Goal: Transaction & Acquisition: Purchase product/service

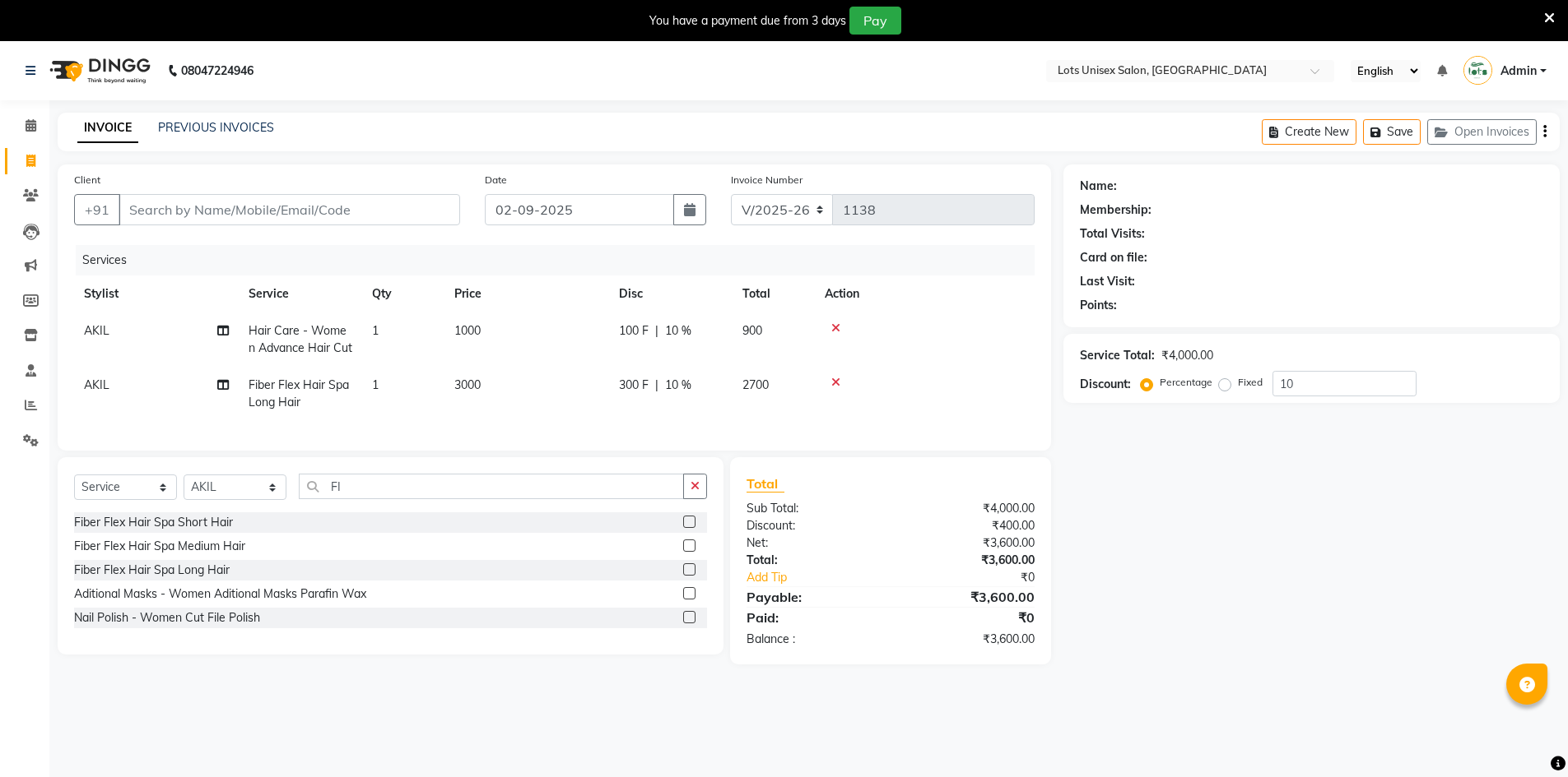
select select "7339"
select select "service"
select select "66804"
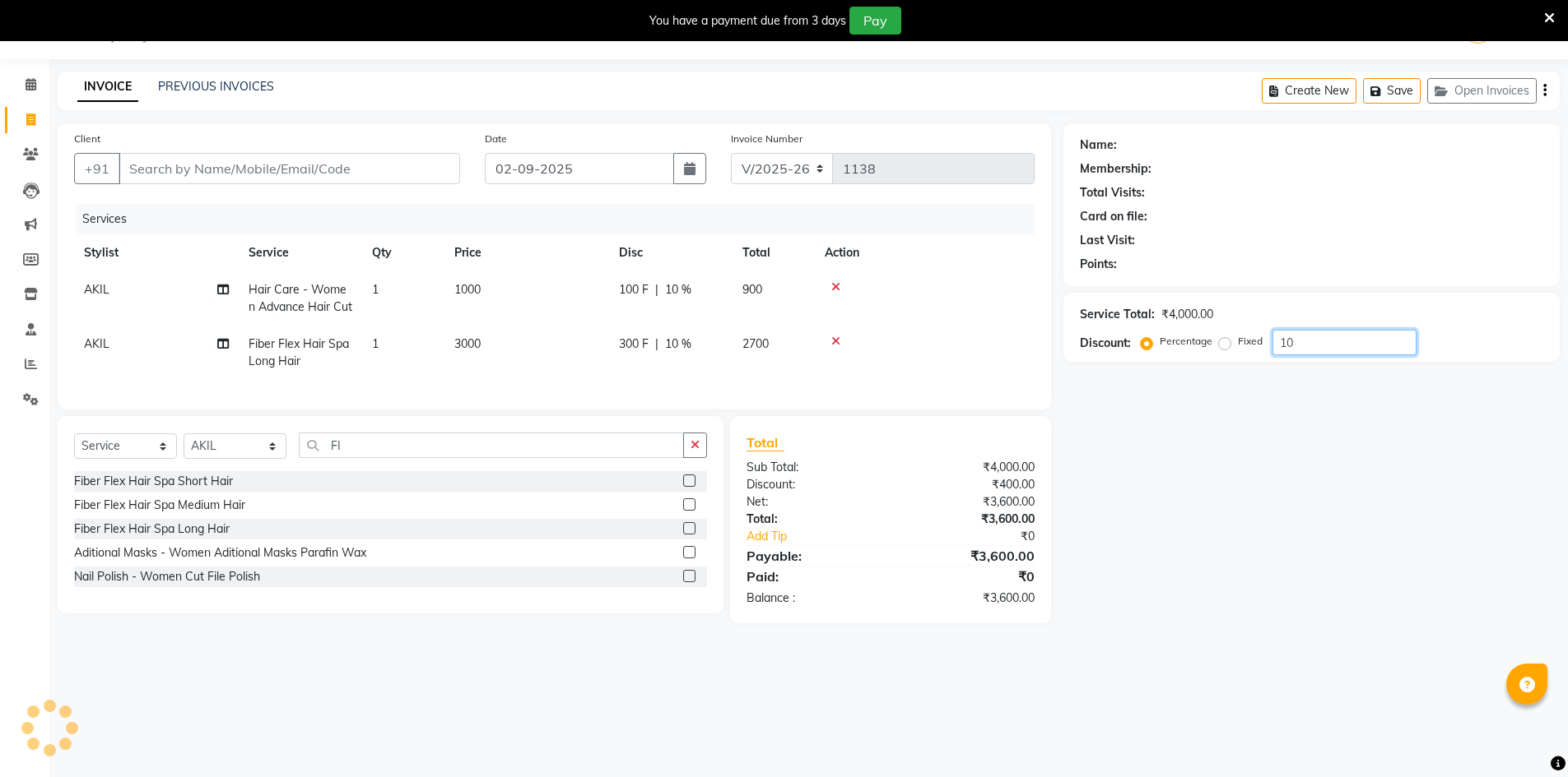
scroll to position [41, 0]
click at [263, 181] on input "Client" at bounding box center [289, 168] width 341 height 31
type input "6"
type input "0"
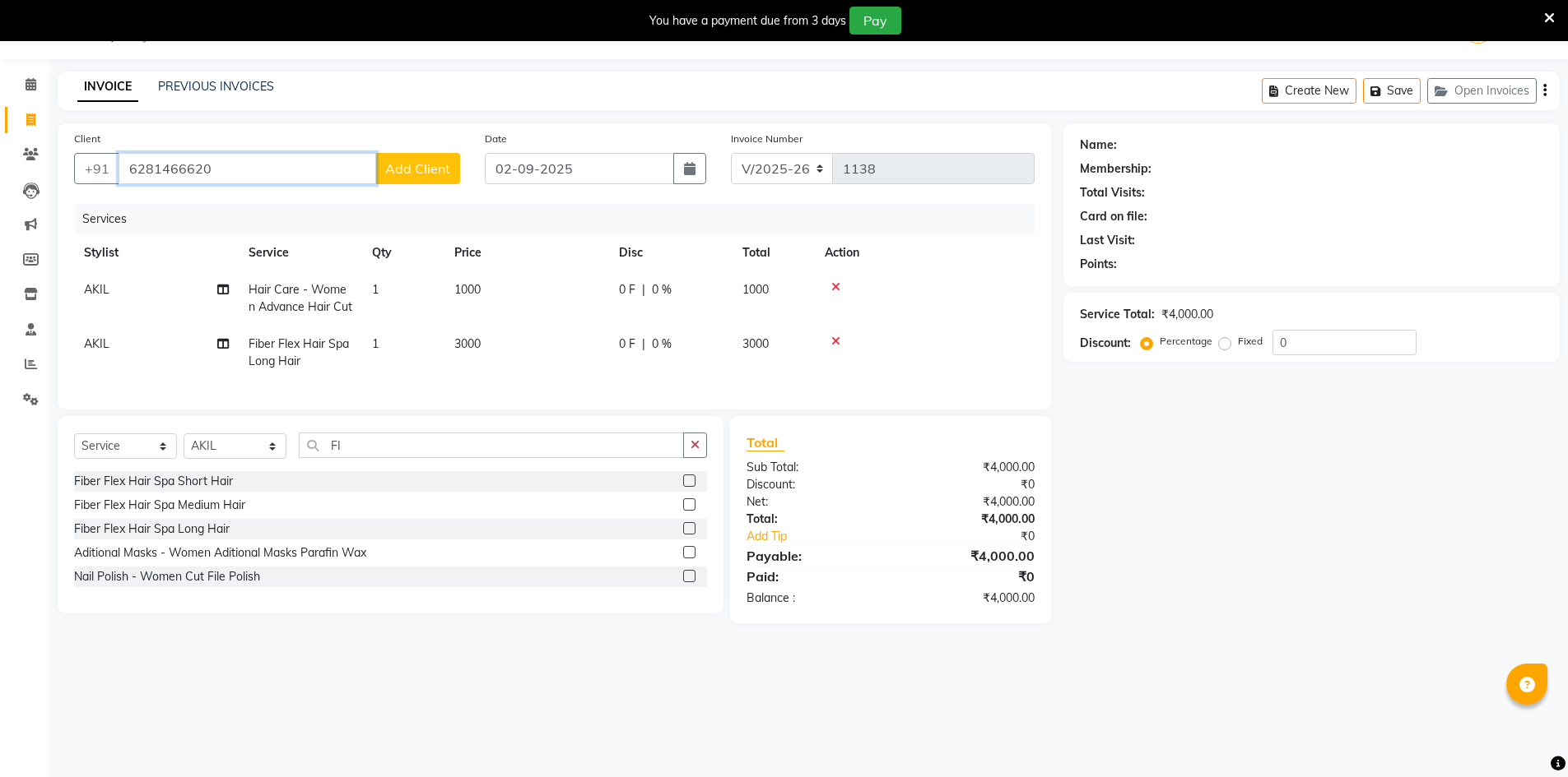
type input "6281466620"
click at [527, 343] on td "3000" at bounding box center [527, 353] width 165 height 54
select select "66804"
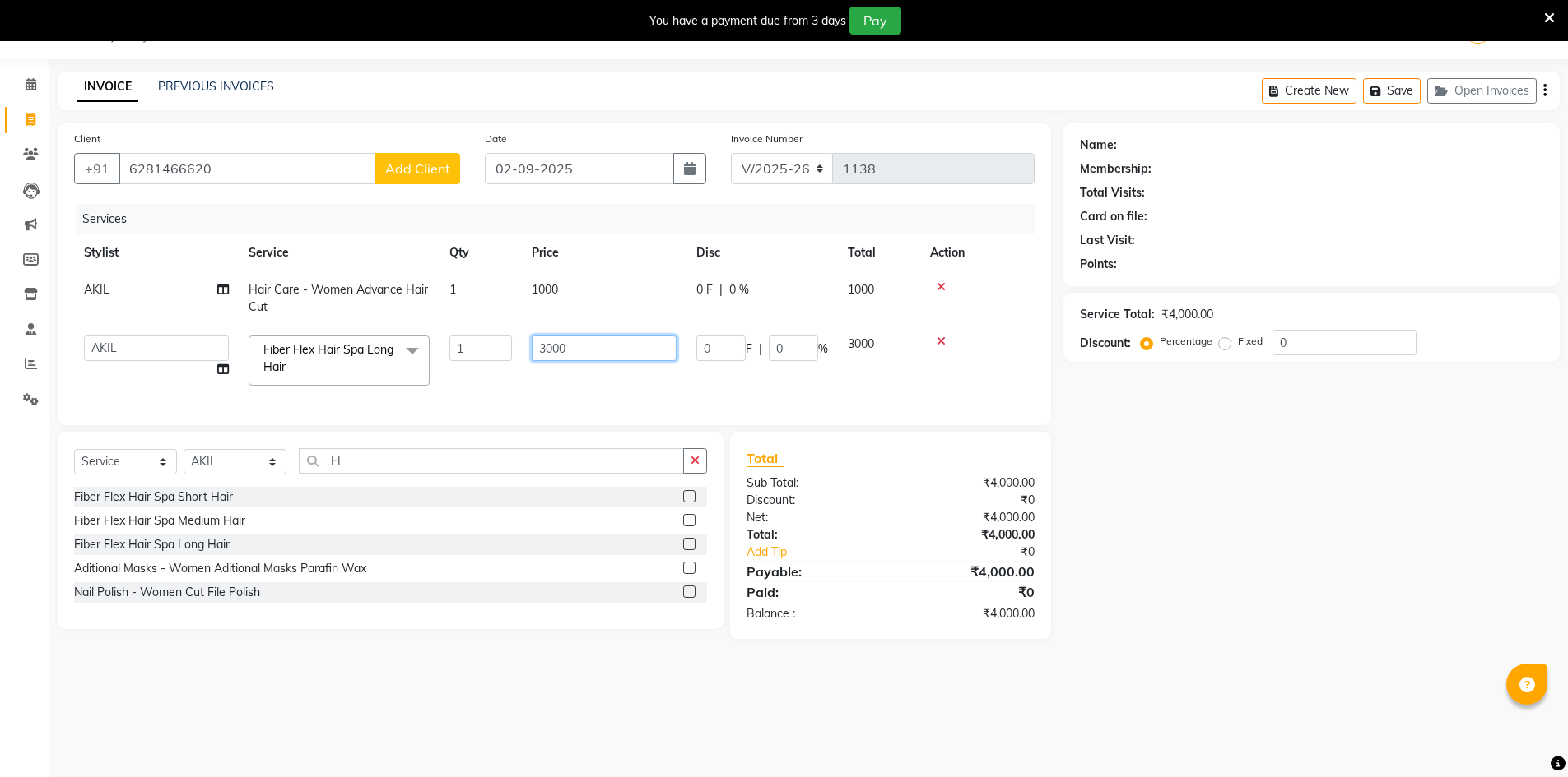
click at [620, 349] on input "3000" at bounding box center [603, 348] width 145 height 25
type input "3"
click at [941, 338] on div at bounding box center [977, 341] width 94 height 11
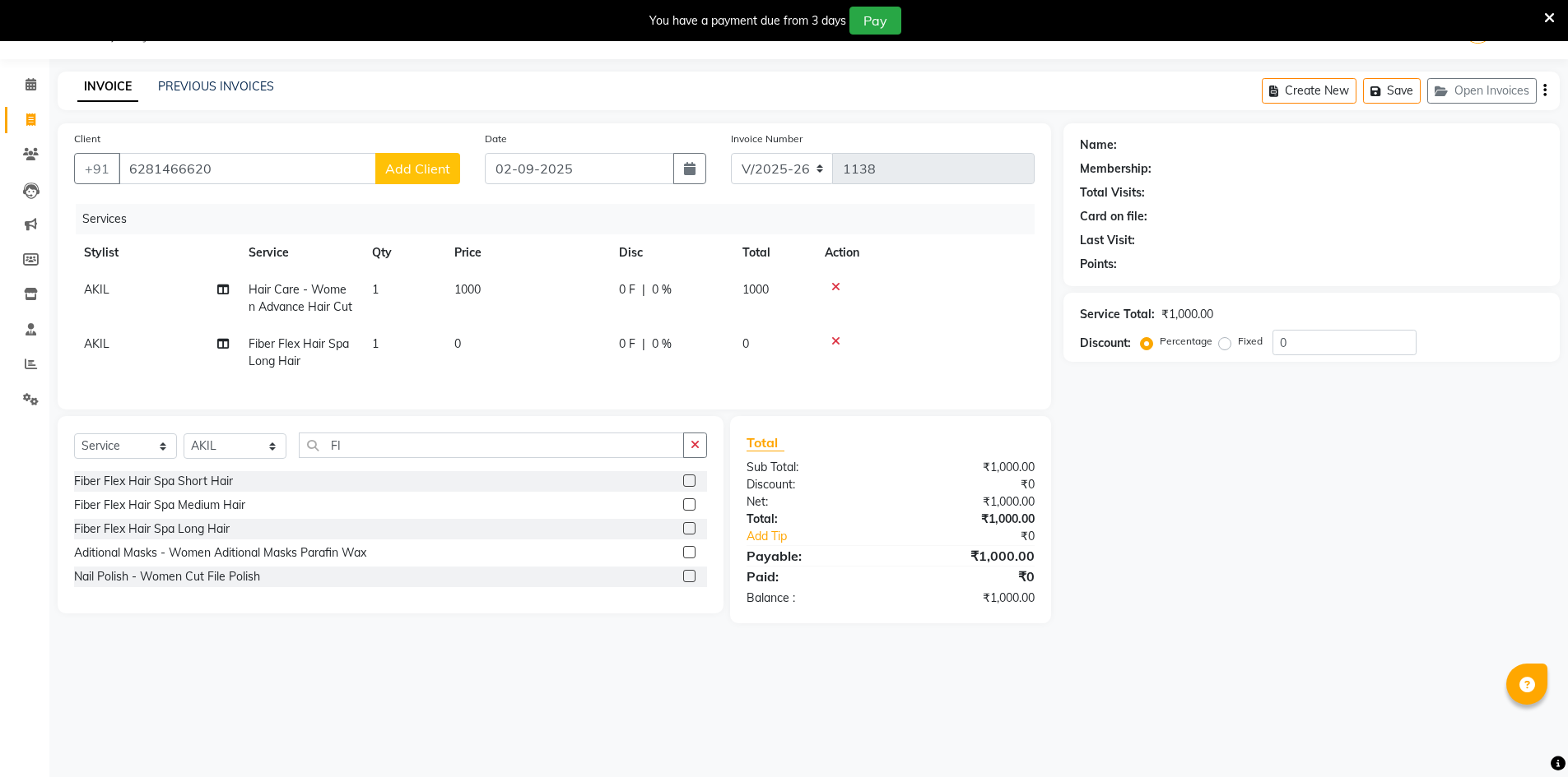
click at [838, 342] on icon at bounding box center [836, 341] width 9 height 11
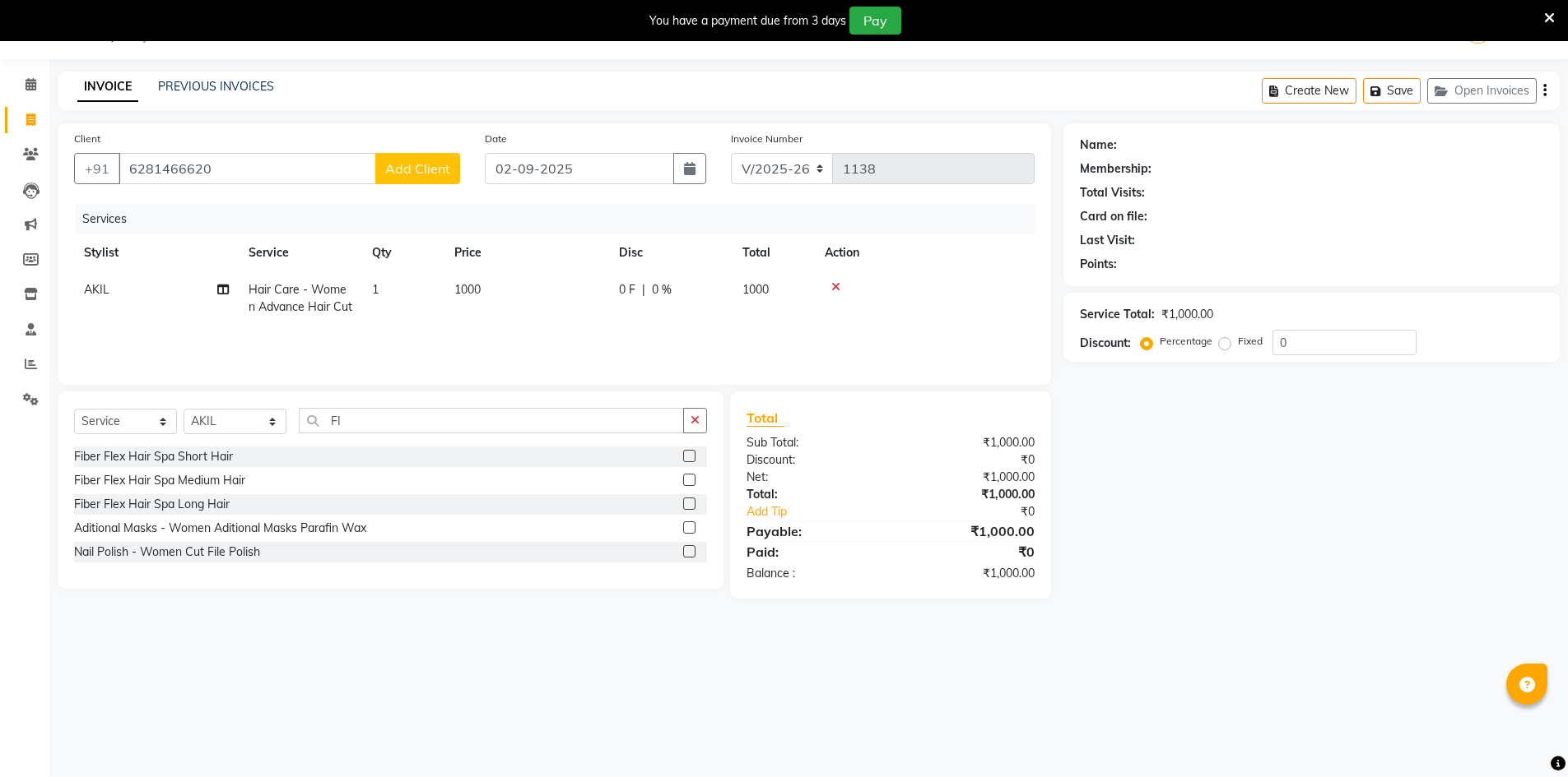
click at [686, 454] on label at bounding box center [689, 455] width 12 height 12
click at [686, 454] on input "checkbox" at bounding box center [688, 456] width 10 height 10
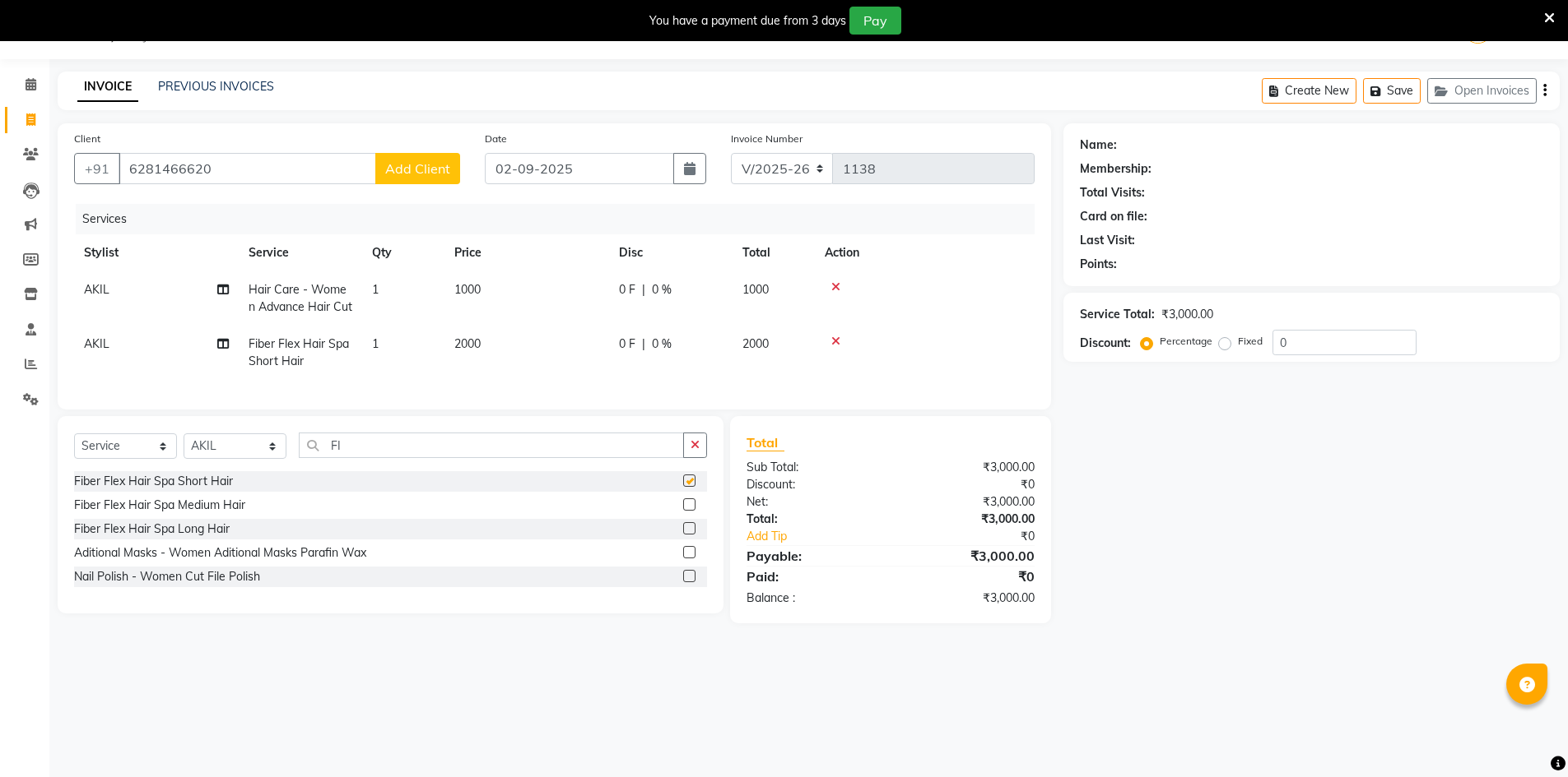
checkbox input "false"
click at [838, 344] on icon at bounding box center [836, 341] width 9 height 11
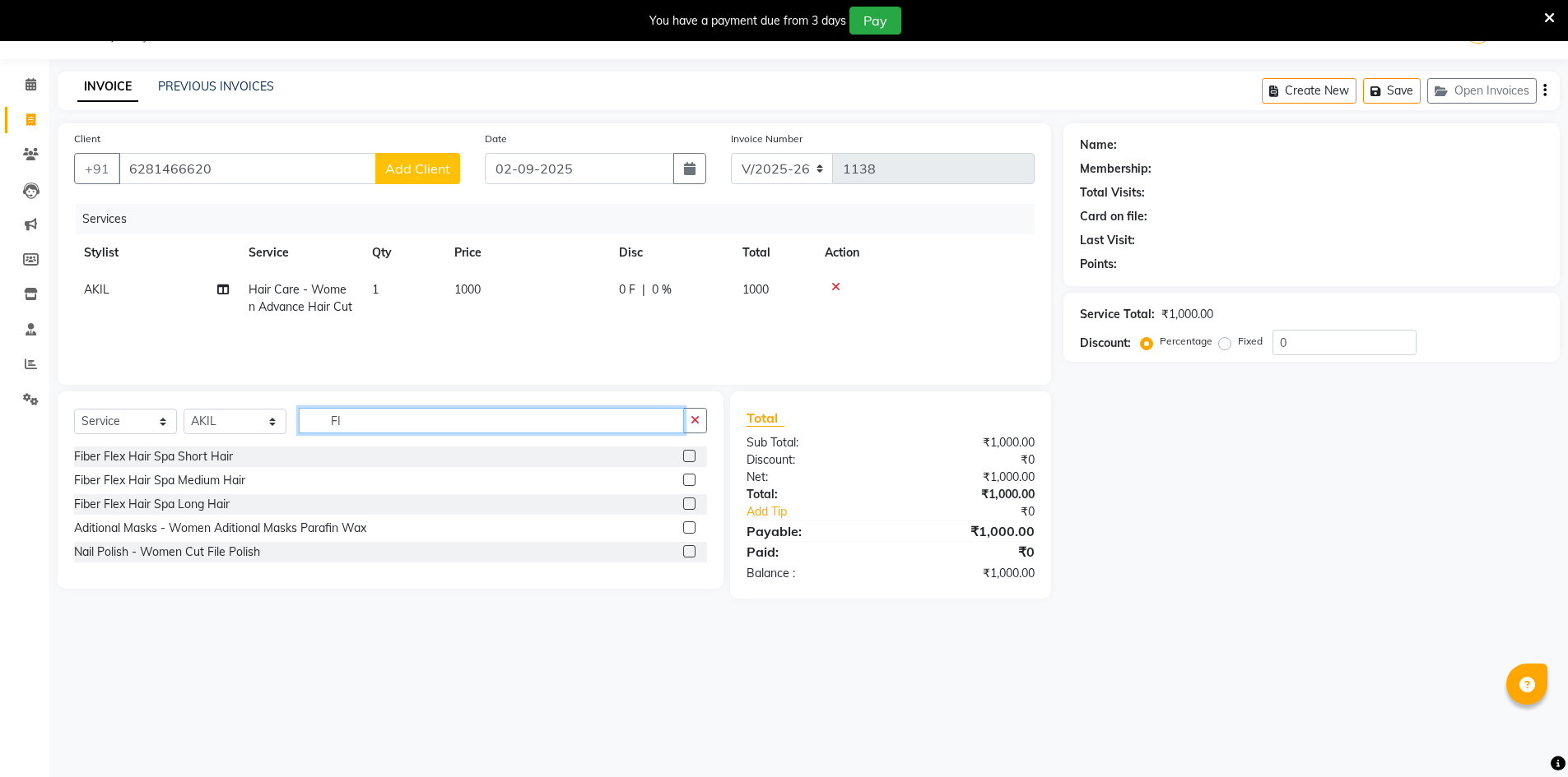
click at [497, 427] on input "FI" at bounding box center [491, 420] width 385 height 25
type input "F"
type input "SPA"
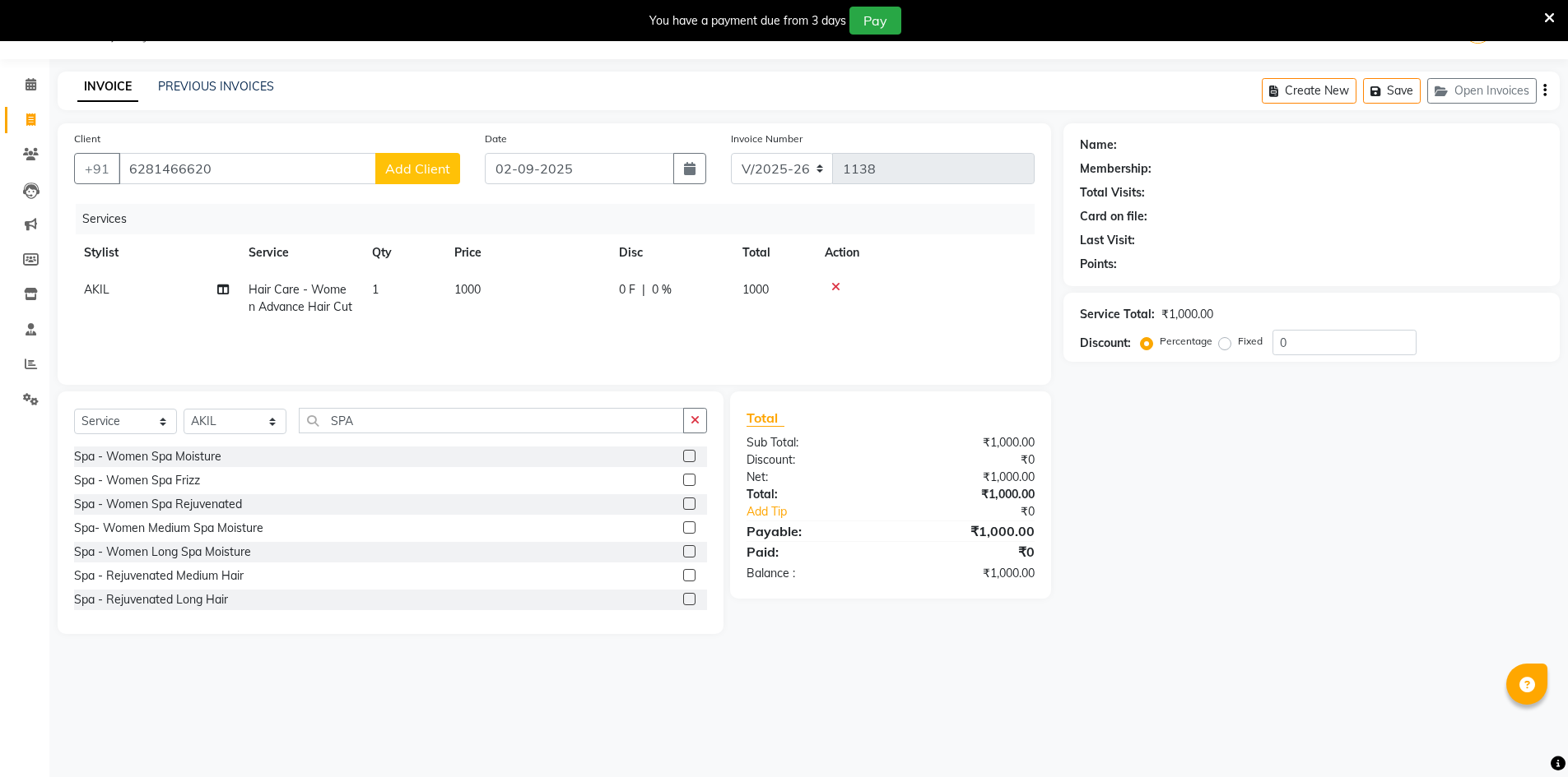
click at [683, 455] on label at bounding box center [689, 455] width 12 height 12
click at [683, 455] on input "checkbox" at bounding box center [688, 456] width 10 height 10
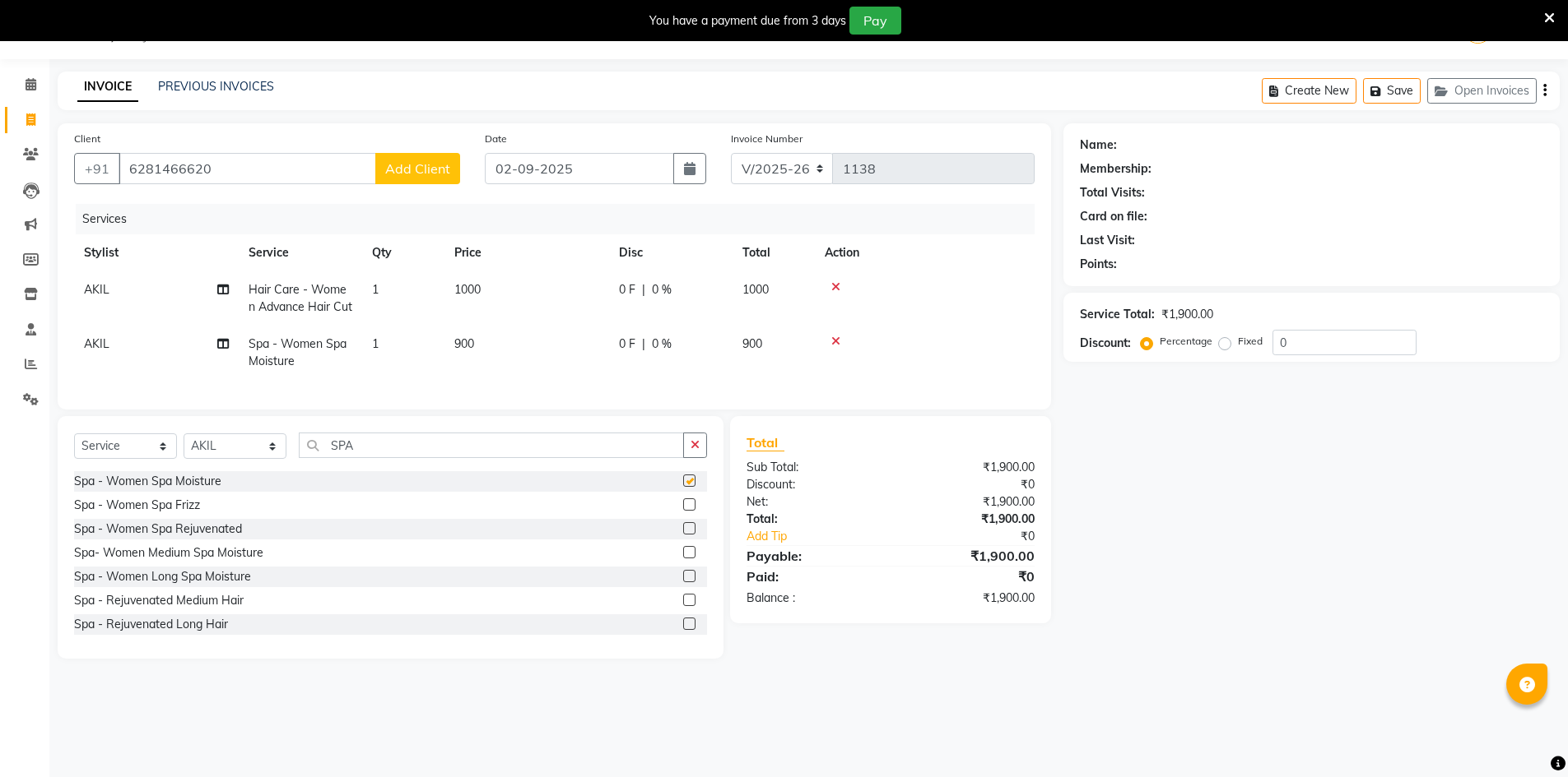
checkbox input "false"
click at [683, 511] on label at bounding box center [689, 504] width 12 height 12
click at [683, 511] on input "checkbox" at bounding box center [688, 505] width 10 height 10
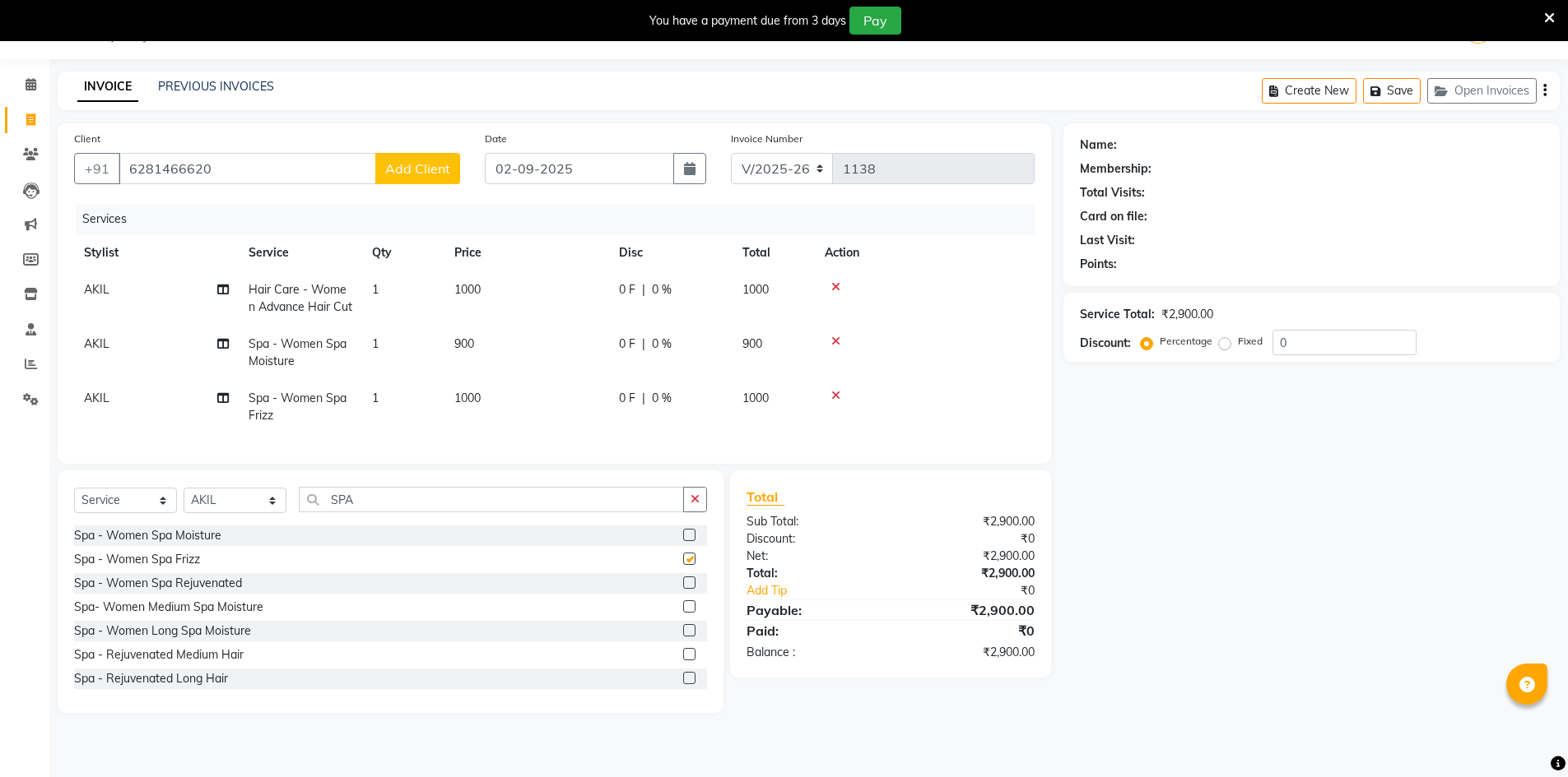
checkbox input "false"
click at [827, 338] on div at bounding box center [925, 341] width 200 height 11
click at [835, 340] on icon at bounding box center [836, 341] width 9 height 11
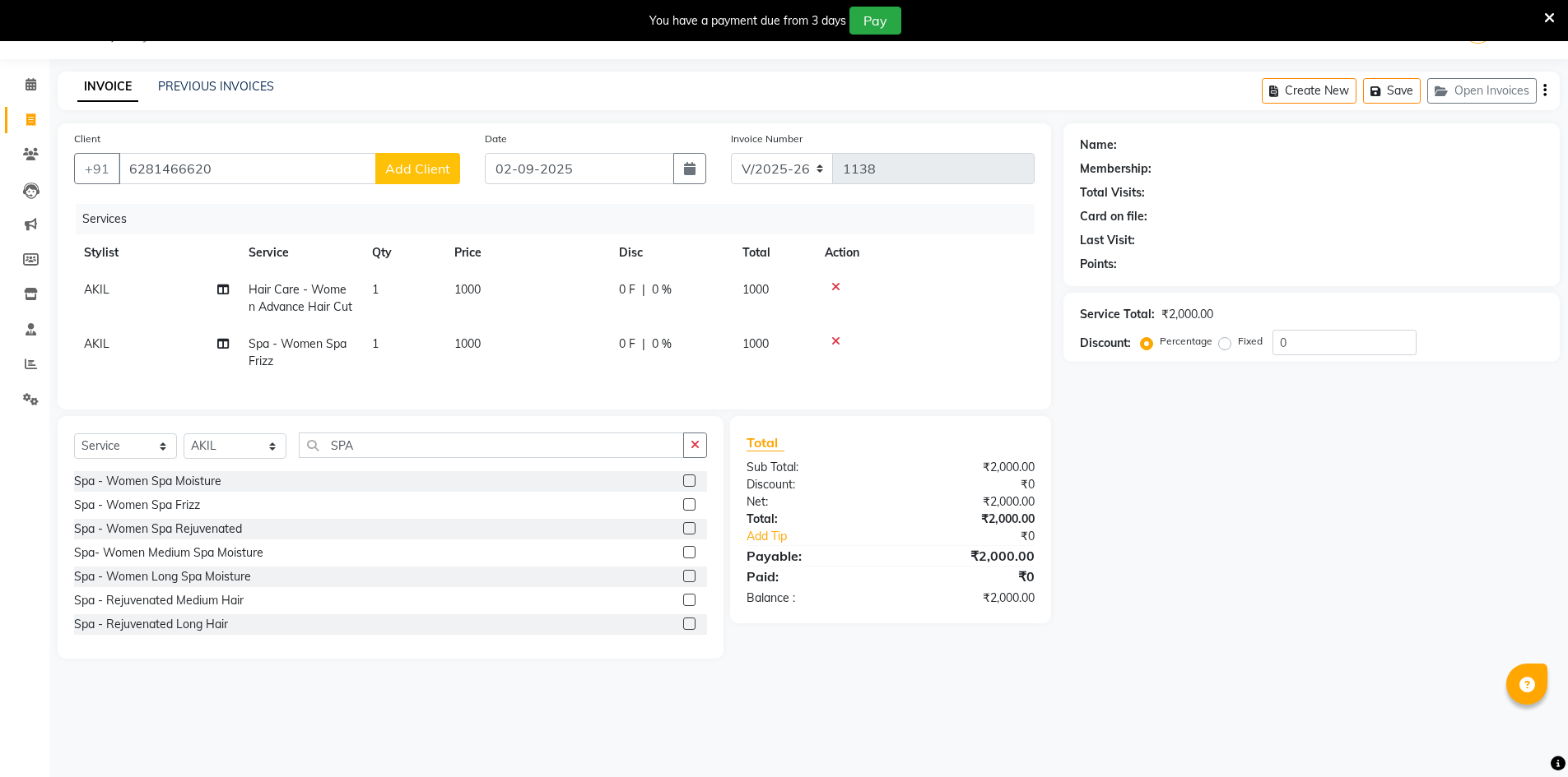
drag, startPoint x: 492, startPoint y: 342, endPoint x: 523, endPoint y: 345, distance: 31.1
click at [493, 341] on td "1000" at bounding box center [527, 353] width 165 height 54
select select "66804"
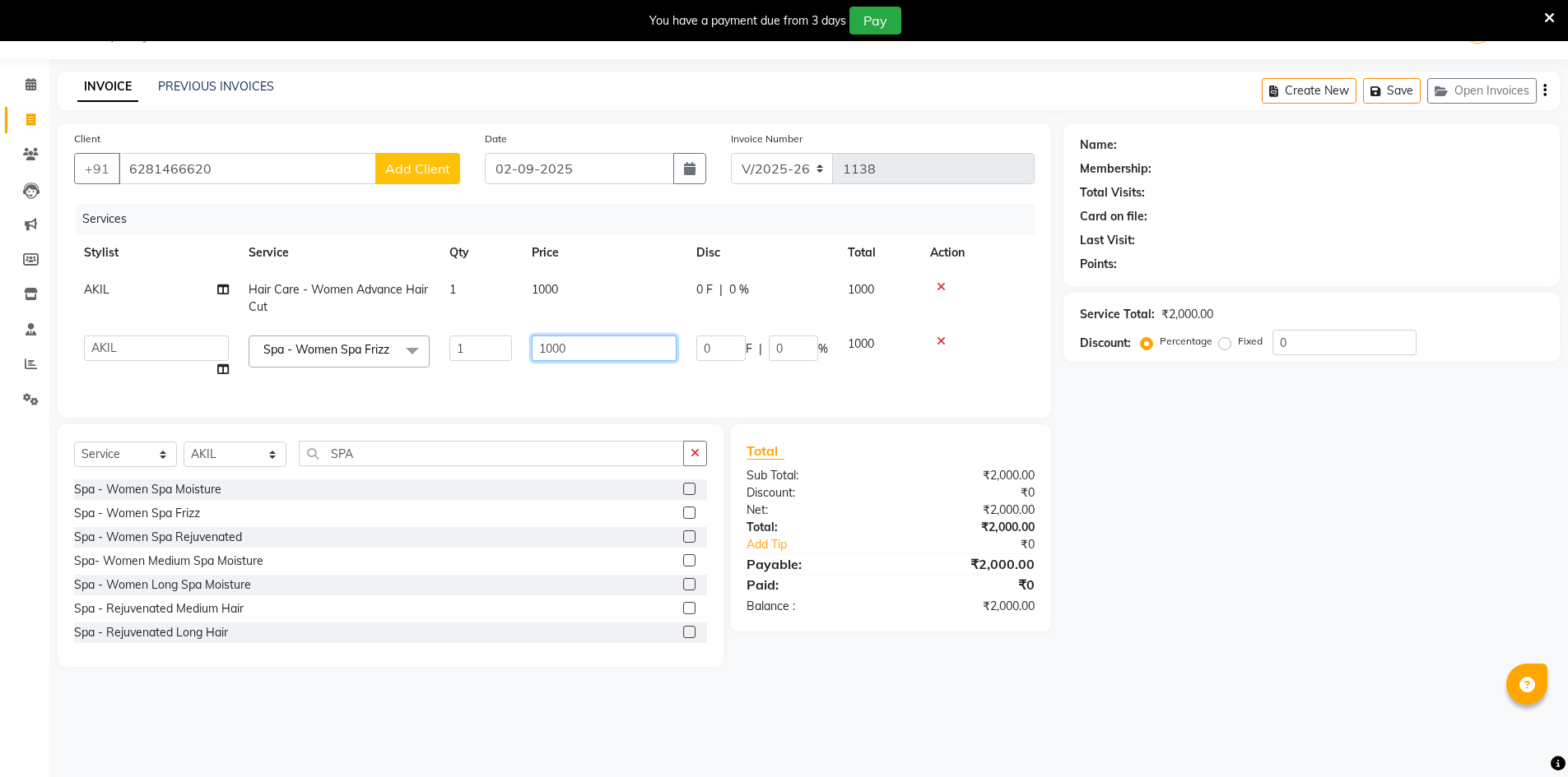
click at [617, 342] on input "1000" at bounding box center [603, 348] width 145 height 25
type input "1"
type input "1500"
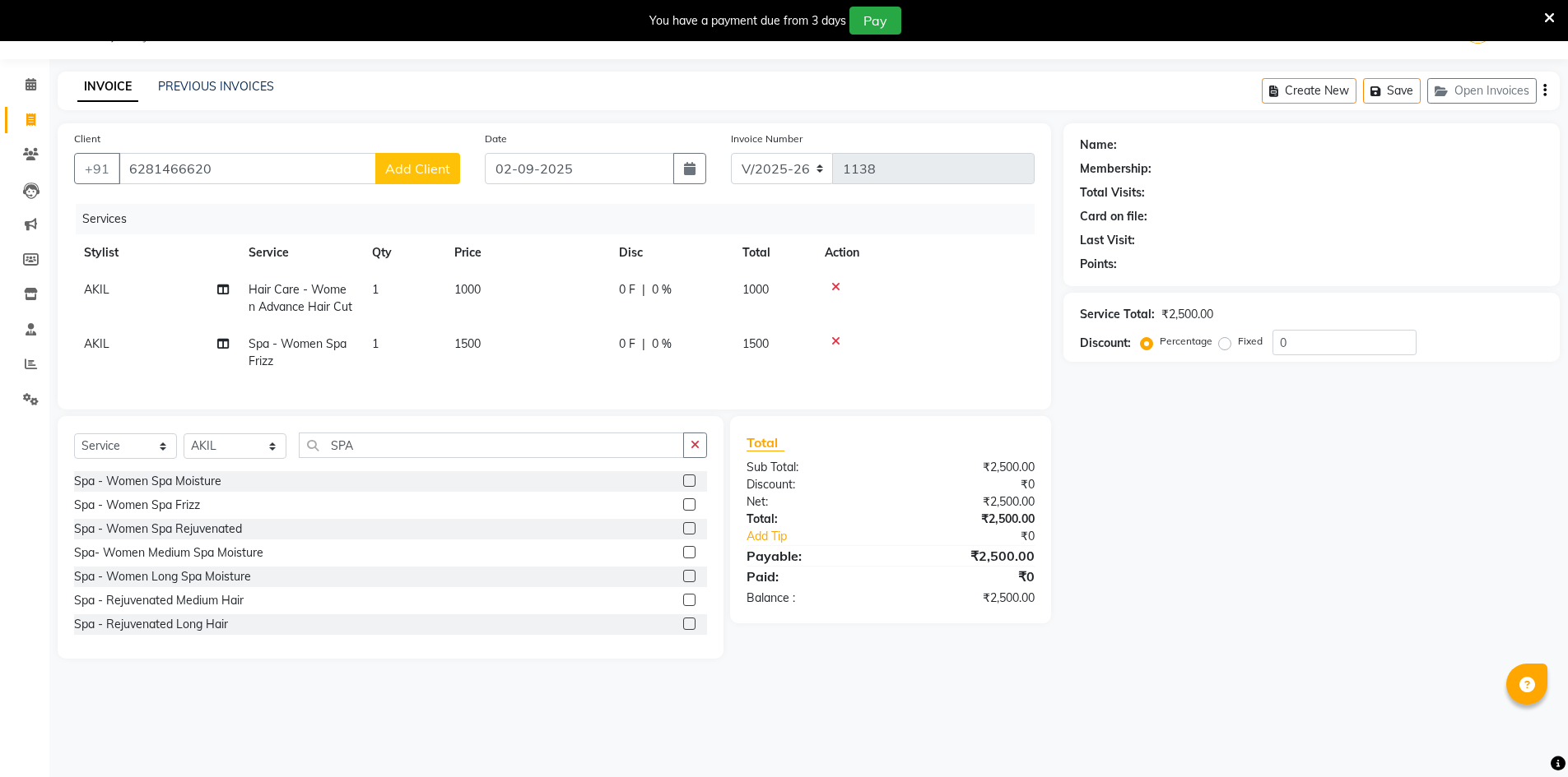
click at [1212, 544] on div "Name: Membership: Total Visits: Card on file: Last Visit: Points: Service Total…" at bounding box center [1318, 391] width 509 height 536
click at [1330, 332] on input "0" at bounding box center [1344, 342] width 144 height 25
type input "10"
click at [385, 168] on button "Add Client" at bounding box center [417, 168] width 85 height 31
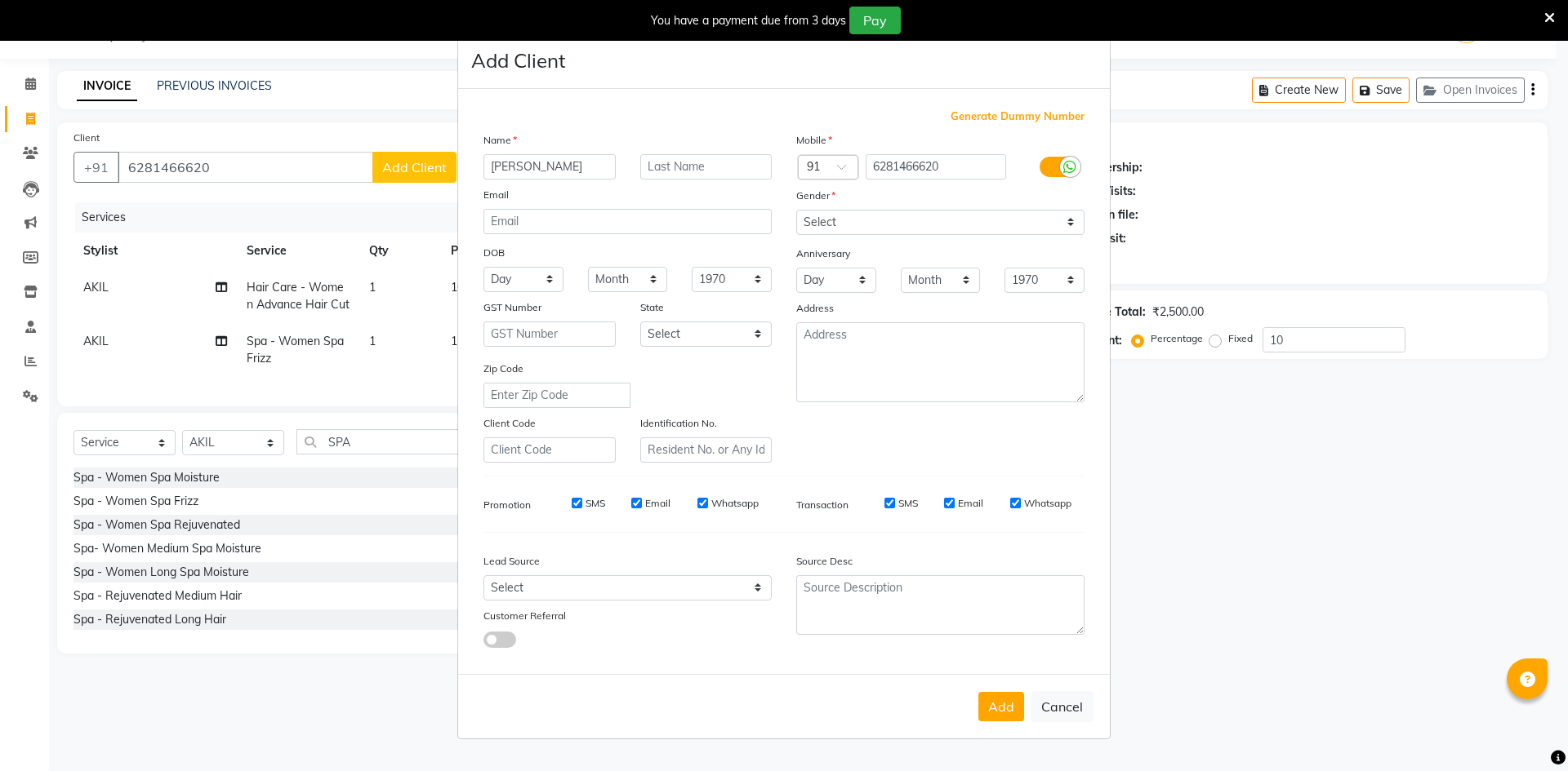
type input "[PERSON_NAME]"
click at [693, 139] on div "Name" at bounding box center [628, 143] width 313 height 23
click at [696, 151] on div "Name" at bounding box center [628, 143] width 313 height 23
click at [700, 161] on input "text" at bounding box center [706, 166] width 133 height 25
type input "THERISSA"
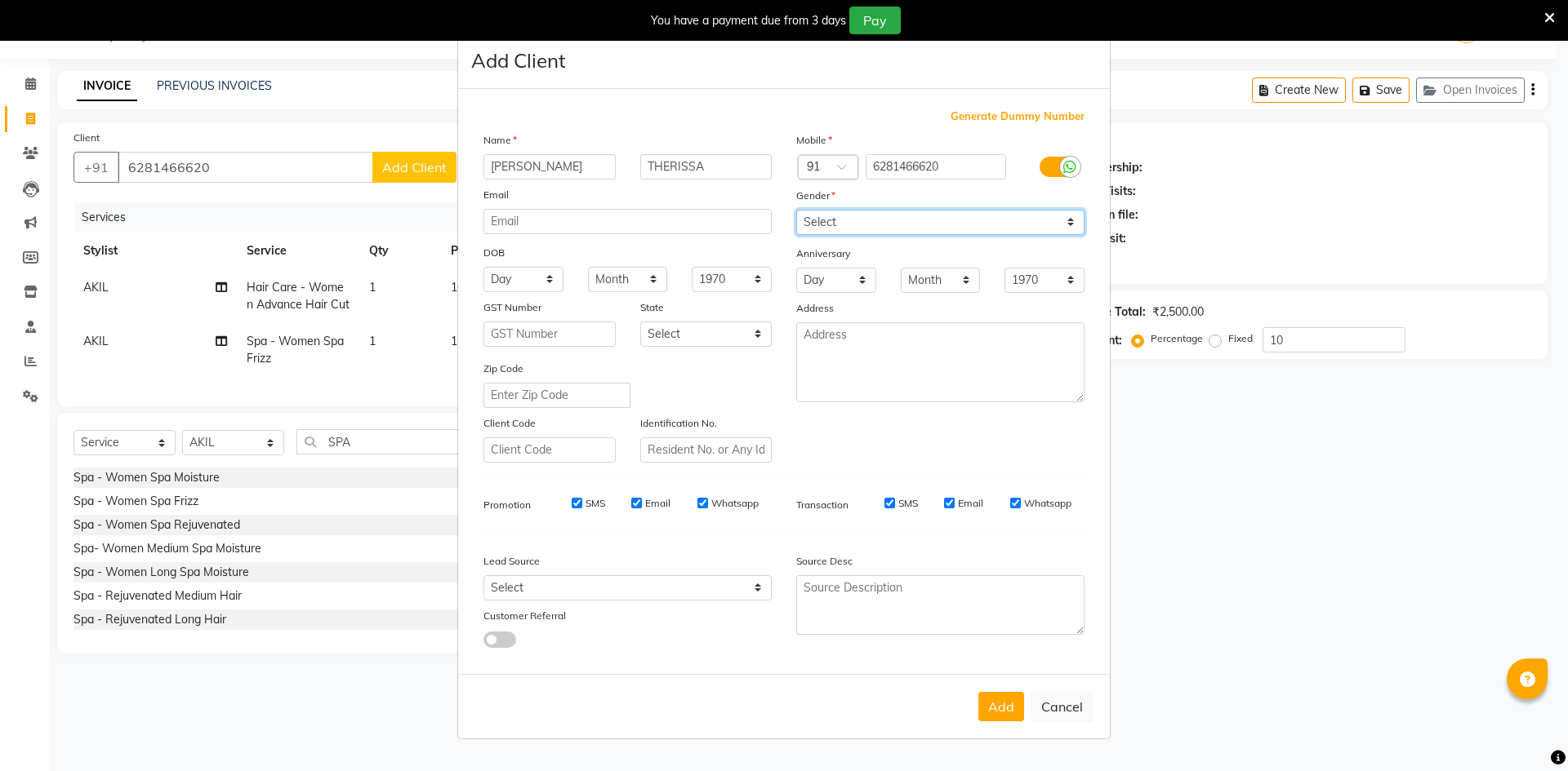
drag, startPoint x: 890, startPoint y: 213, endPoint x: 885, endPoint y: 227, distance: 14.9
click at [888, 219] on select "Select [DEMOGRAPHIC_DATA] [DEMOGRAPHIC_DATA] Other Prefer Not To Say" at bounding box center [940, 222] width 289 height 25
select select "[DEMOGRAPHIC_DATA]"
click at [797, 210] on select "Select [DEMOGRAPHIC_DATA] [DEMOGRAPHIC_DATA] Other Prefer Not To Say" at bounding box center [940, 222] width 289 height 25
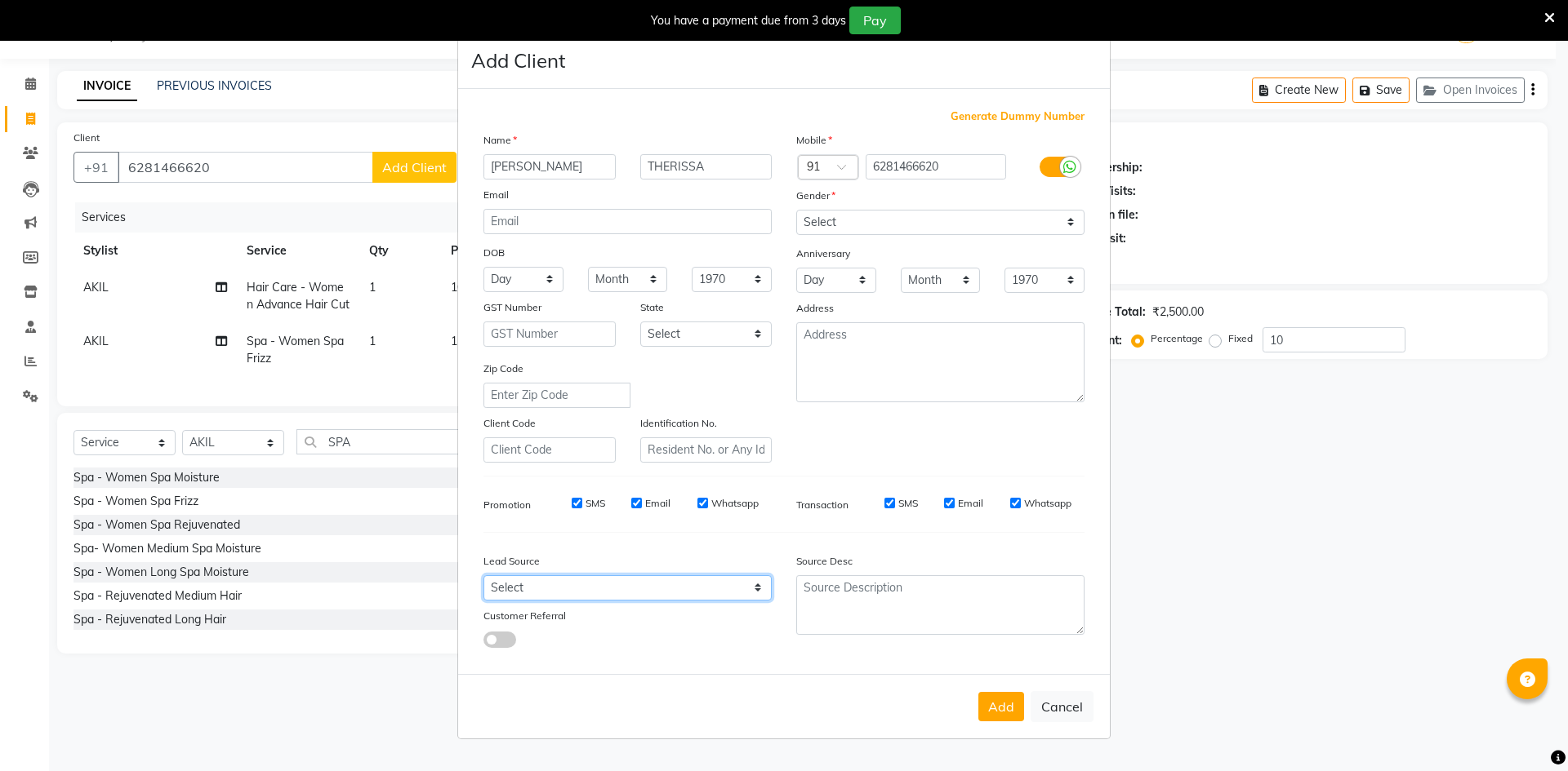
click at [538, 592] on select "Select Walk-in Referral Internet Friend Word of Mouth Advertisement Facebook Ju…" at bounding box center [628, 587] width 289 height 25
select select "50225"
click at [484, 575] on select "Select Walk-in Referral Internet Friend Word of Mouth Advertisement Facebook Ju…" at bounding box center [628, 587] width 289 height 25
click at [1016, 702] on button "Add" at bounding box center [1001, 707] width 45 height 30
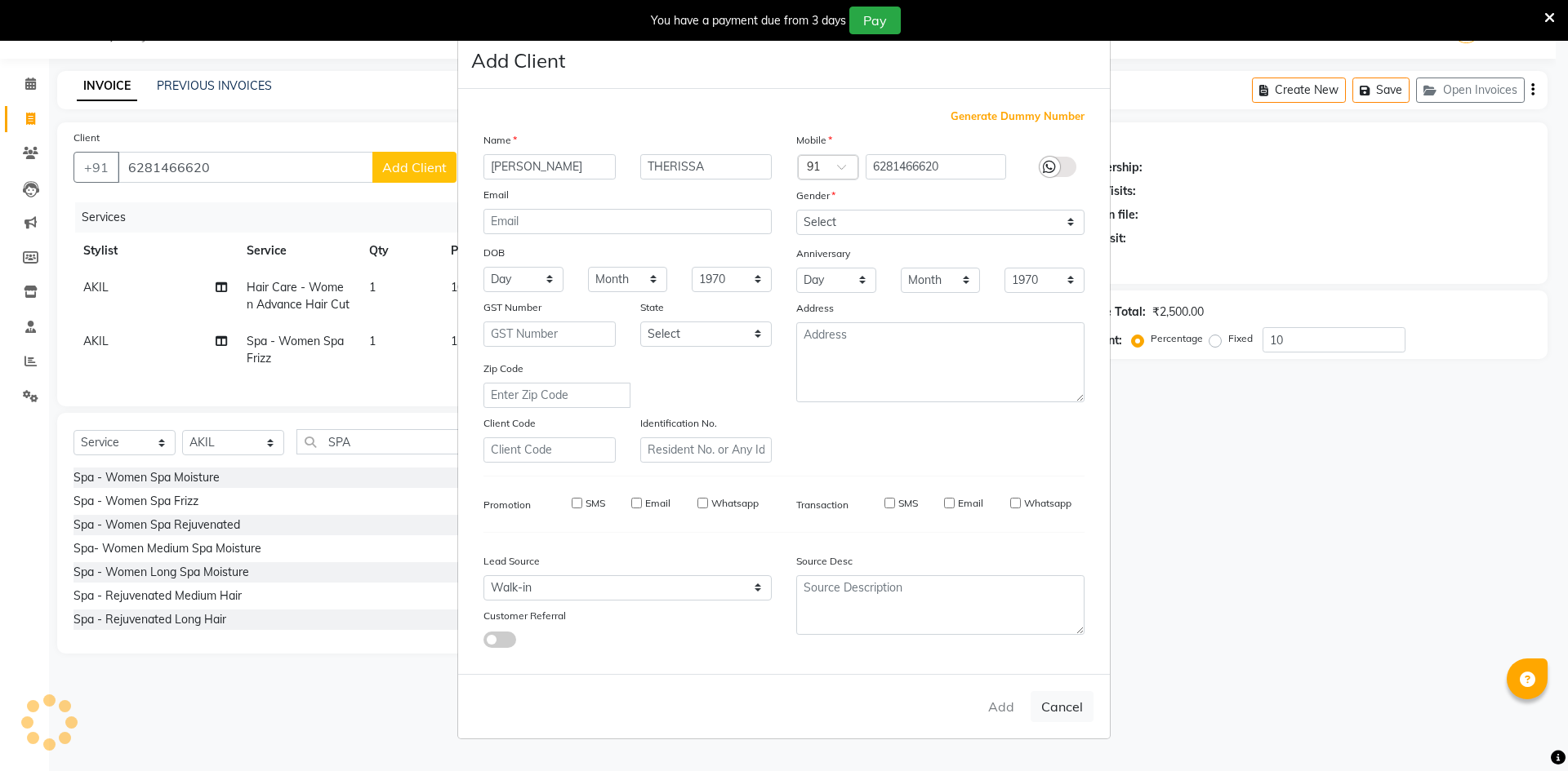
type input "0"
select select
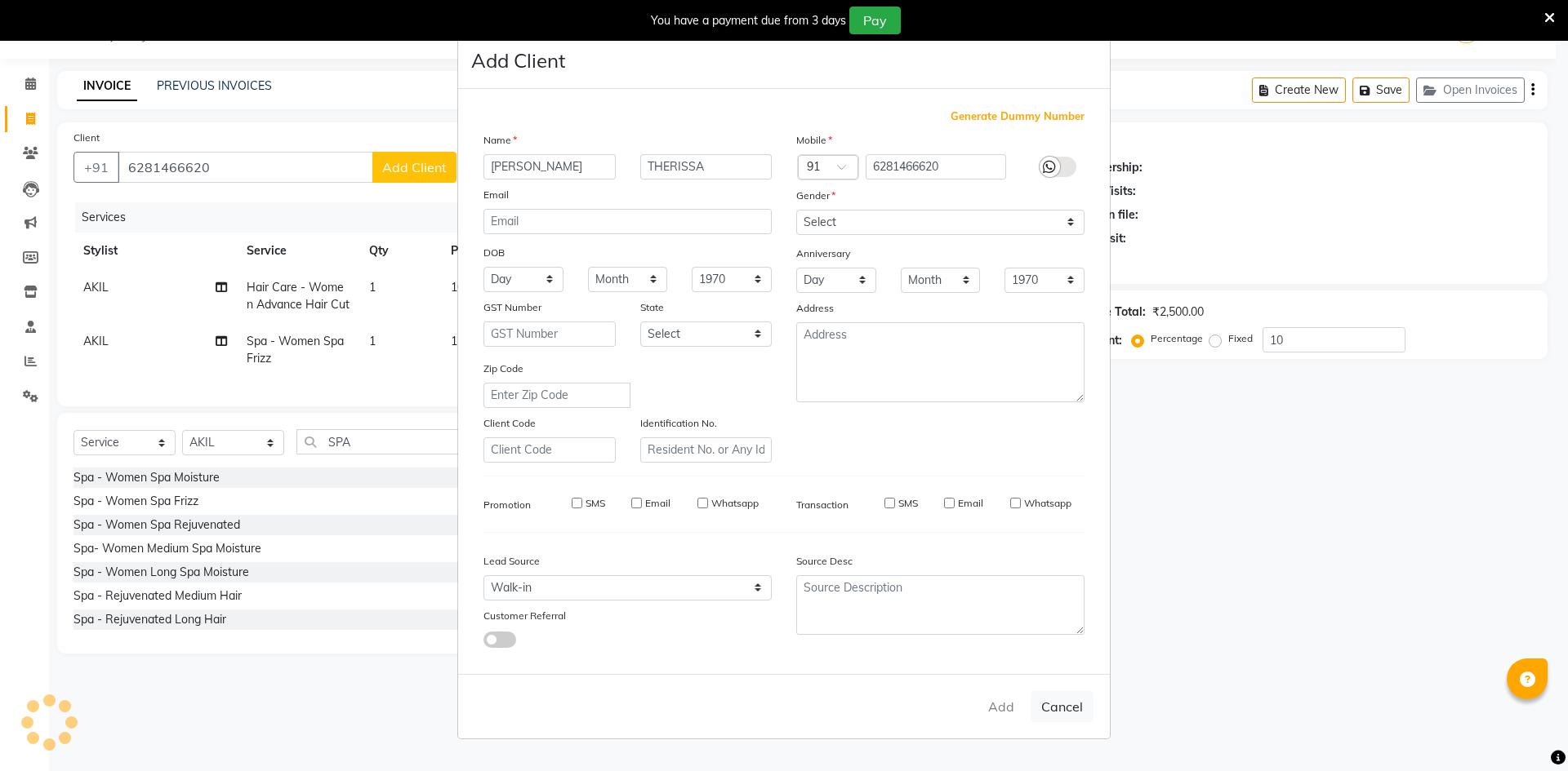
select select
checkbox input "false"
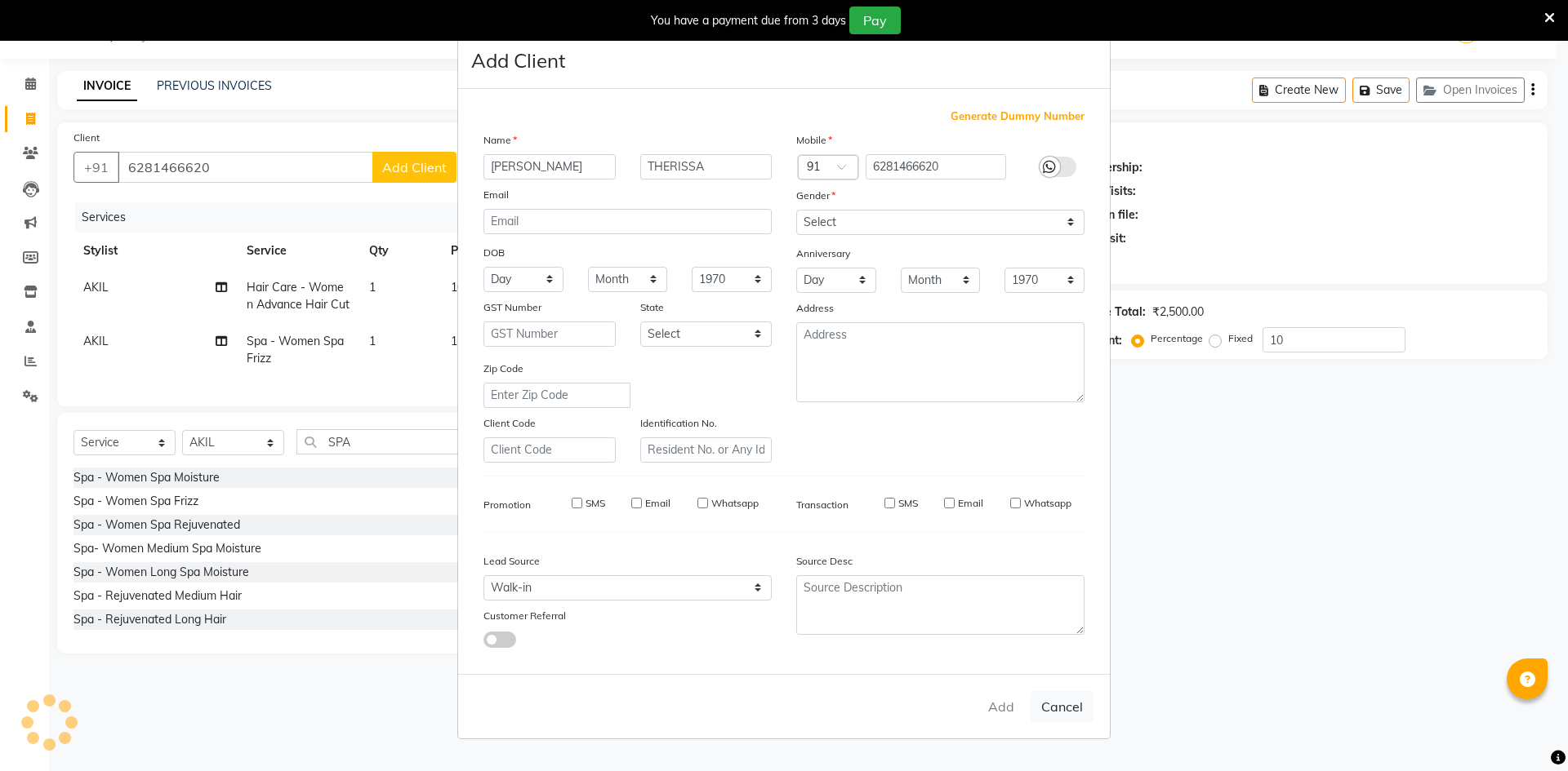
checkbox input "false"
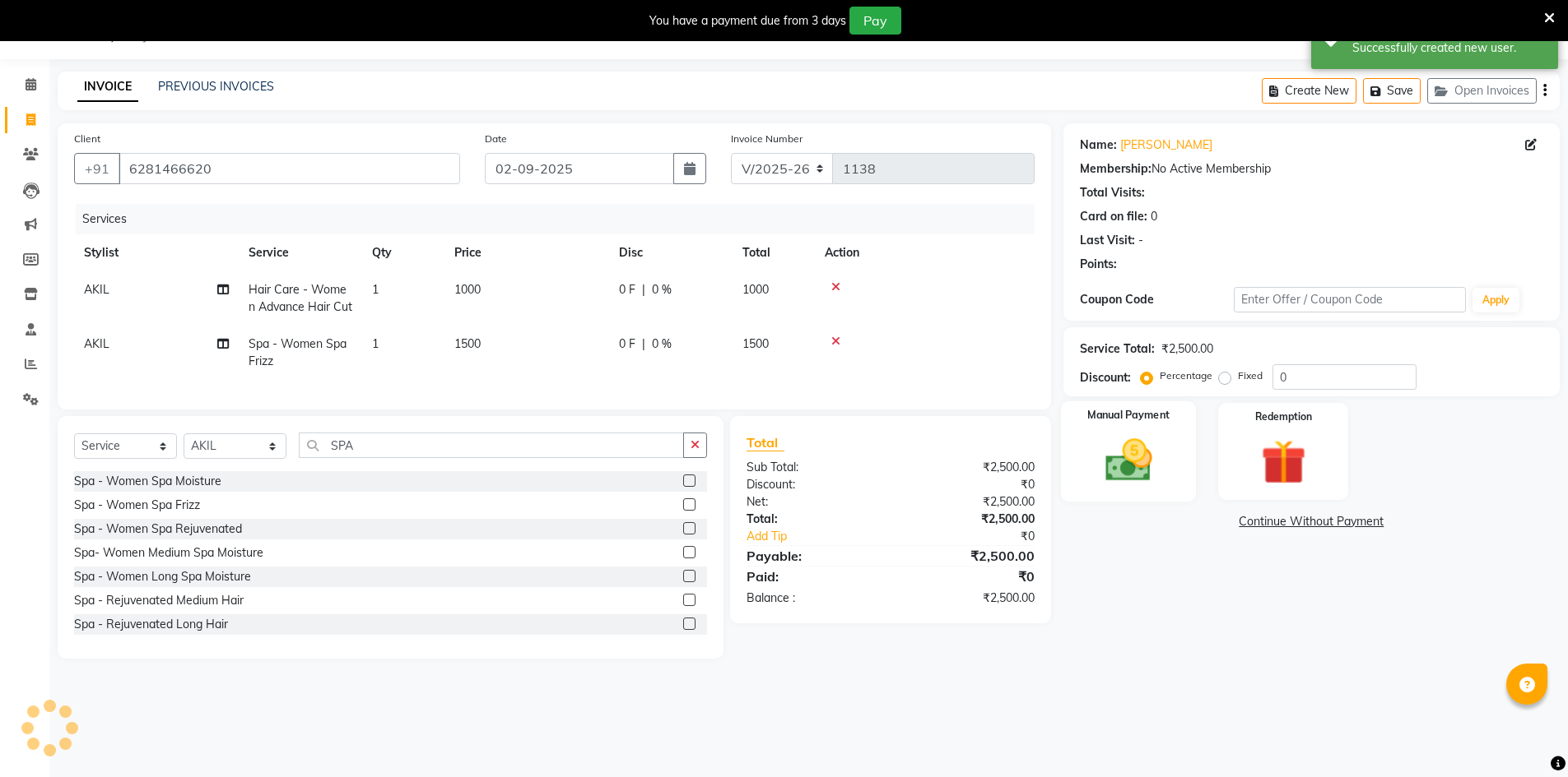
click at [1141, 475] on img at bounding box center [1128, 460] width 76 height 53
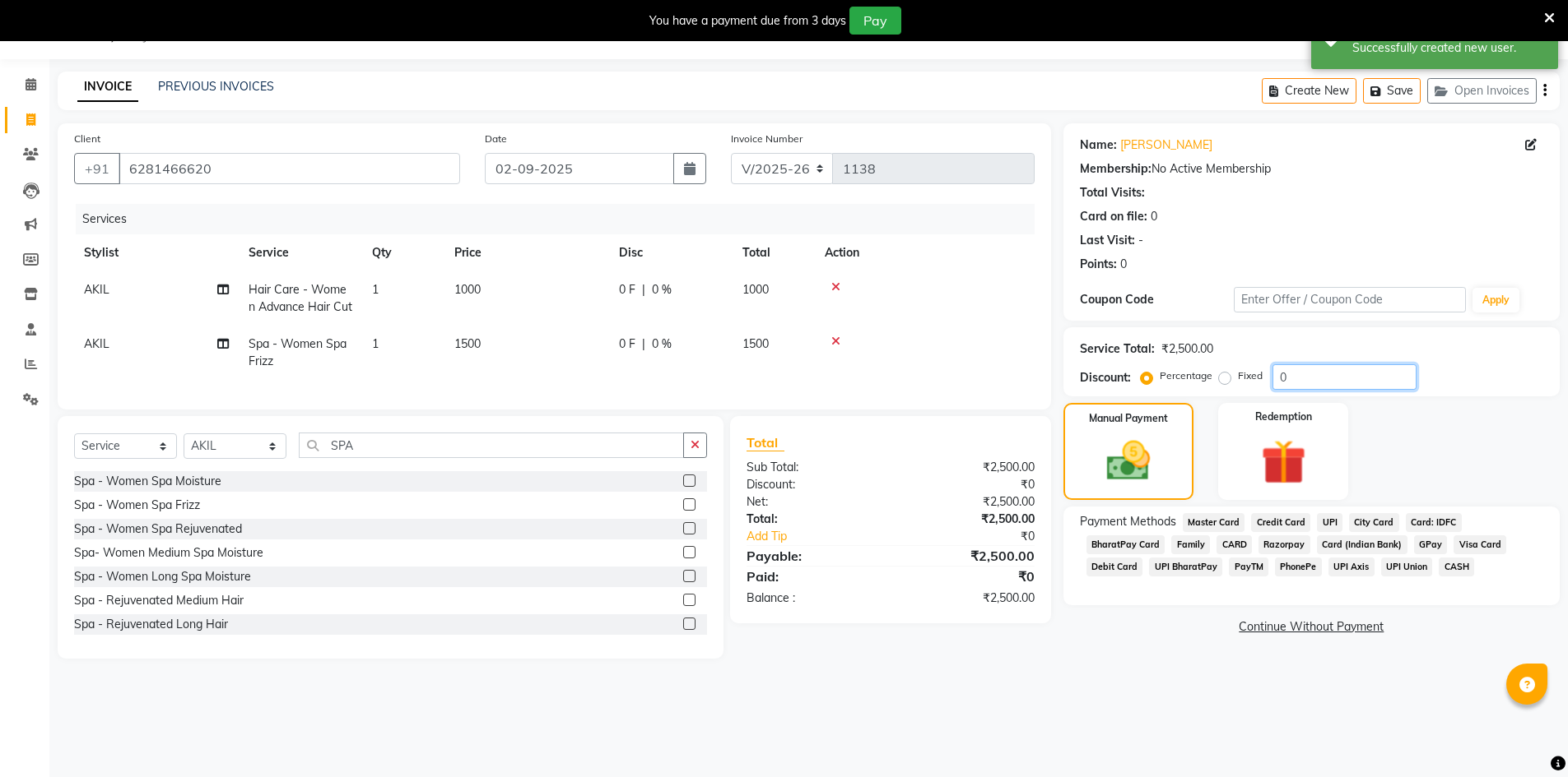
click at [1297, 380] on input "0" at bounding box center [1344, 377] width 144 height 25
type input "10"
click at [1331, 520] on span "UPI" at bounding box center [1329, 523] width 25 height 19
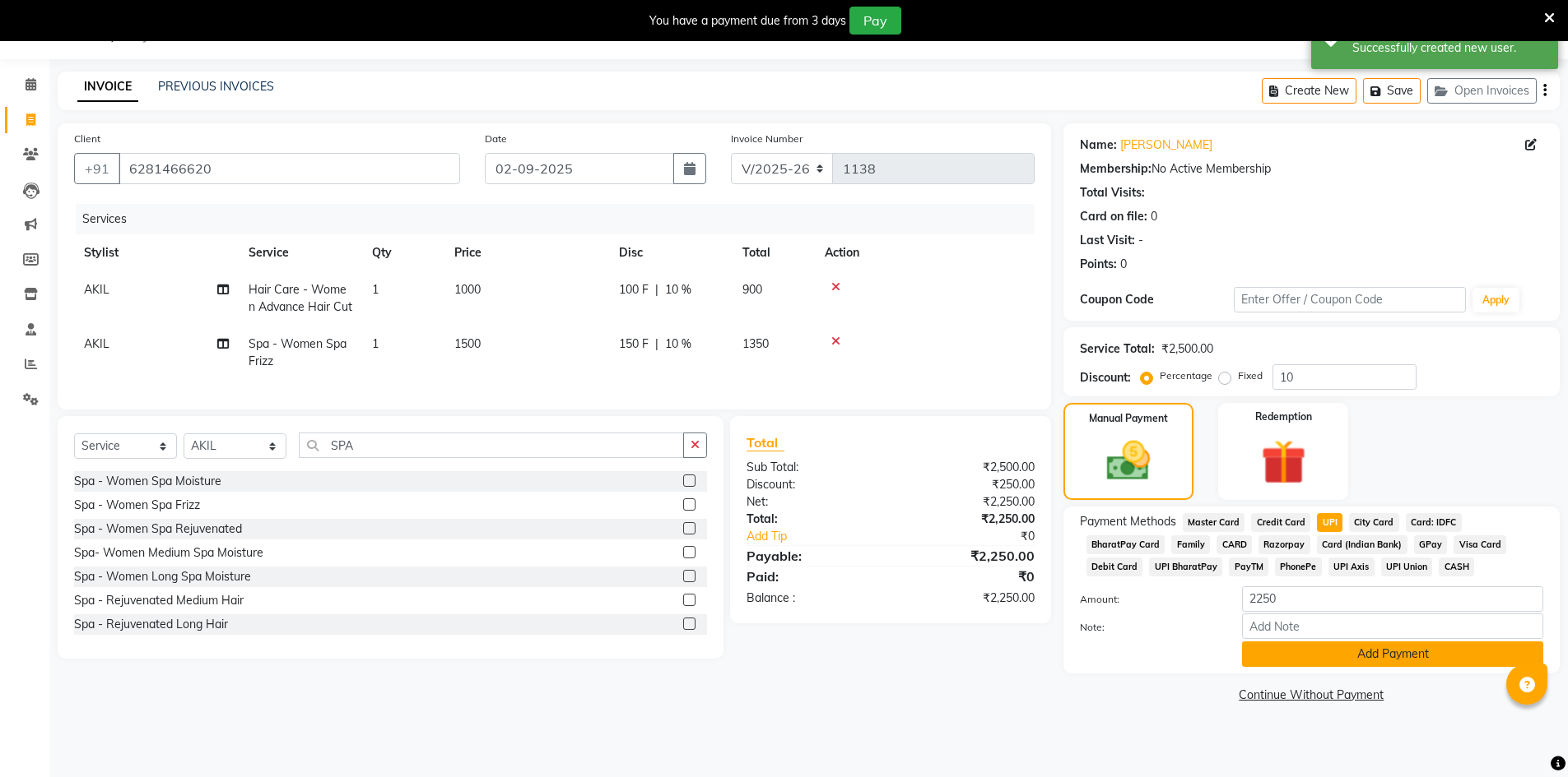
click at [1359, 669] on div "Payment Methods Master Card Credit Card UPI City Card Card: IDFC BharatPay Card…" at bounding box center [1312, 590] width 496 height 167
click at [1359, 665] on button "Add Payment" at bounding box center [1393, 654] width 301 height 25
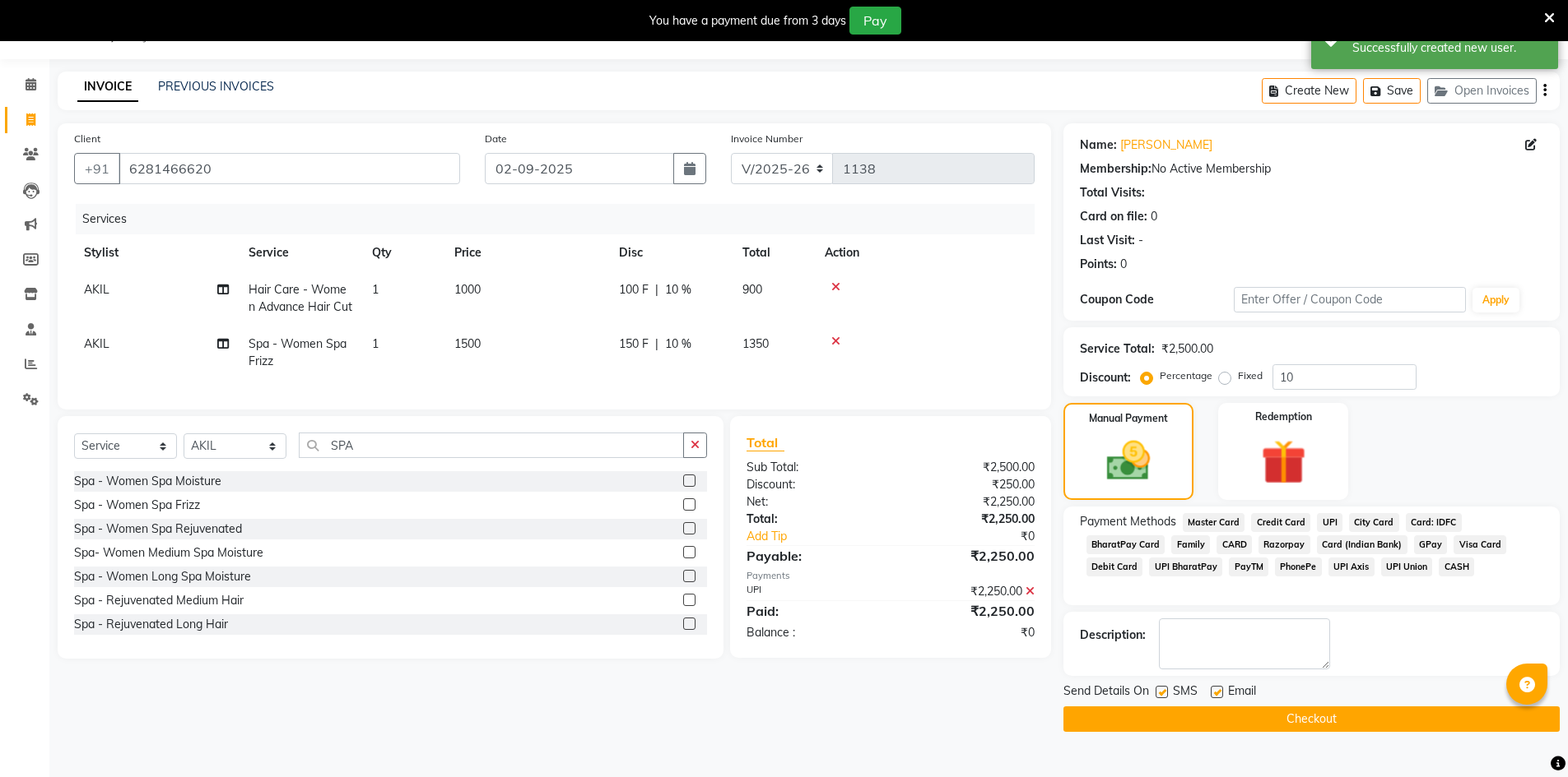
click at [1356, 708] on button "Checkout" at bounding box center [1312, 719] width 496 height 25
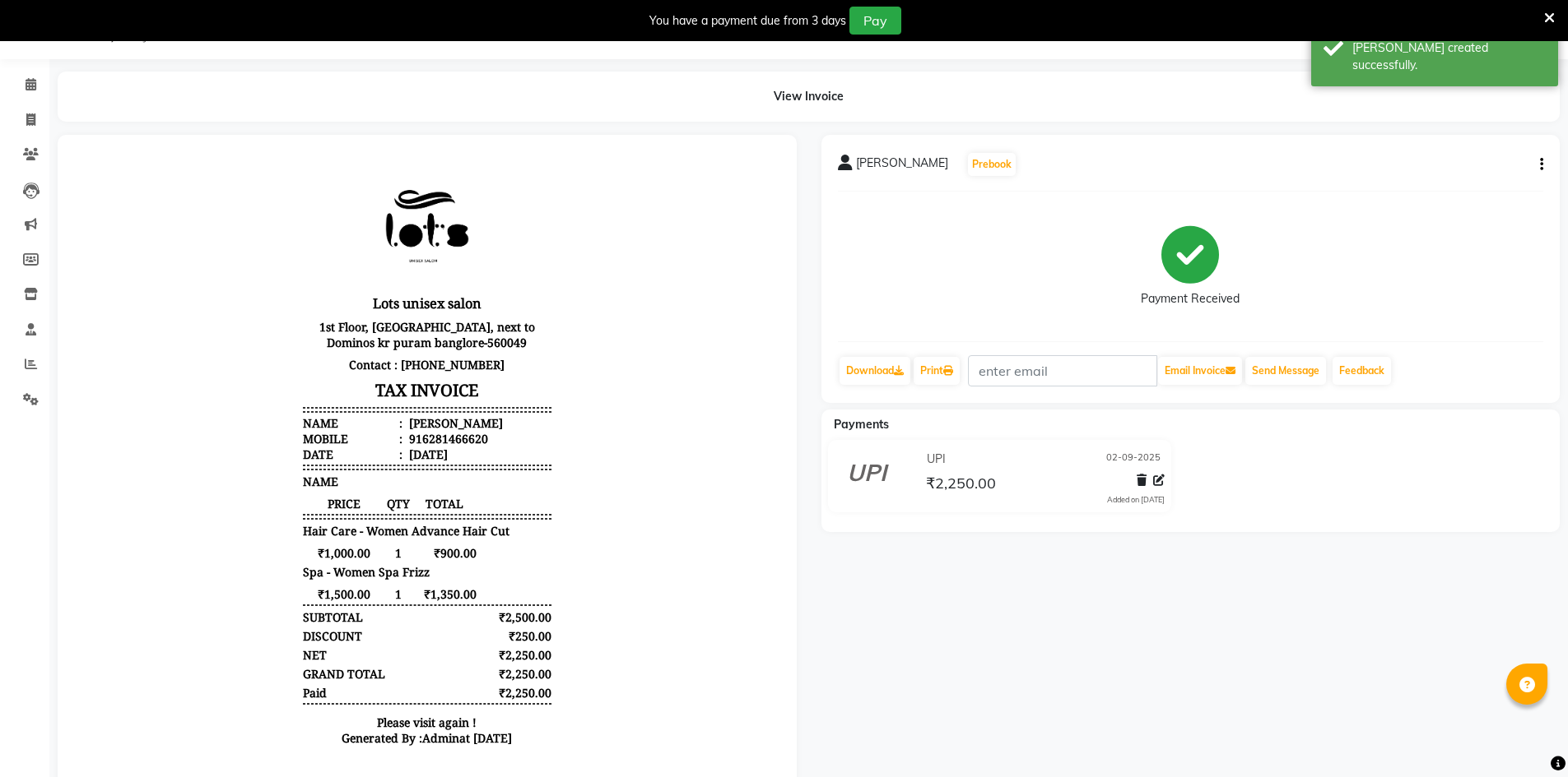
click at [34, 382] on li "Settings" at bounding box center [24, 400] width 50 height 36
click at [33, 363] on icon at bounding box center [30, 364] width 12 height 12
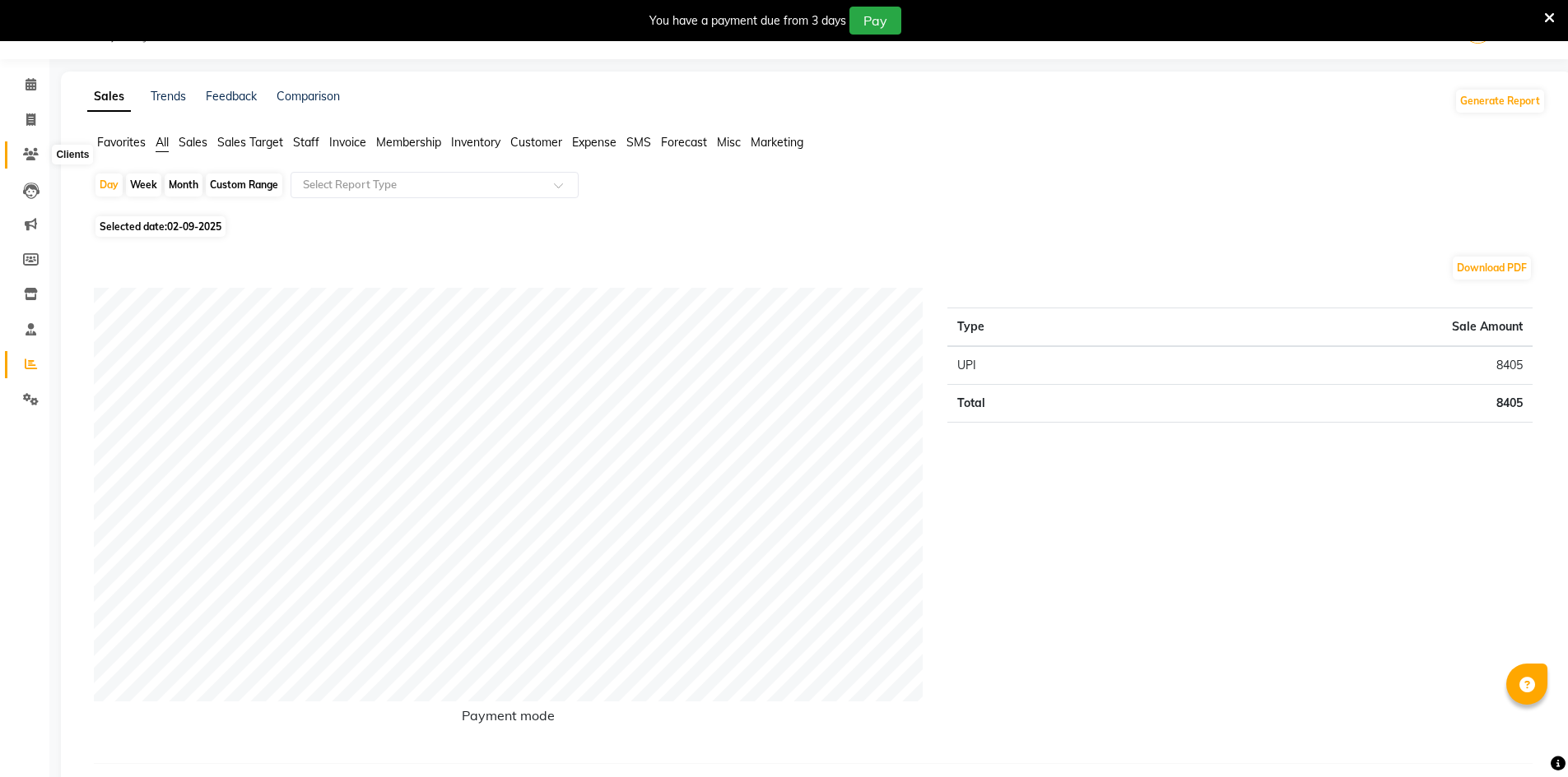
click at [39, 153] on span at bounding box center [31, 155] width 29 height 19
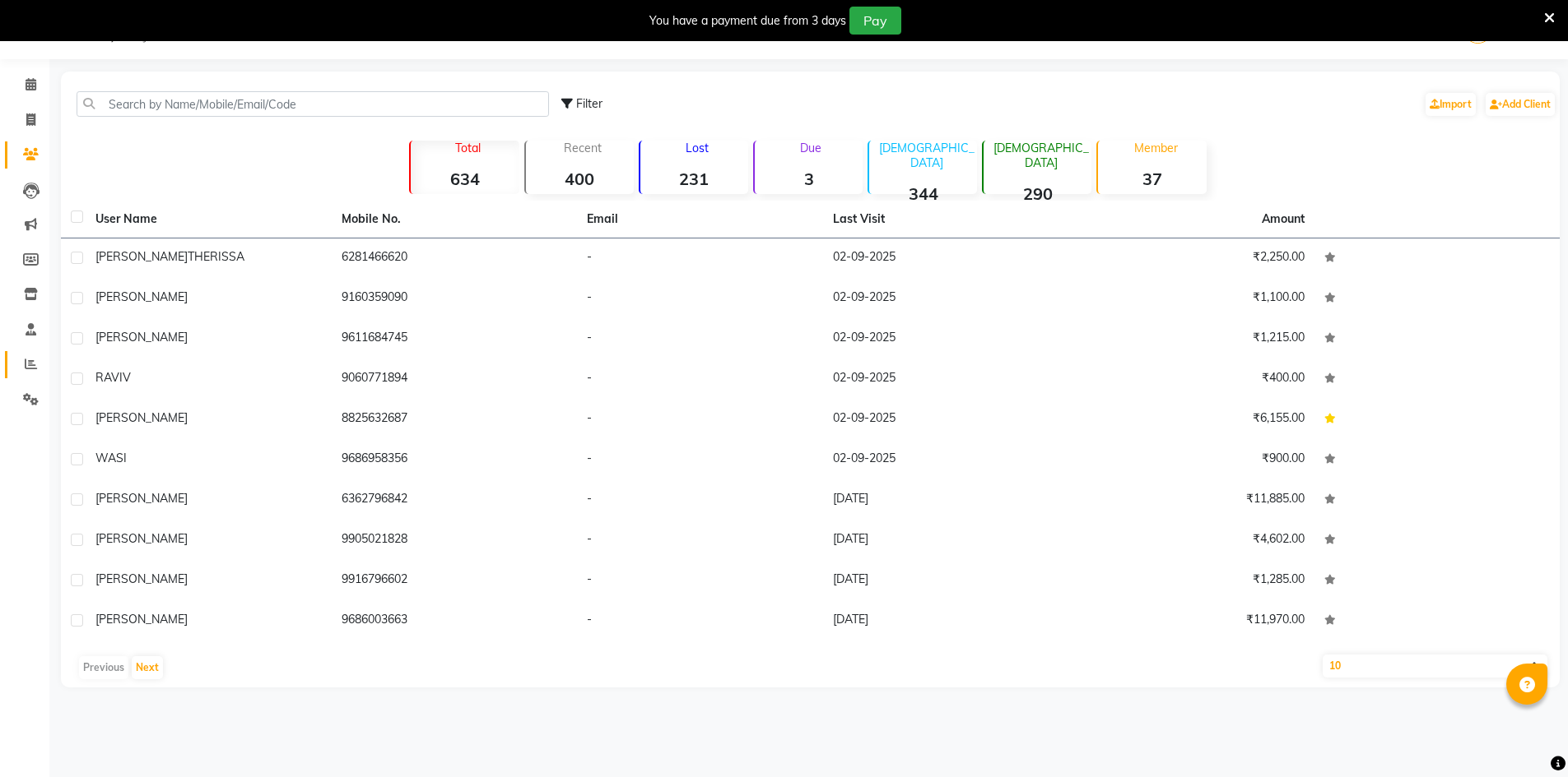
click at [24, 353] on link "Reports" at bounding box center [24, 365] width 39 height 27
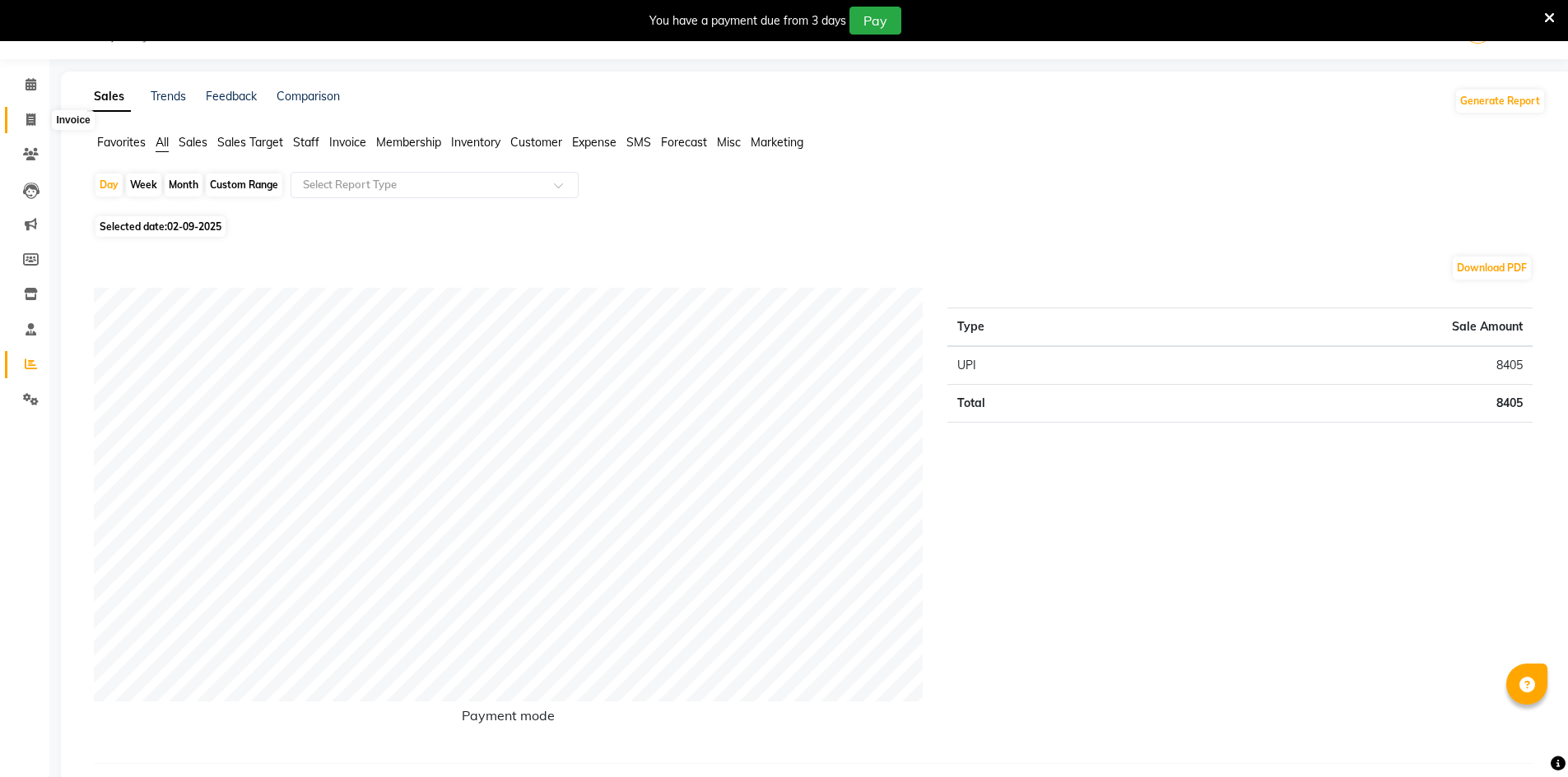
click at [20, 123] on span at bounding box center [31, 121] width 29 height 19
select select "service"
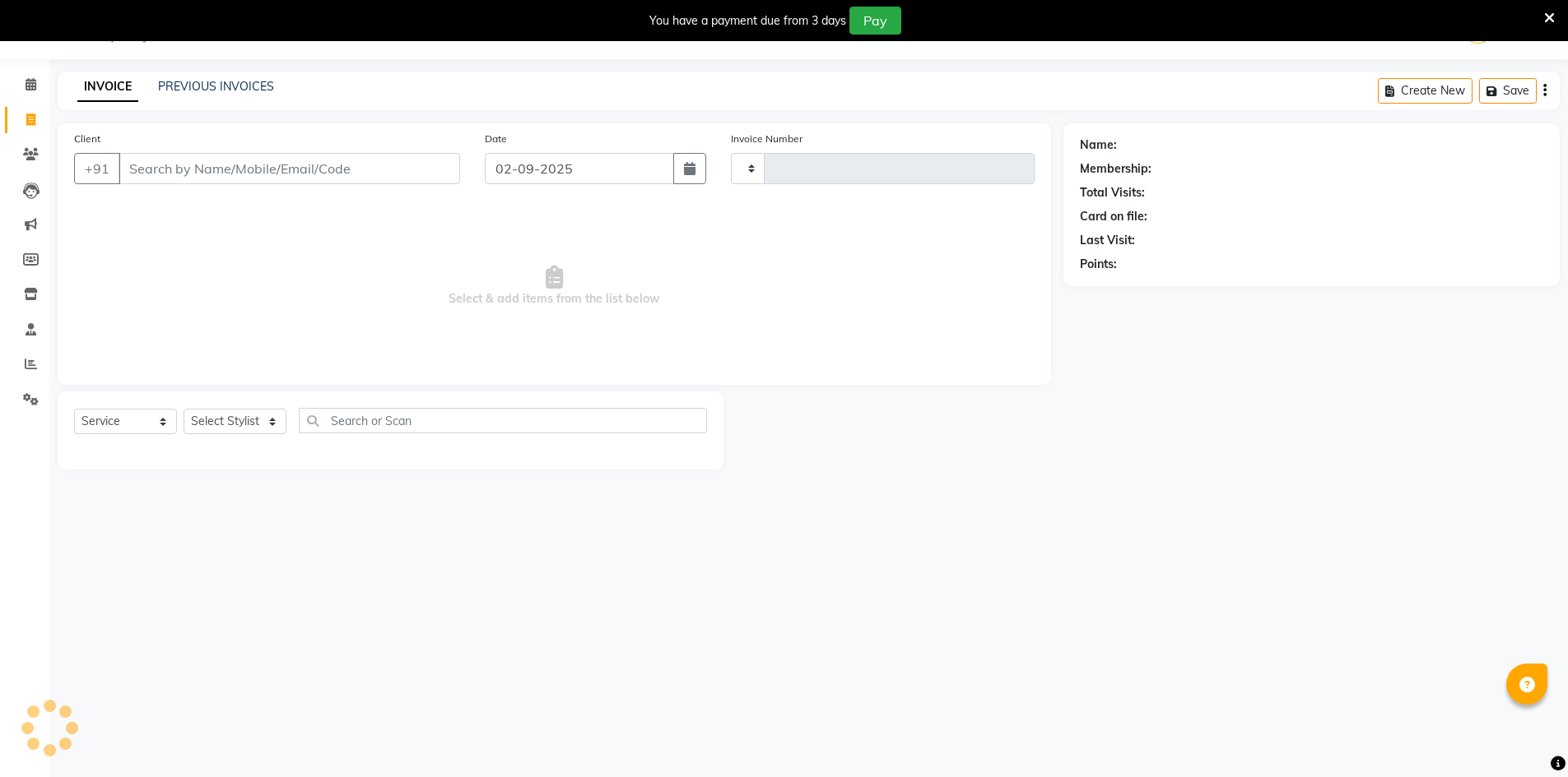
type input "1141"
select select "7339"
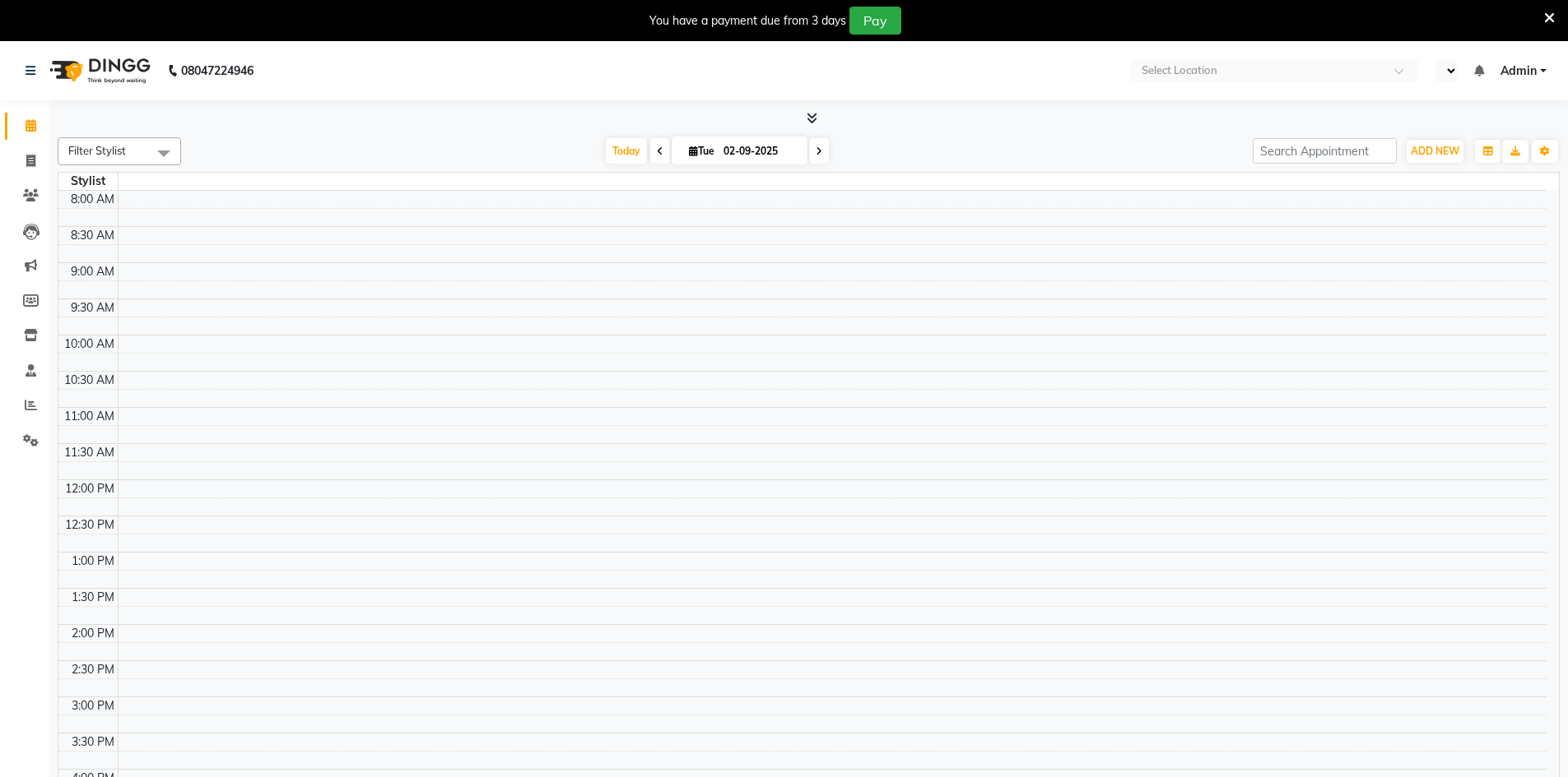
select select "en"
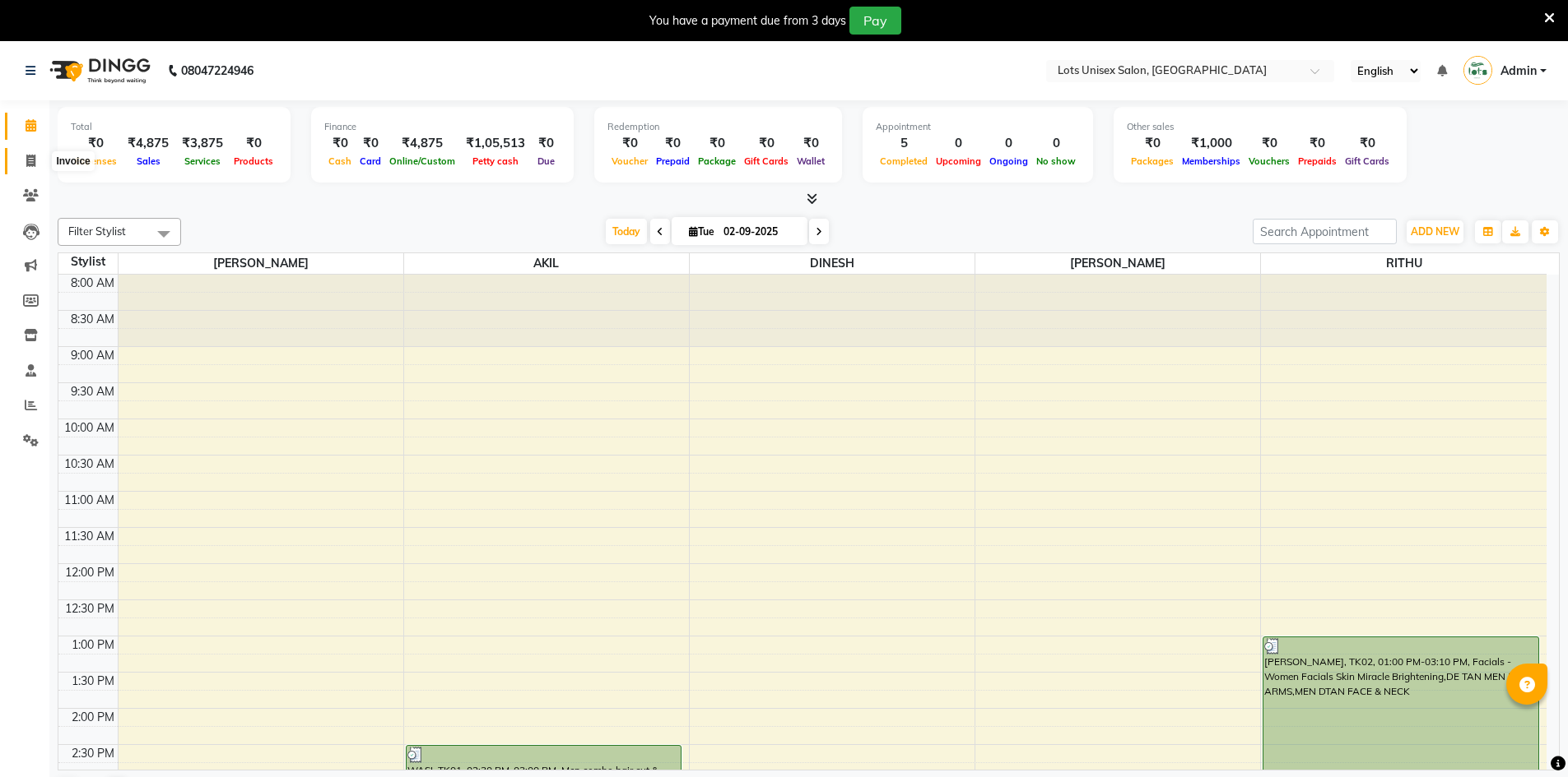
click at [41, 161] on span at bounding box center [31, 162] width 29 height 19
select select "service"
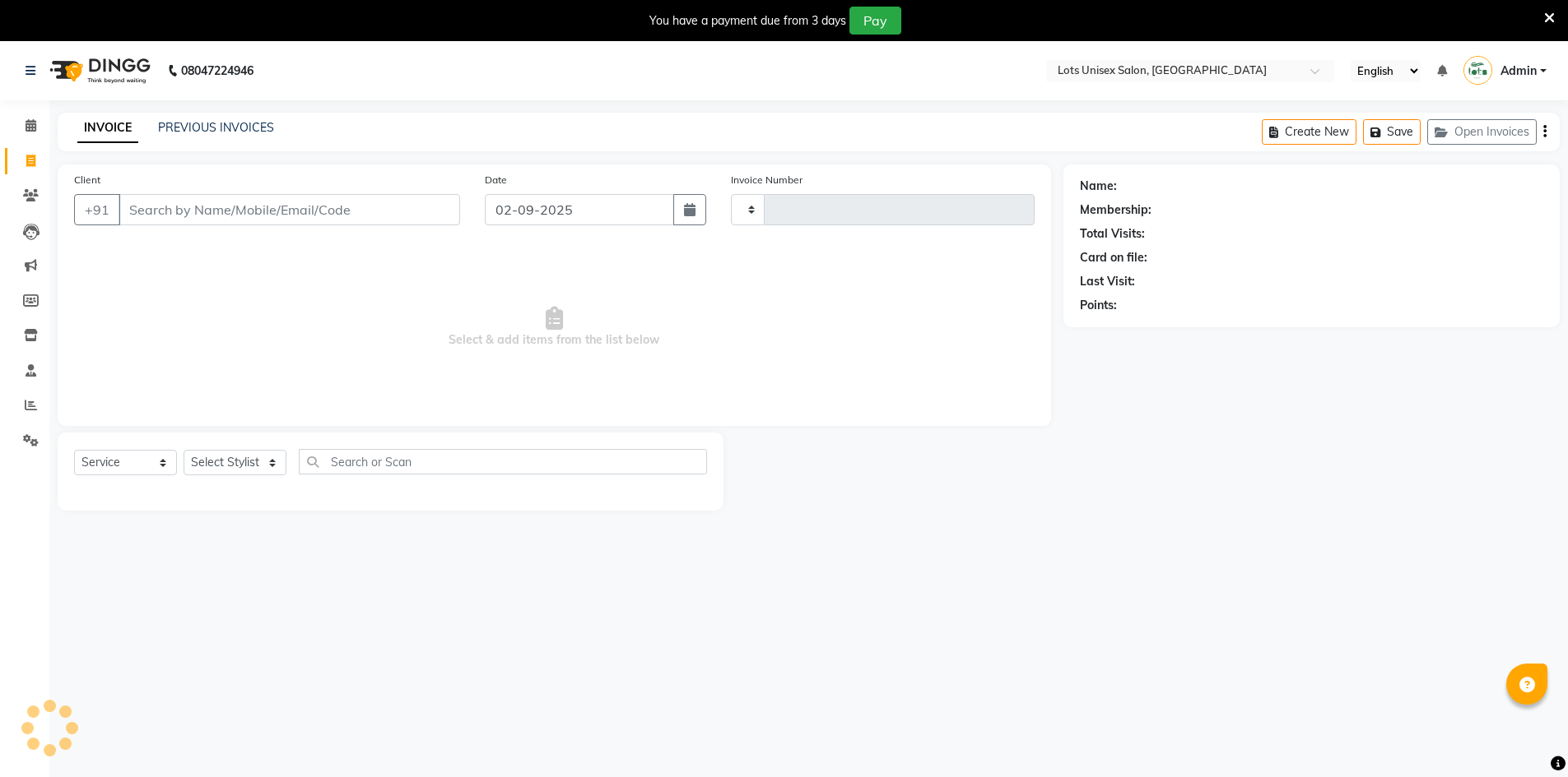
click at [232, 223] on input "Client" at bounding box center [289, 209] width 341 height 31
select select "7339"
type input "1138"
click at [250, 458] on select "Select Stylist ACHAL AKIB AKIL DINESH RITHU VIJAYASHREE" at bounding box center [235, 462] width 103 height 25
select select "83086"
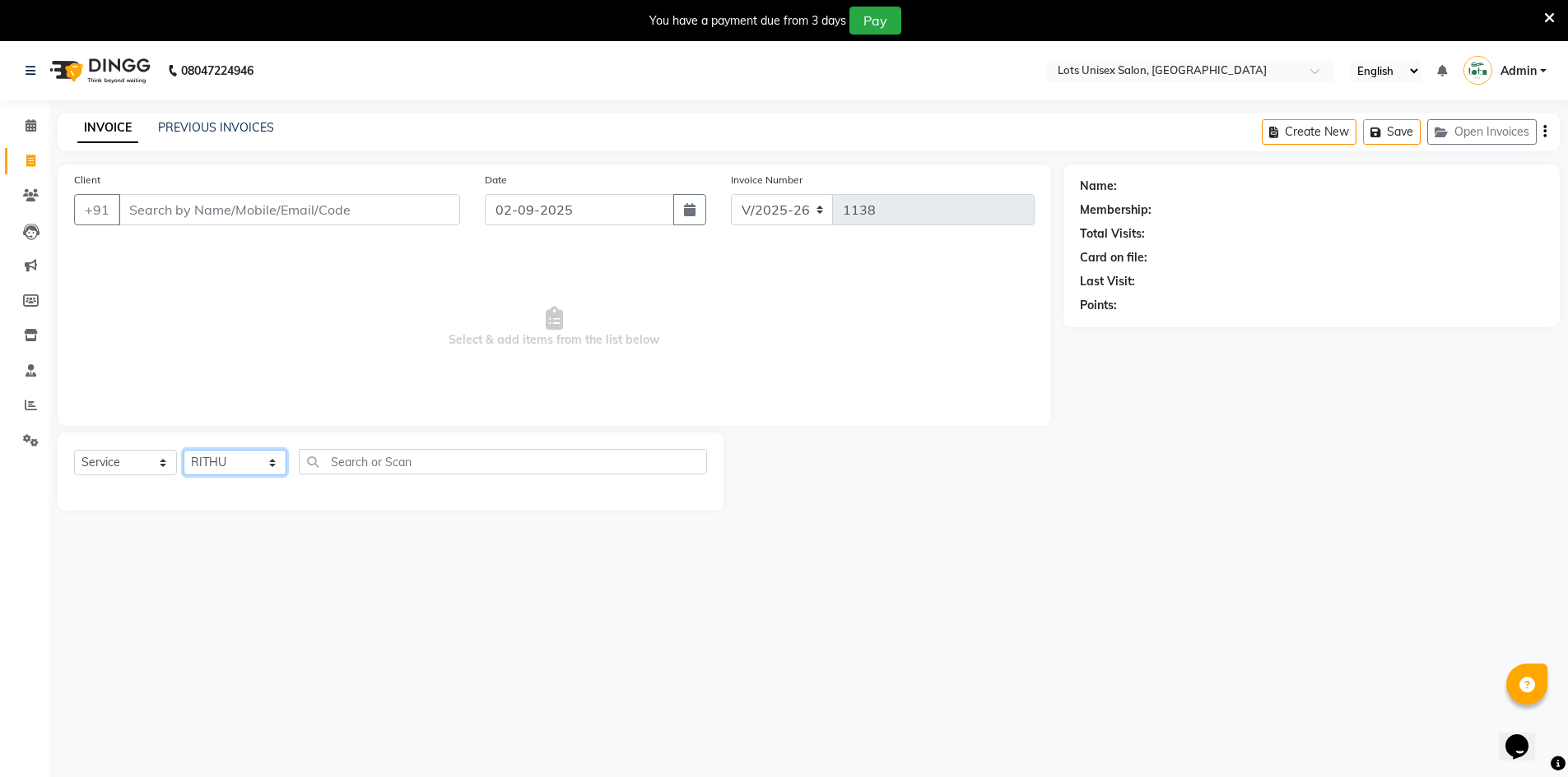
click at [183, 450] on select "Select Stylist ACHAL AKIB AKIL DINESH RITHU VIJAYASHREE" at bounding box center [235, 462] width 103 height 25
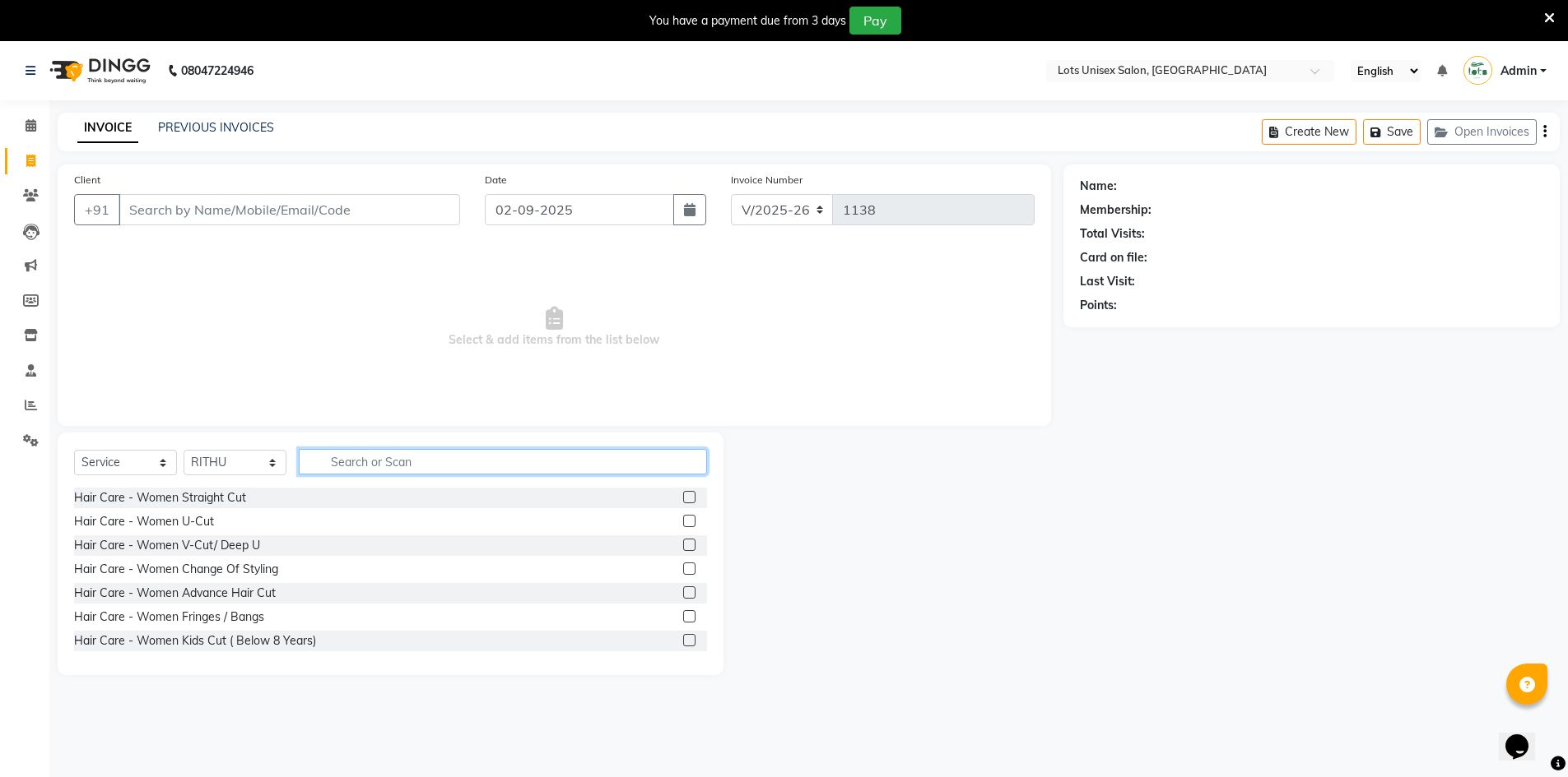
click at [332, 455] on input "text" at bounding box center [502, 461] width 408 height 25
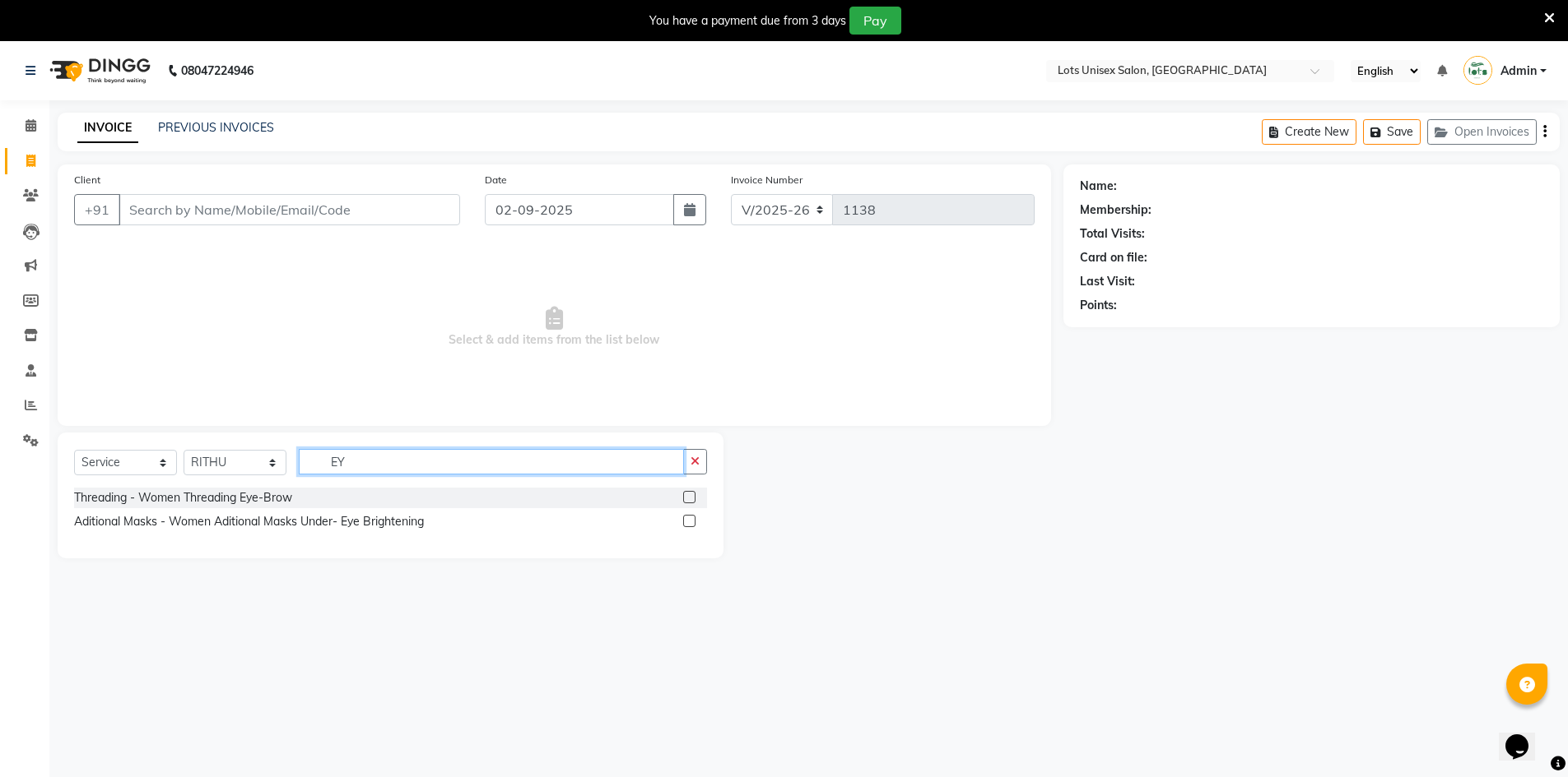
type input "EY"
click at [694, 496] on label at bounding box center [689, 496] width 12 height 12
click at [694, 496] on input "checkbox" at bounding box center [688, 497] width 10 height 10
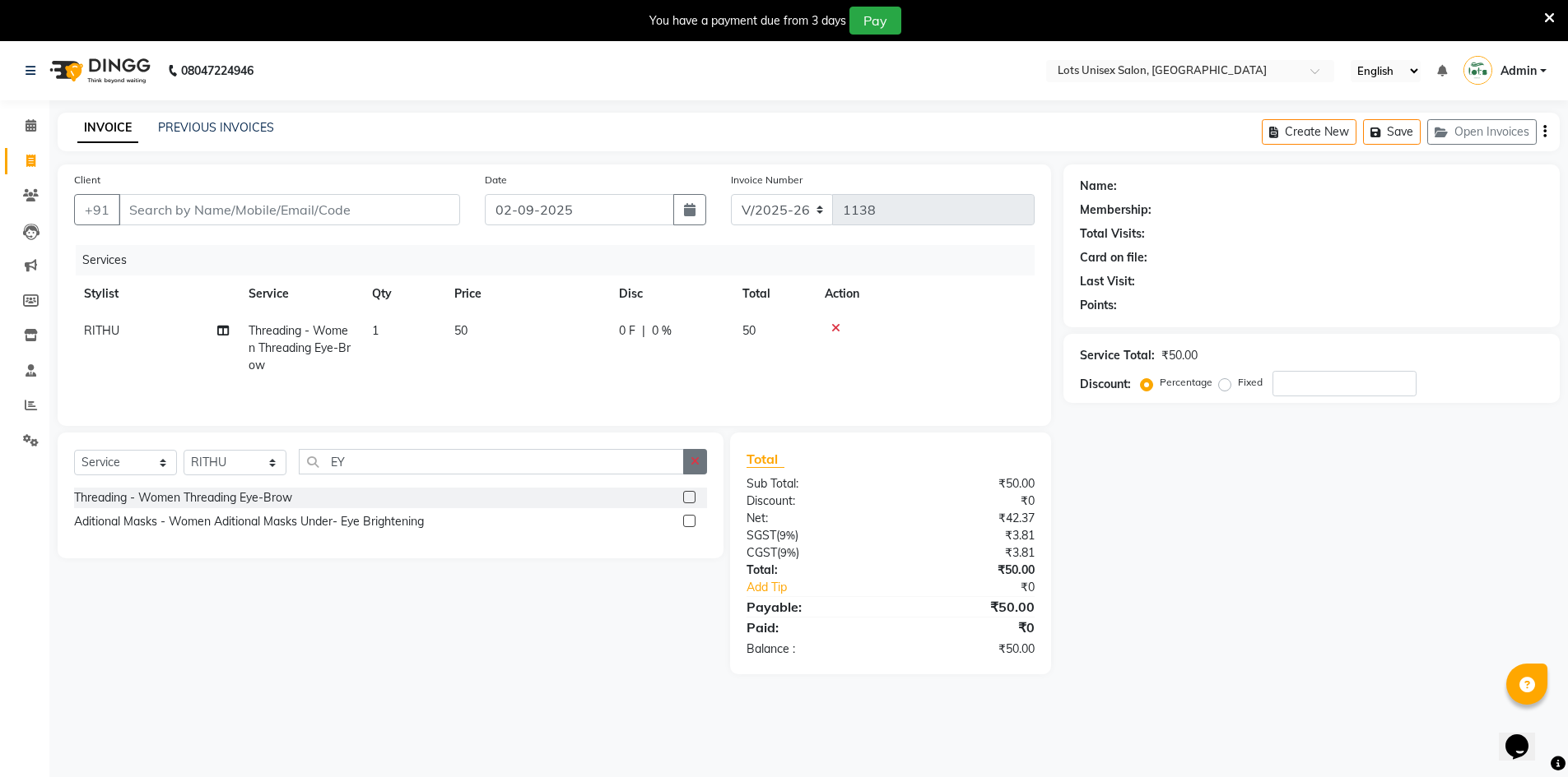
checkbox input "false"
click at [697, 464] on icon "button" at bounding box center [695, 461] width 9 height 11
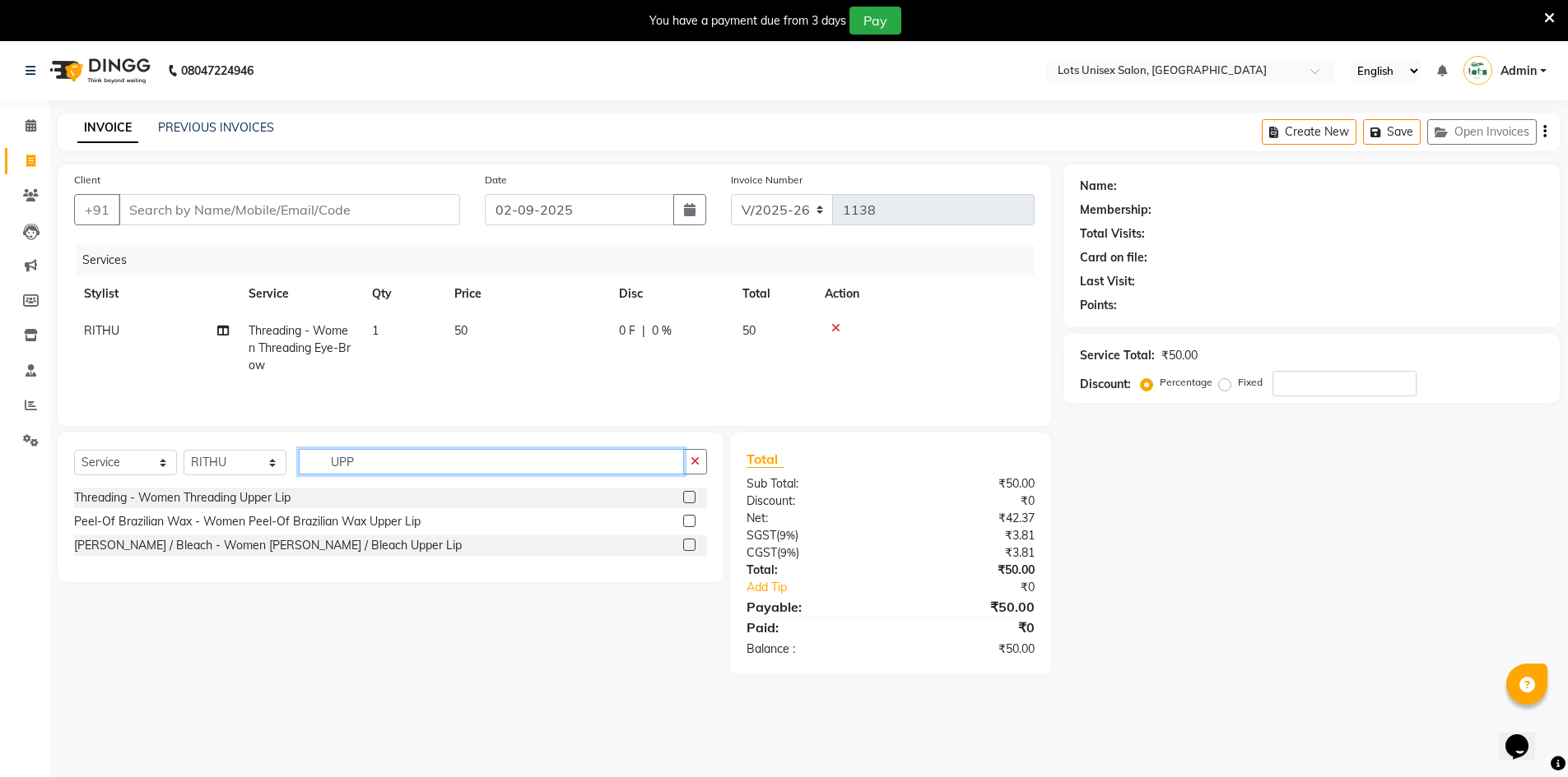
type input "UPP"
click at [690, 500] on label at bounding box center [689, 496] width 12 height 12
click at [690, 500] on input "checkbox" at bounding box center [688, 497] width 10 height 10
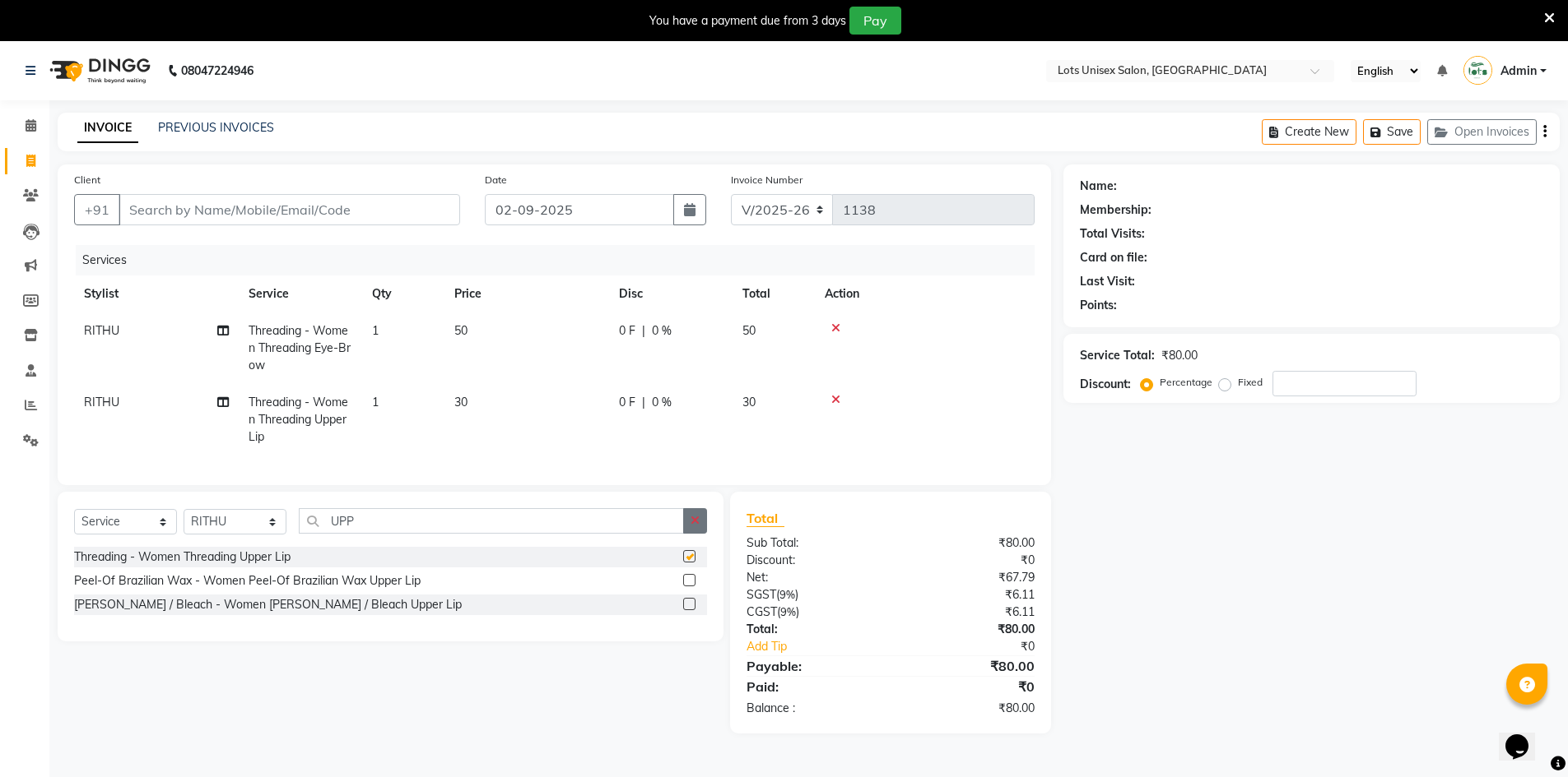
checkbox input "false"
click at [695, 526] on icon "button" at bounding box center [695, 521] width 9 height 11
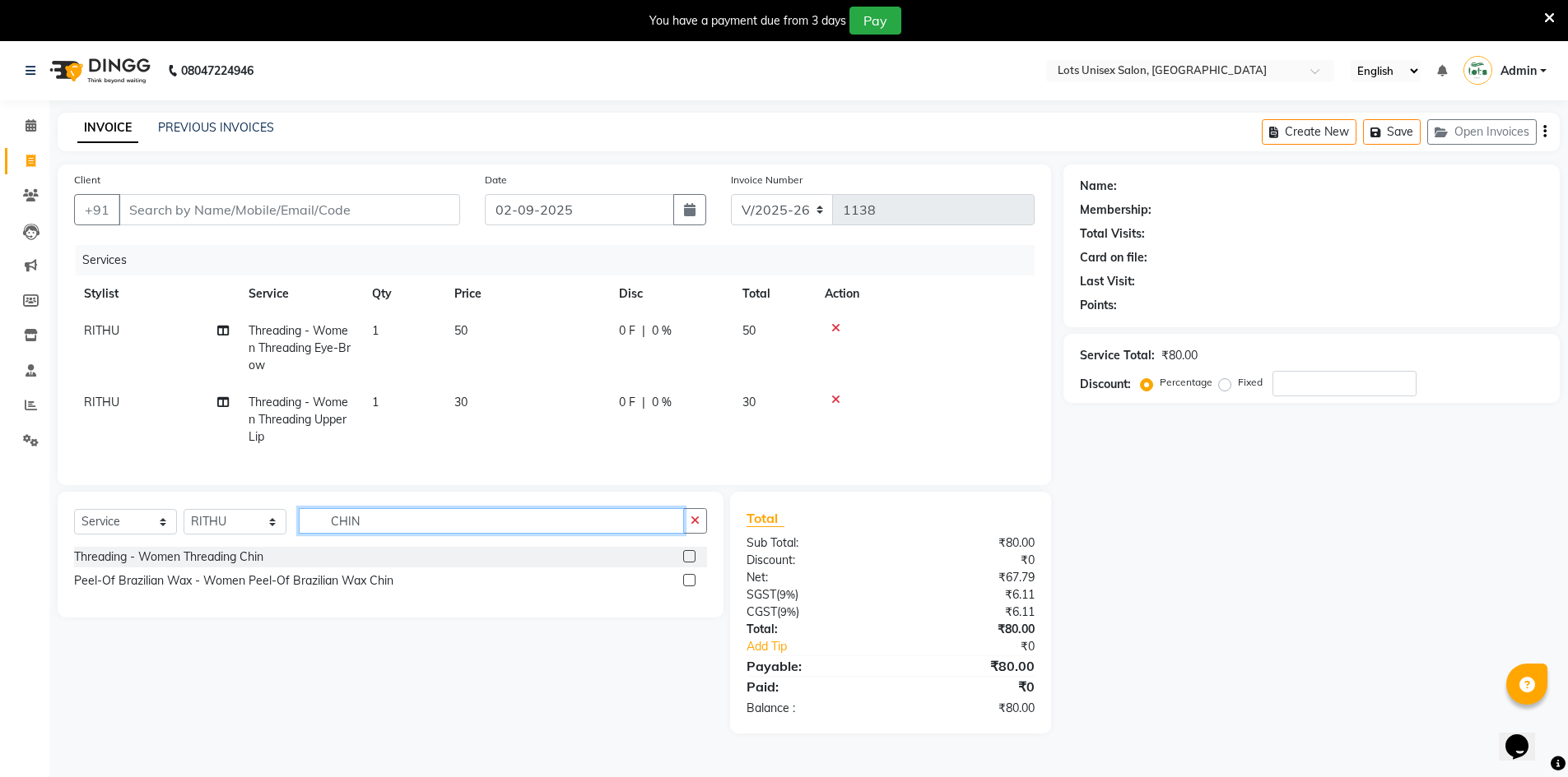
type input "CHIN"
click at [685, 563] on label at bounding box center [689, 556] width 12 height 12
click at [685, 563] on input "checkbox" at bounding box center [688, 556] width 10 height 10
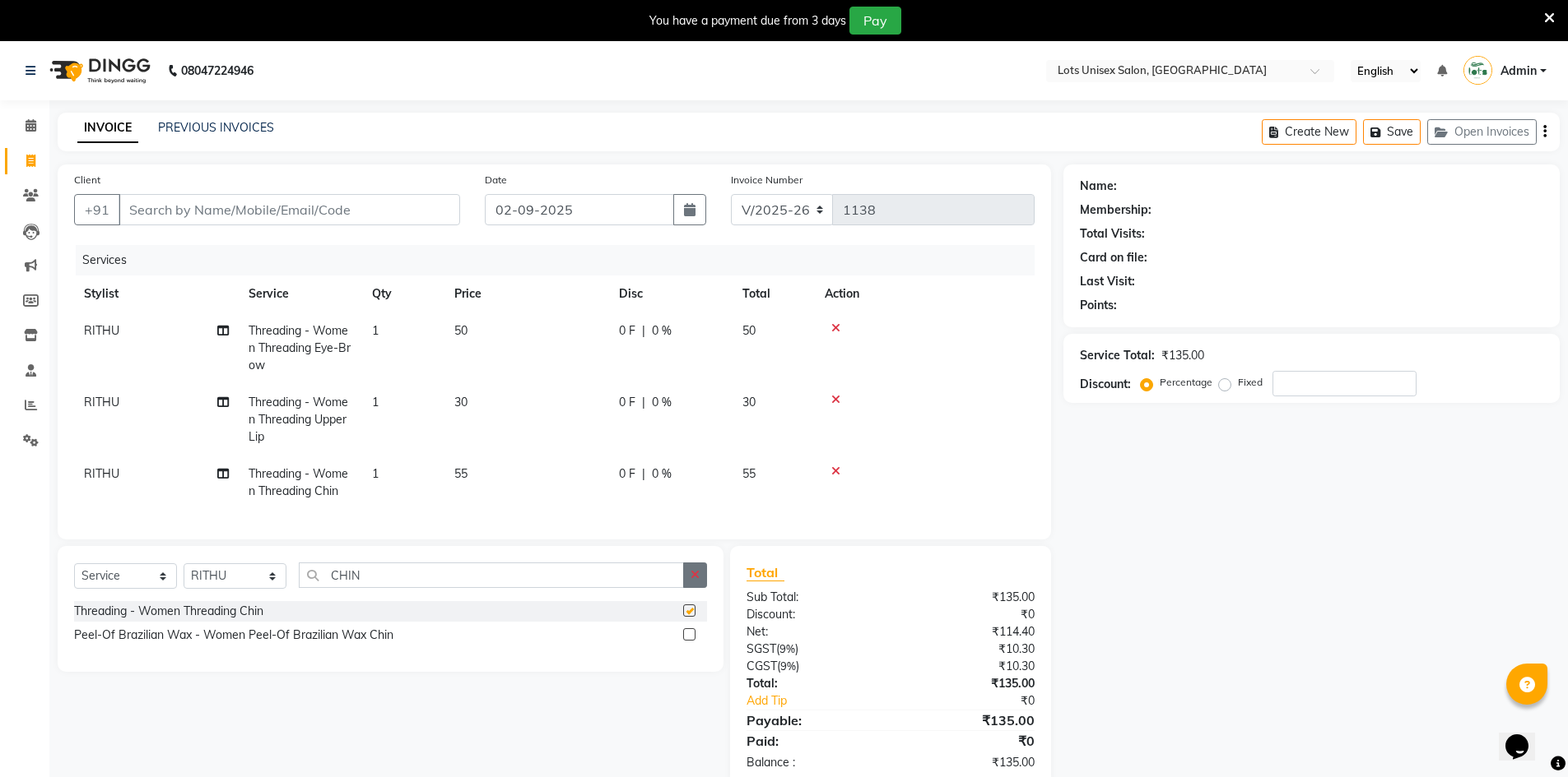
checkbox input "false"
click at [687, 588] on button "button" at bounding box center [695, 575] width 24 height 25
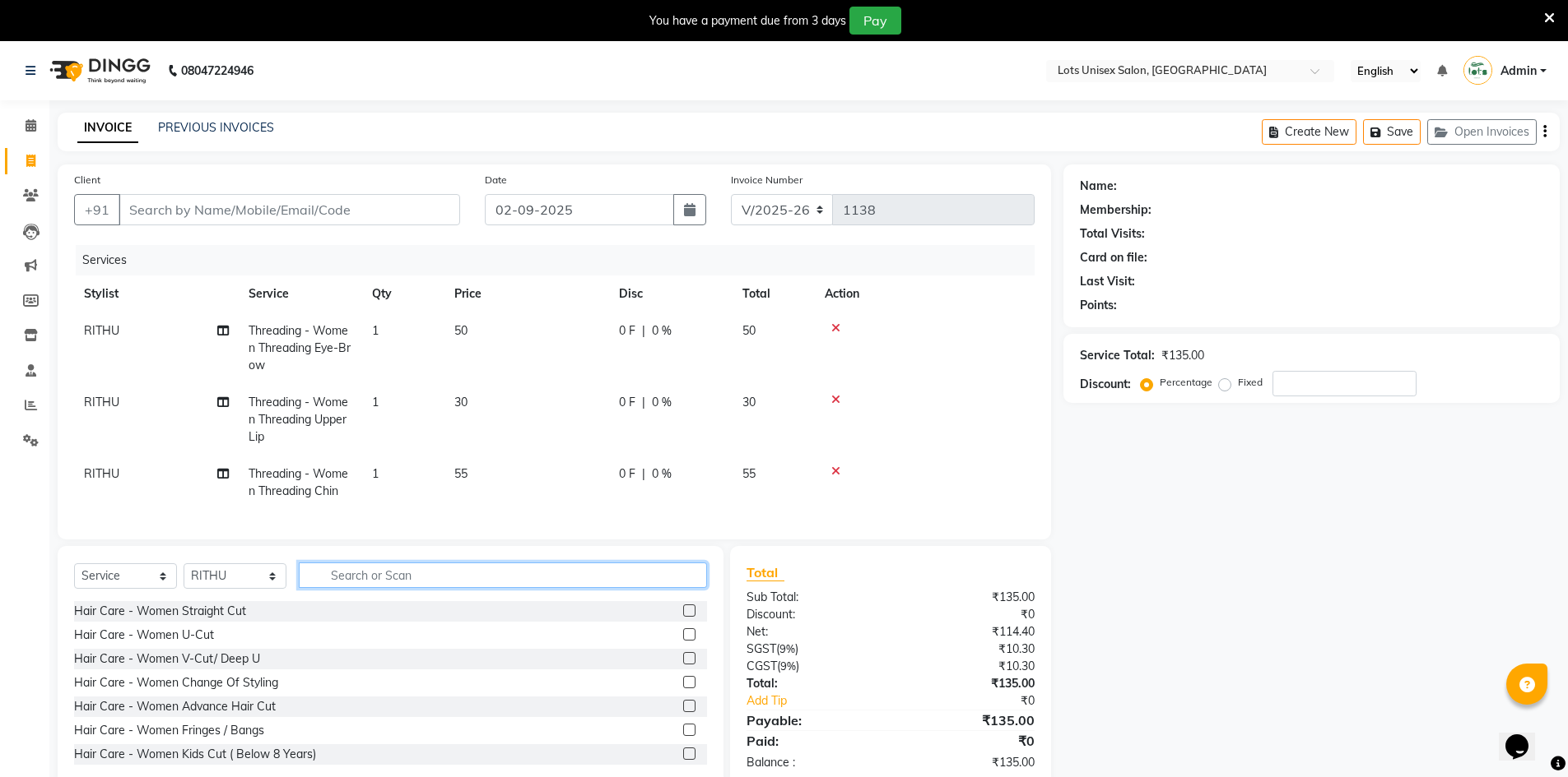
click at [583, 588] on input "text" at bounding box center [502, 575] width 408 height 25
type input "CLE"
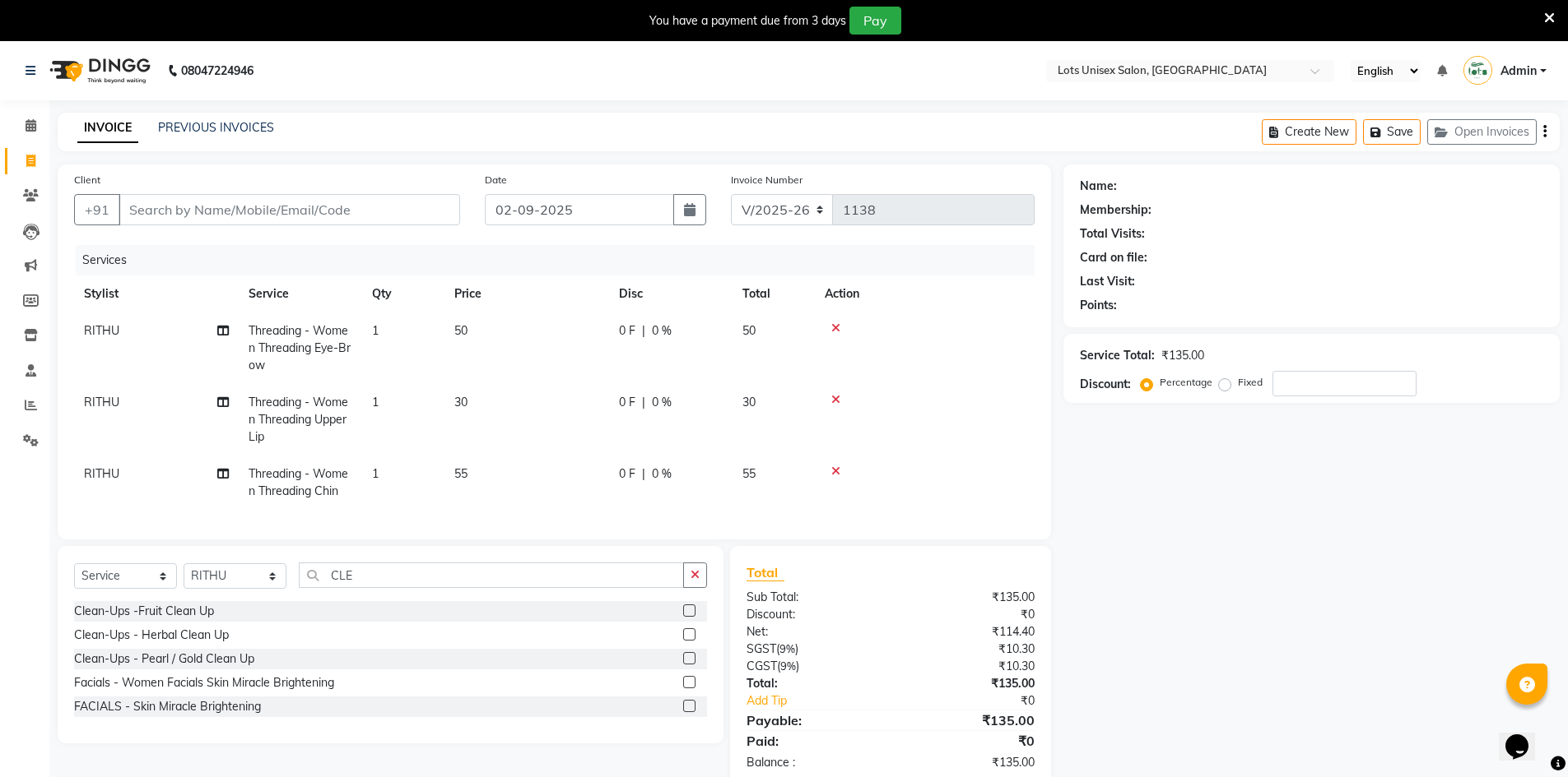
click at [691, 617] on label at bounding box center [689, 611] width 12 height 12
click at [691, 617] on input "checkbox" at bounding box center [688, 611] width 10 height 10
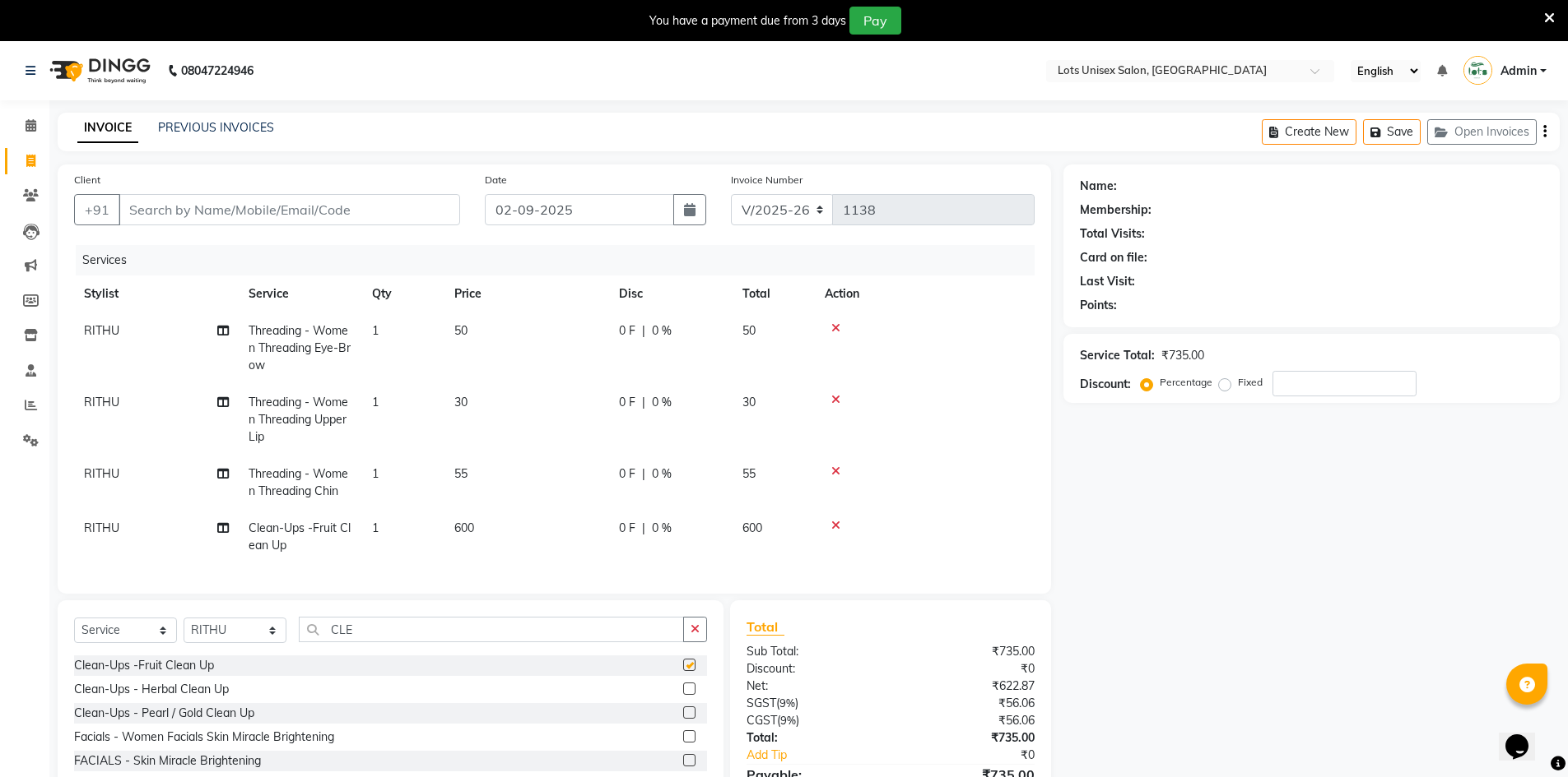
checkbox input "false"
drag, startPoint x: 234, startPoint y: 643, endPoint x: 236, endPoint y: 652, distance: 9.2
click at [234, 643] on select "Select Stylist ACHAL AKIB AKIL DINESH RITHU VIJAYASHREE" at bounding box center [235, 630] width 103 height 25
select select "66805"
click at [183, 630] on select "Select Stylist ACHAL AKIB AKIL DINESH RITHU VIJAYASHREE" at bounding box center [235, 630] width 103 height 25
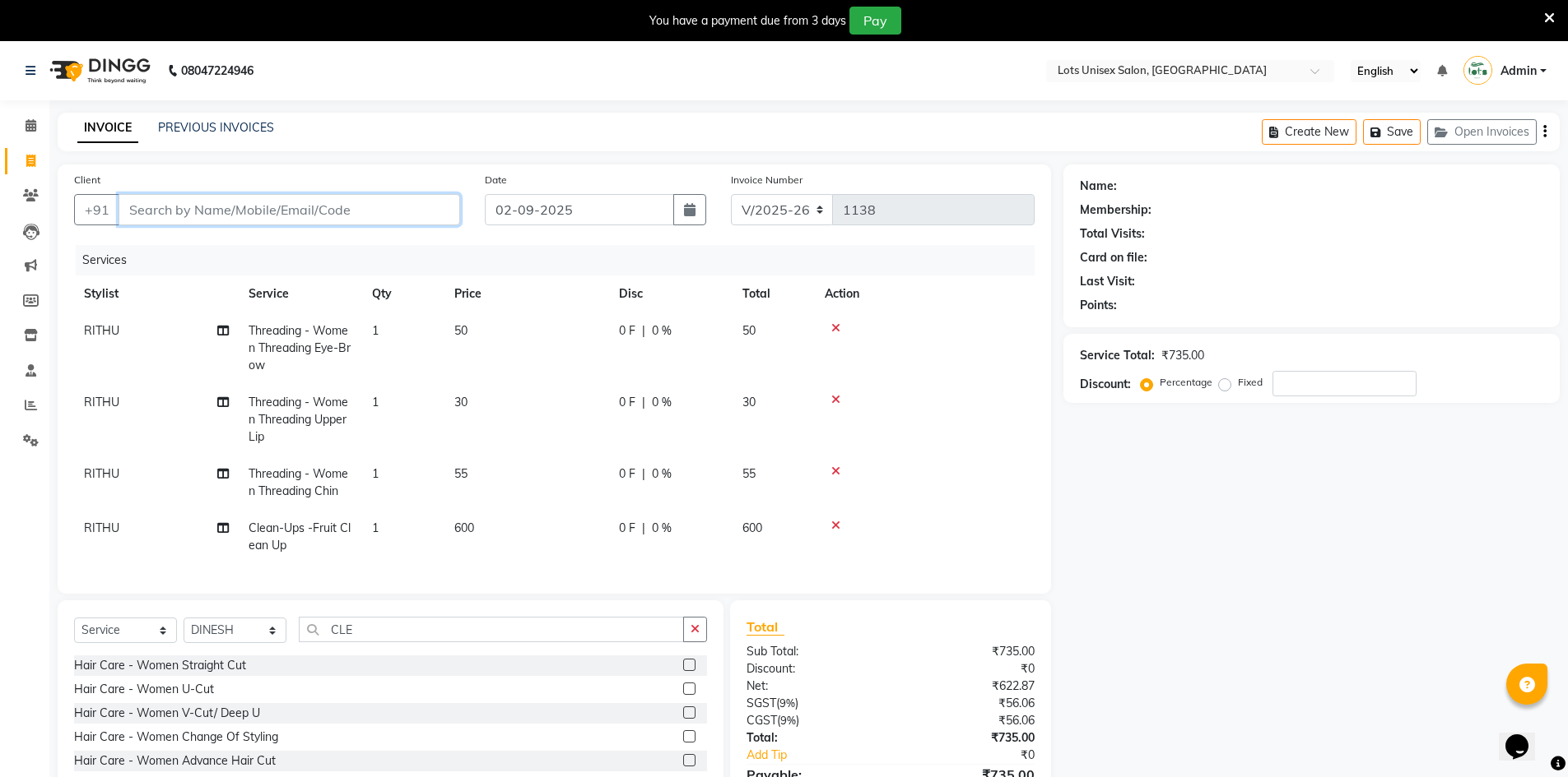
click at [181, 201] on input "Client" at bounding box center [289, 209] width 341 height 31
type input "9"
type input "0"
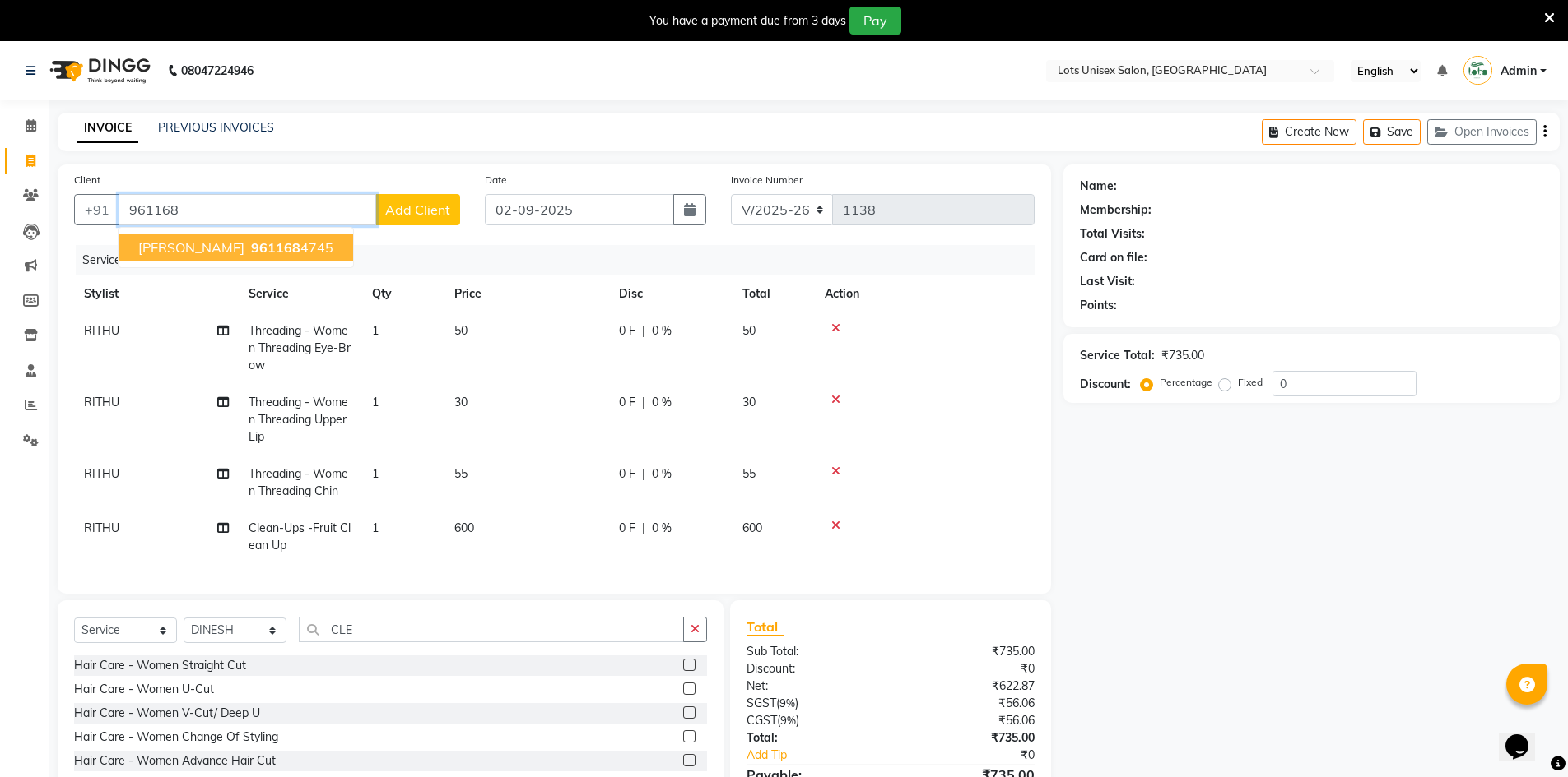
click at [193, 241] on span "[PERSON_NAME]" at bounding box center [191, 248] width 106 height 17
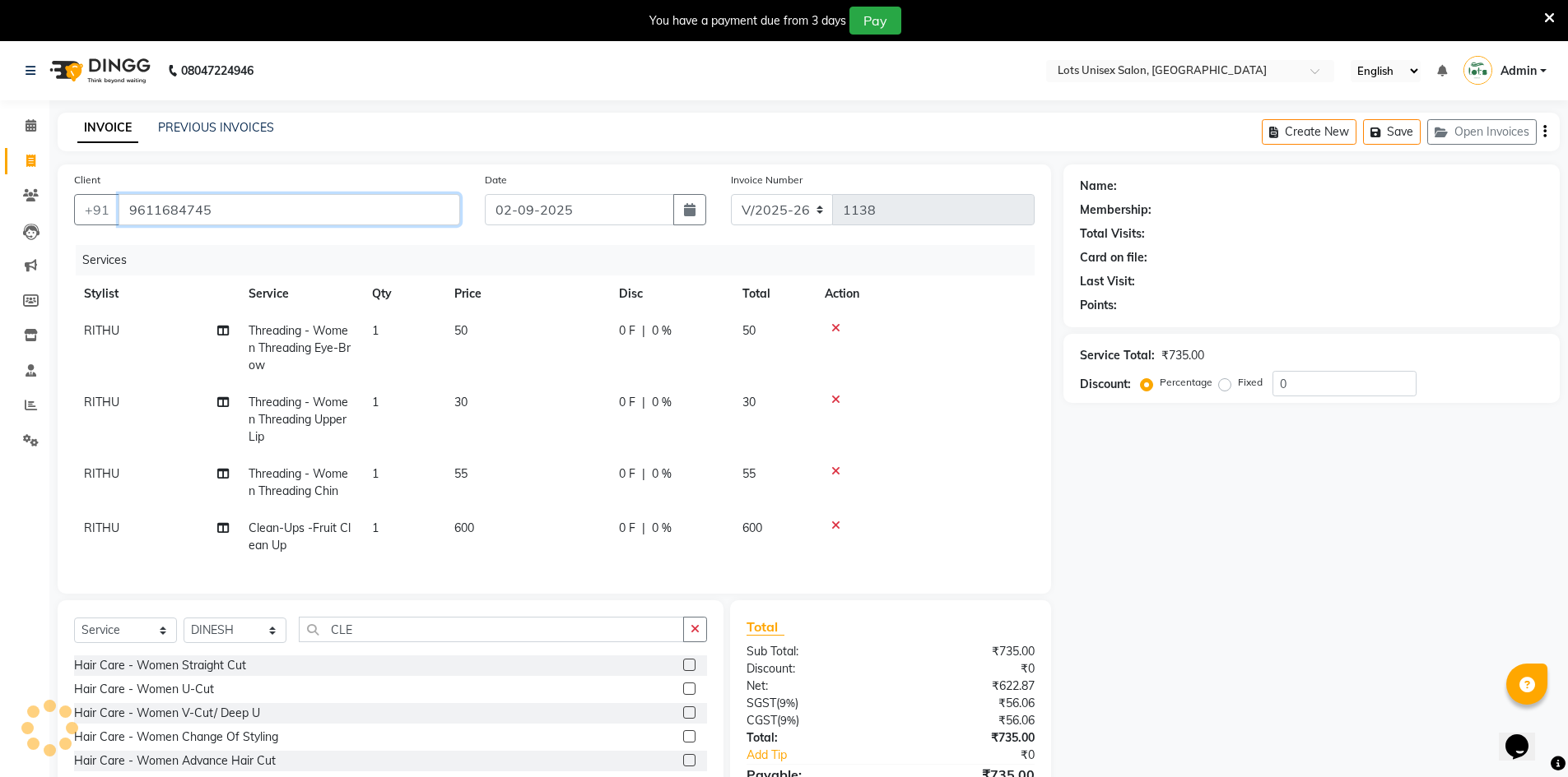
type input "9611684745"
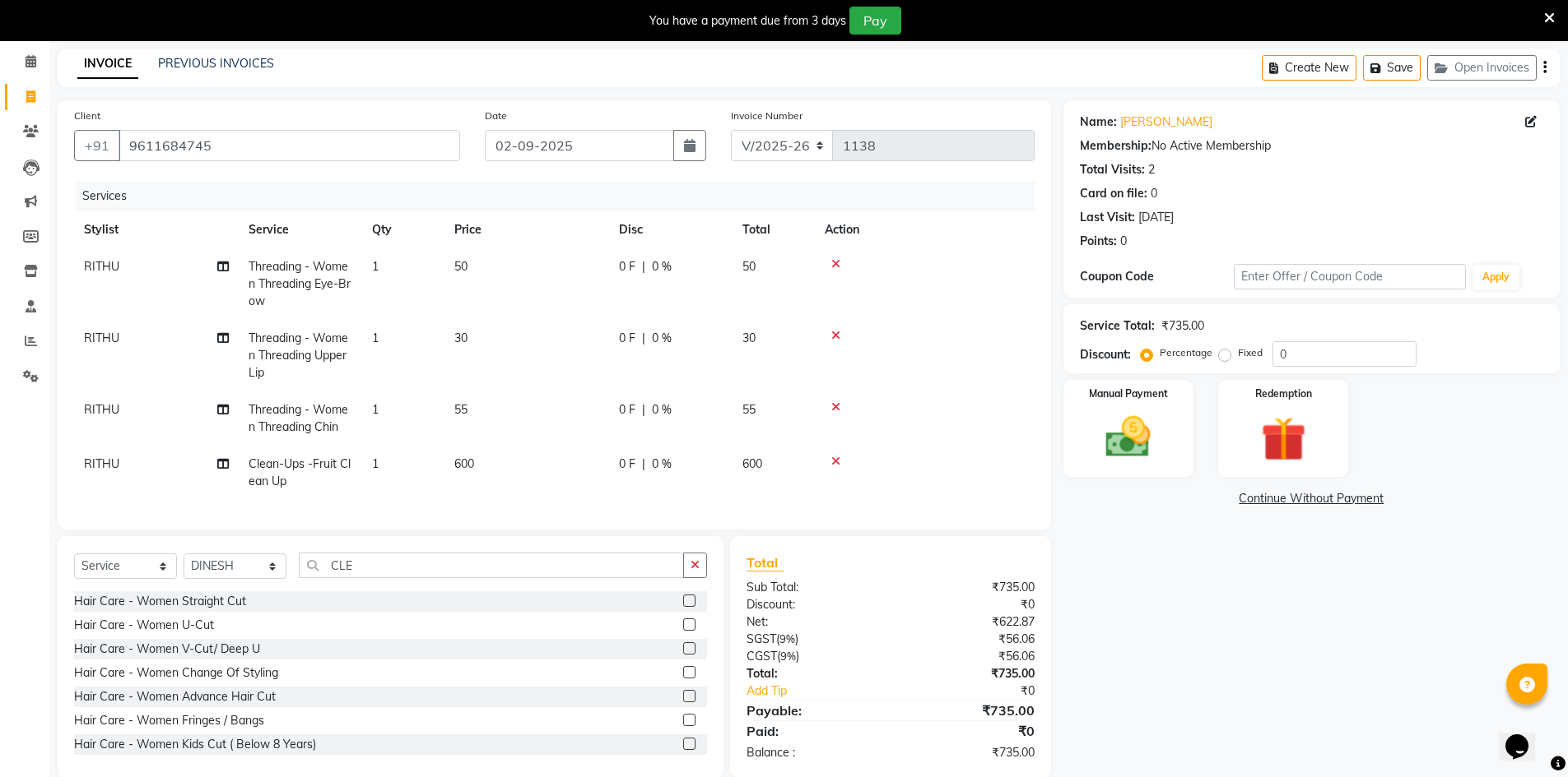
scroll to position [103, 0]
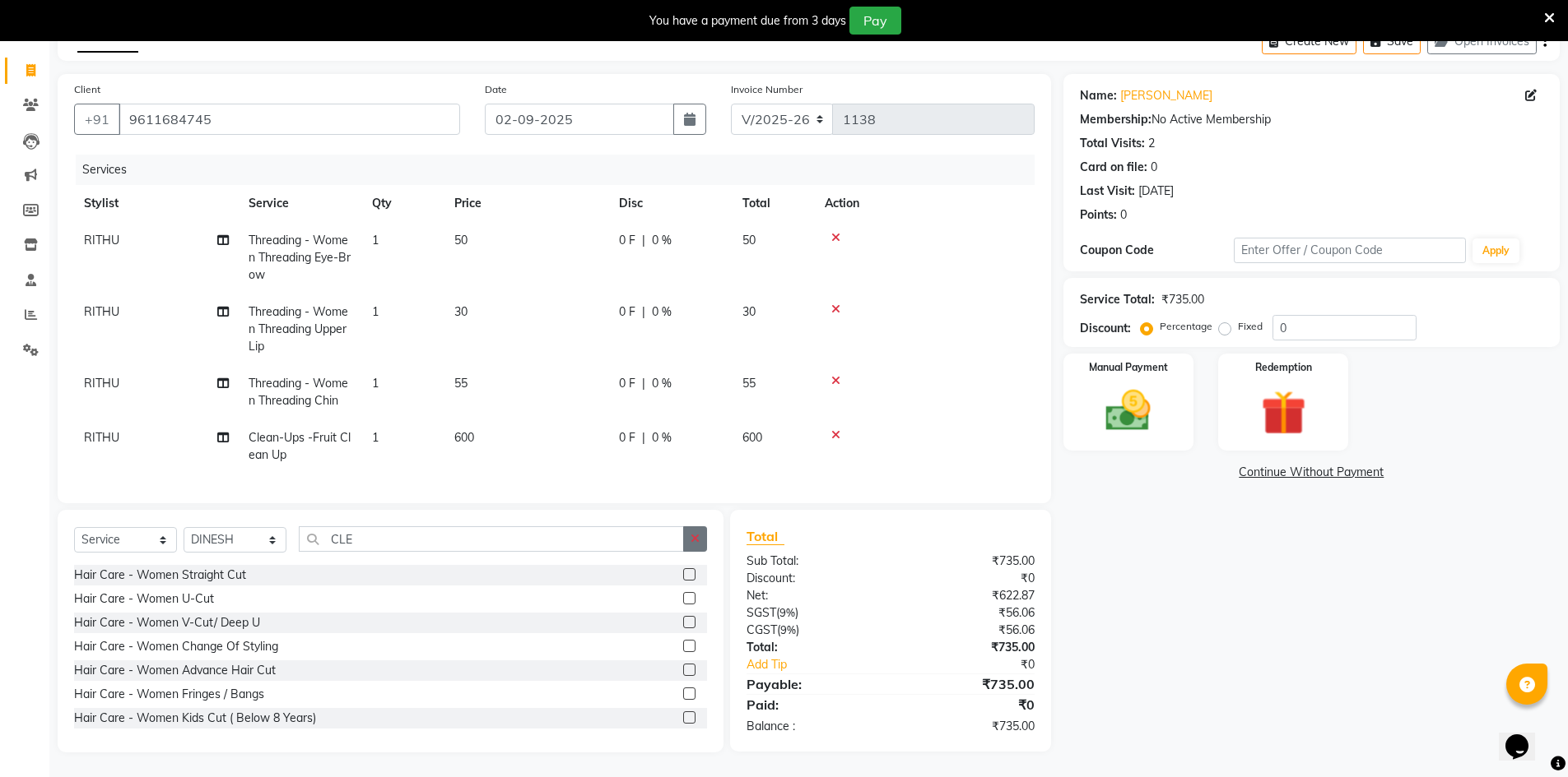
click at [695, 535] on icon "button" at bounding box center [695, 539] width 9 height 11
click at [603, 536] on input "text" at bounding box center [502, 539] width 408 height 25
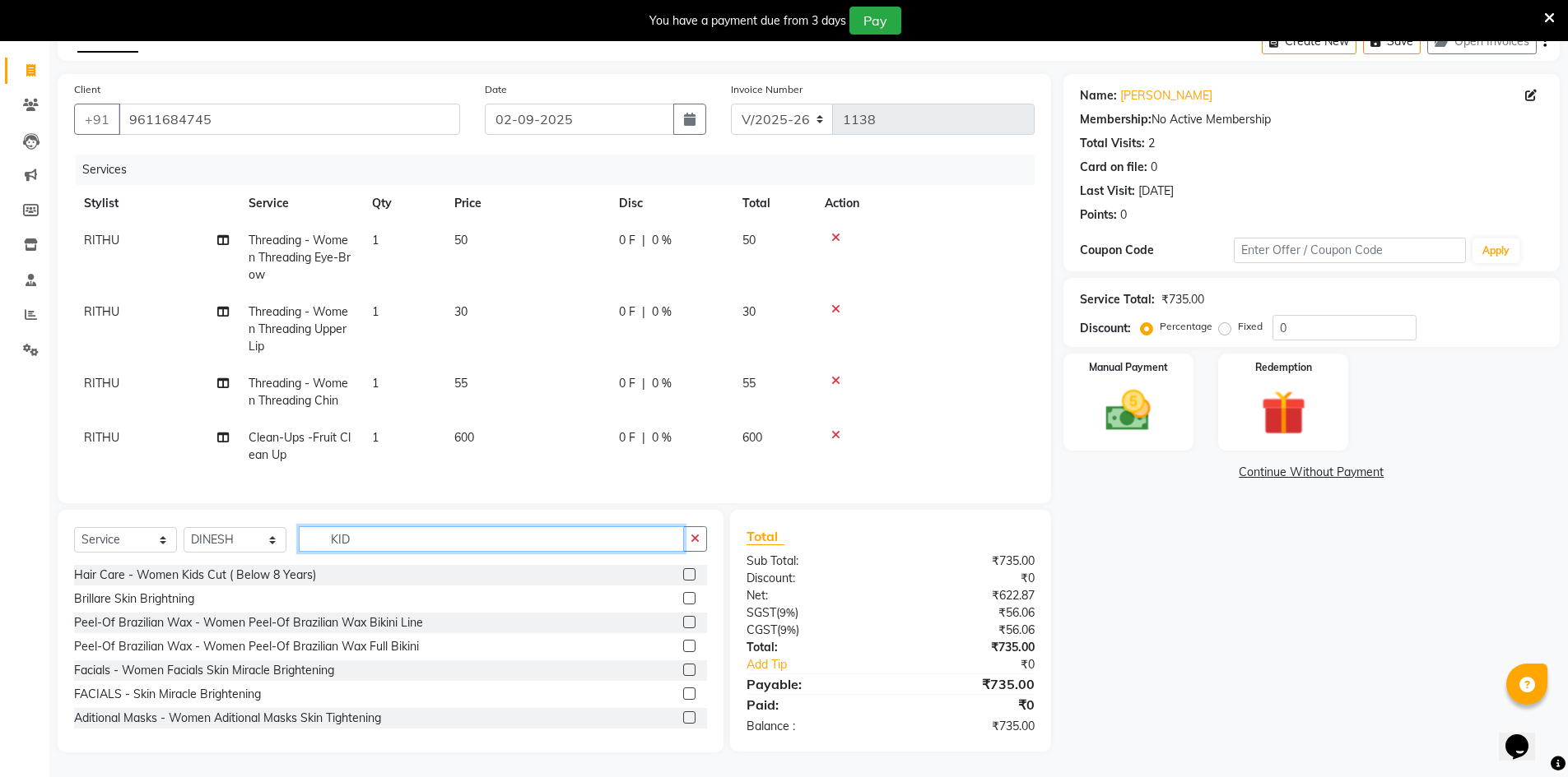
scroll to position [102, 0]
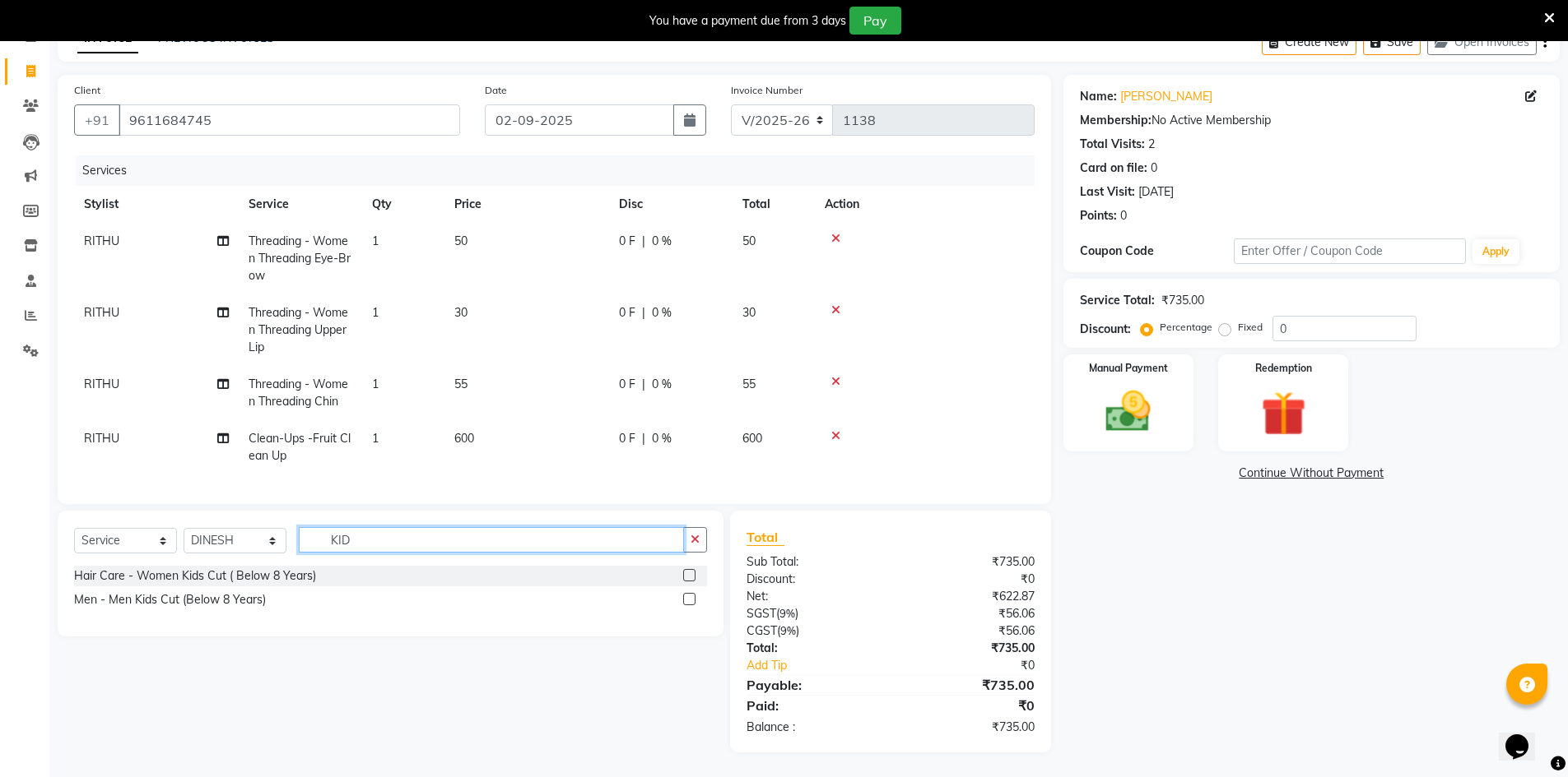
type input "KID"
click at [689, 598] on label at bounding box center [689, 598] width 12 height 12
click at [689, 598] on input "checkbox" at bounding box center [688, 599] width 10 height 10
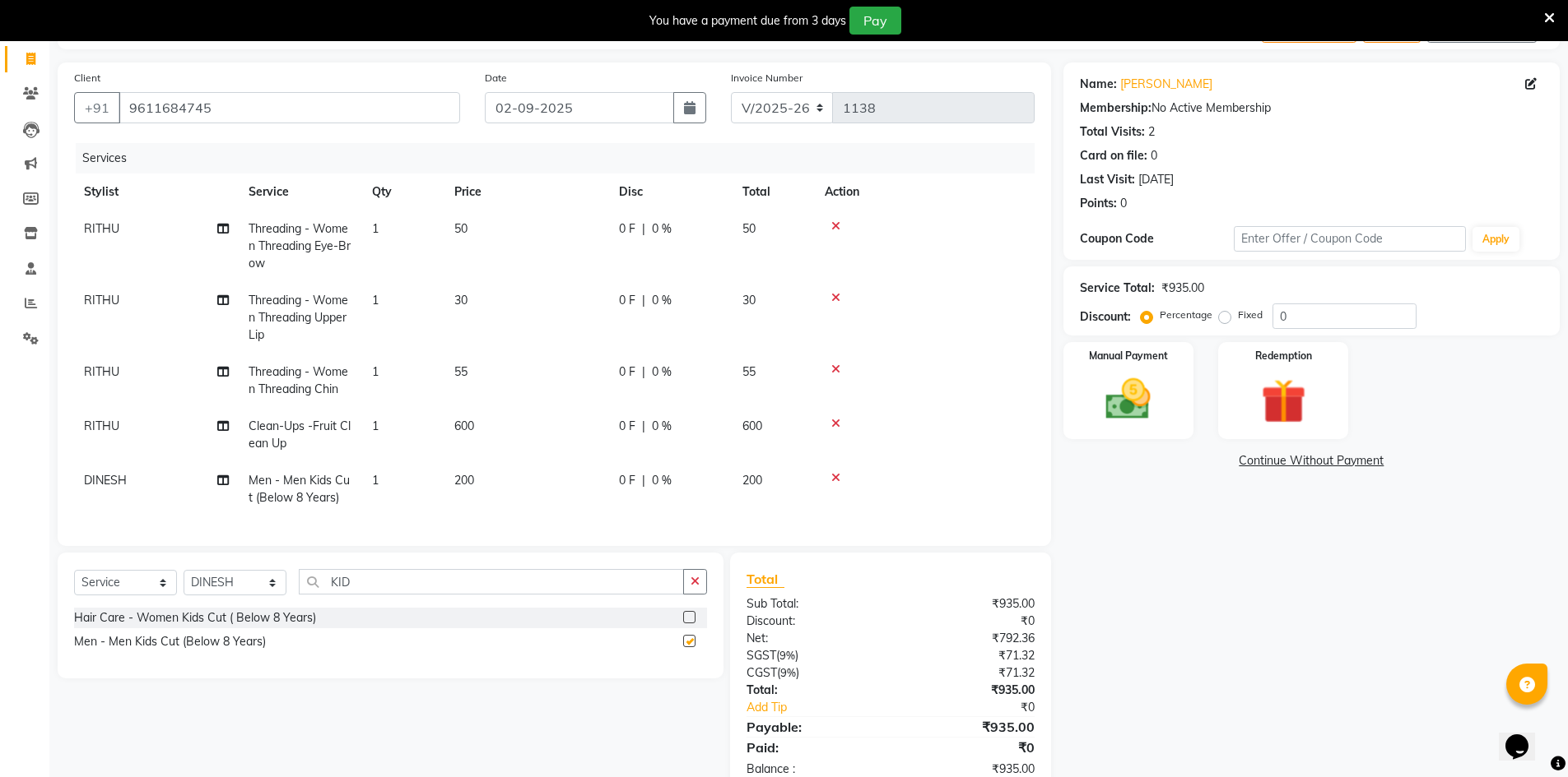
checkbox input "false"
click at [832, 367] on icon at bounding box center [836, 369] width 9 height 11
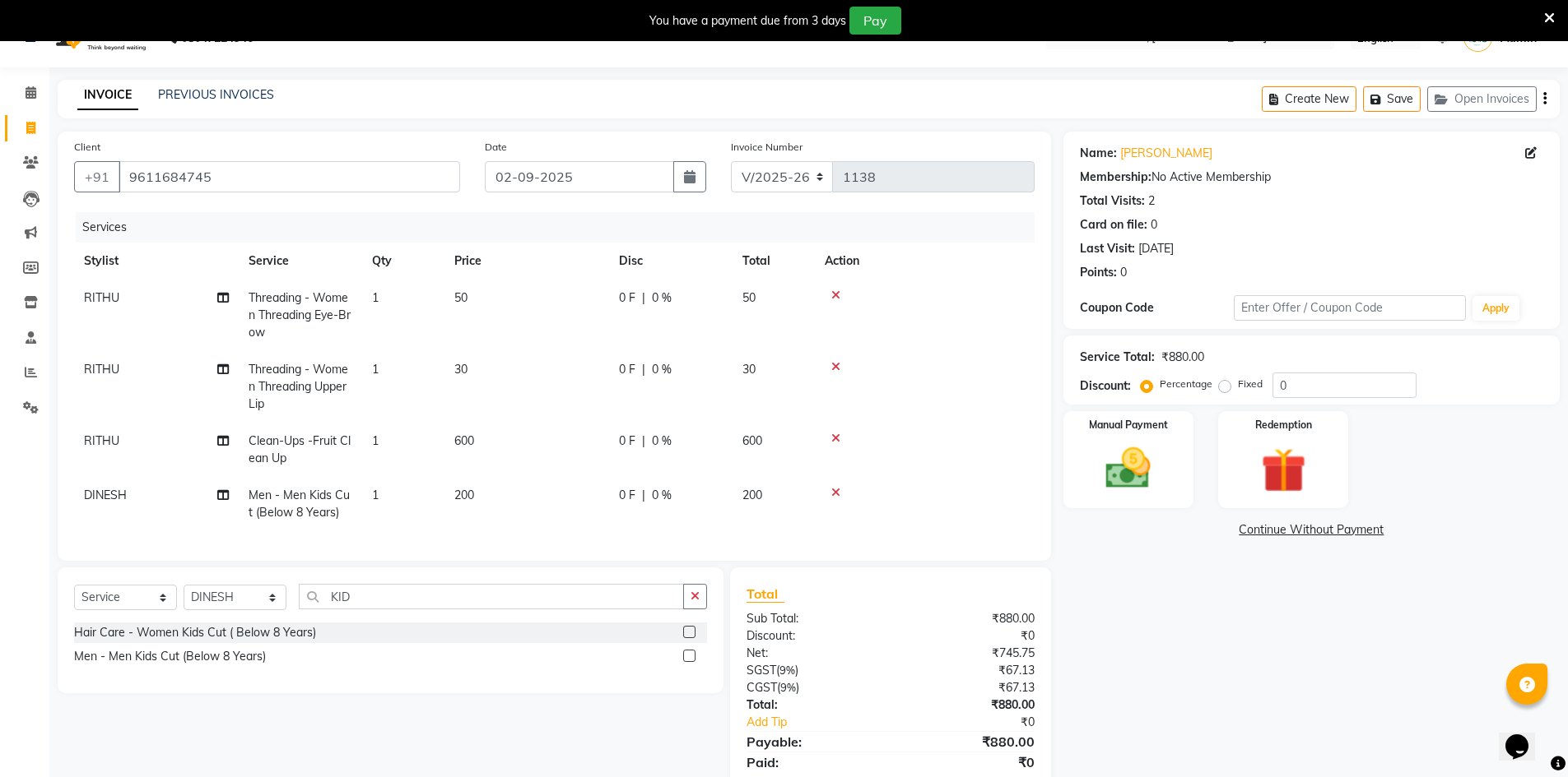
scroll to position [0, 0]
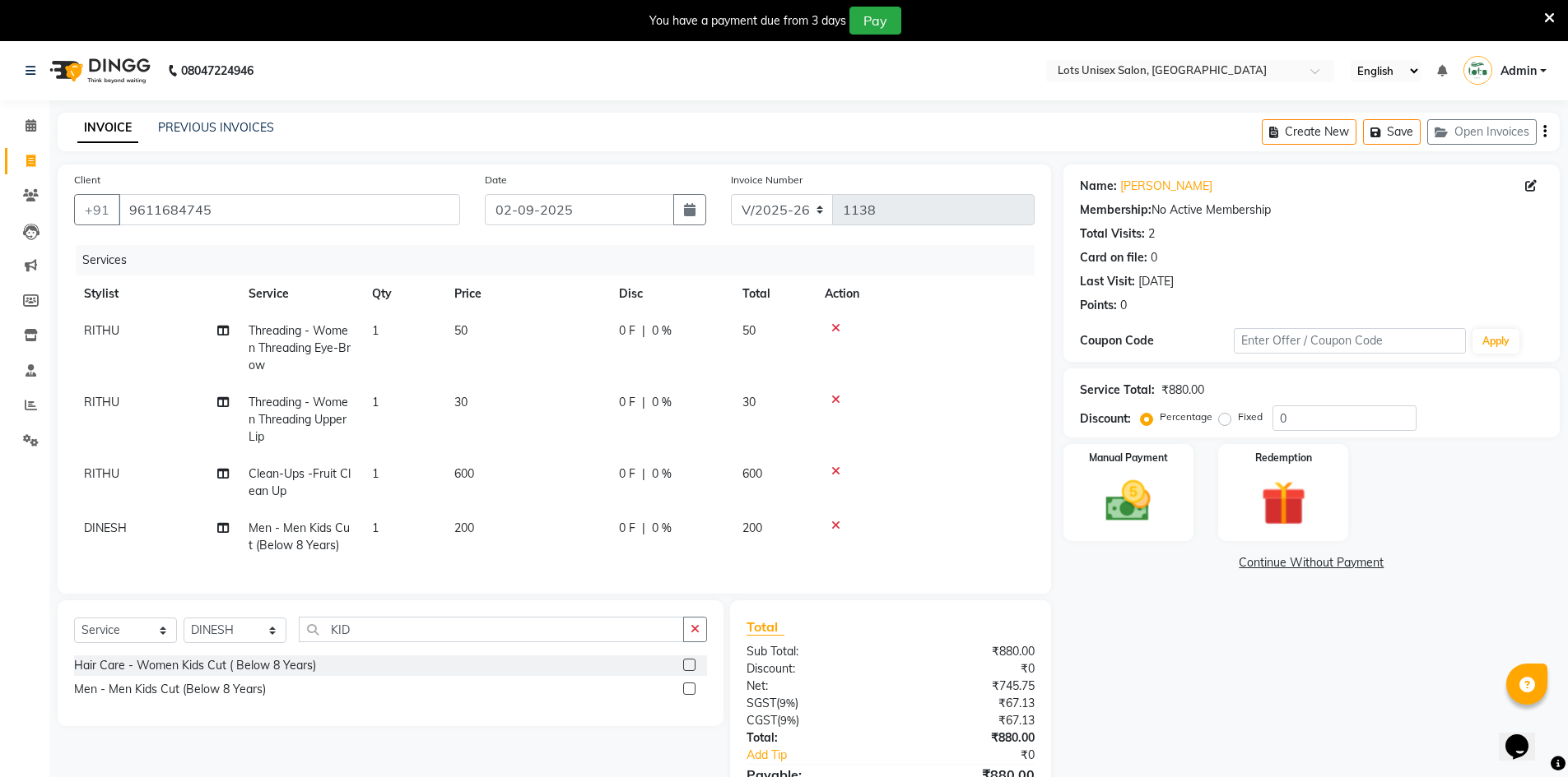
click at [1544, 132] on icon "button" at bounding box center [1546, 132] width 4 height 1
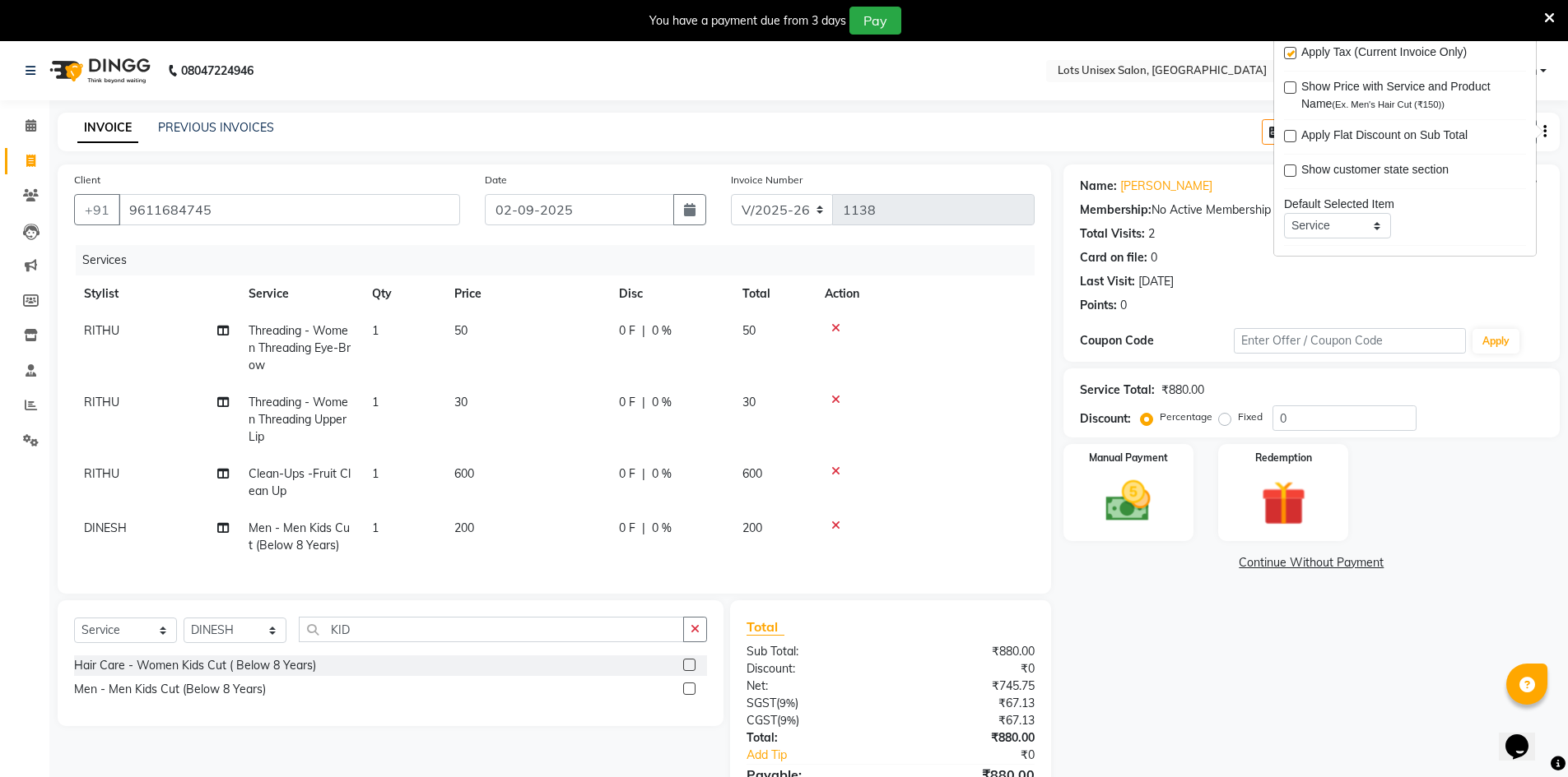
click at [1290, 54] on label at bounding box center [1289, 52] width 12 height 12
click at [1290, 54] on input "checkbox" at bounding box center [1288, 53] width 10 height 10
checkbox input "false"
click at [1115, 658] on div "Name: Vinuthna Membership: No Active Membership Total Visits: 2 Card on file: 0…" at bounding box center [1318, 486] width 509 height 643
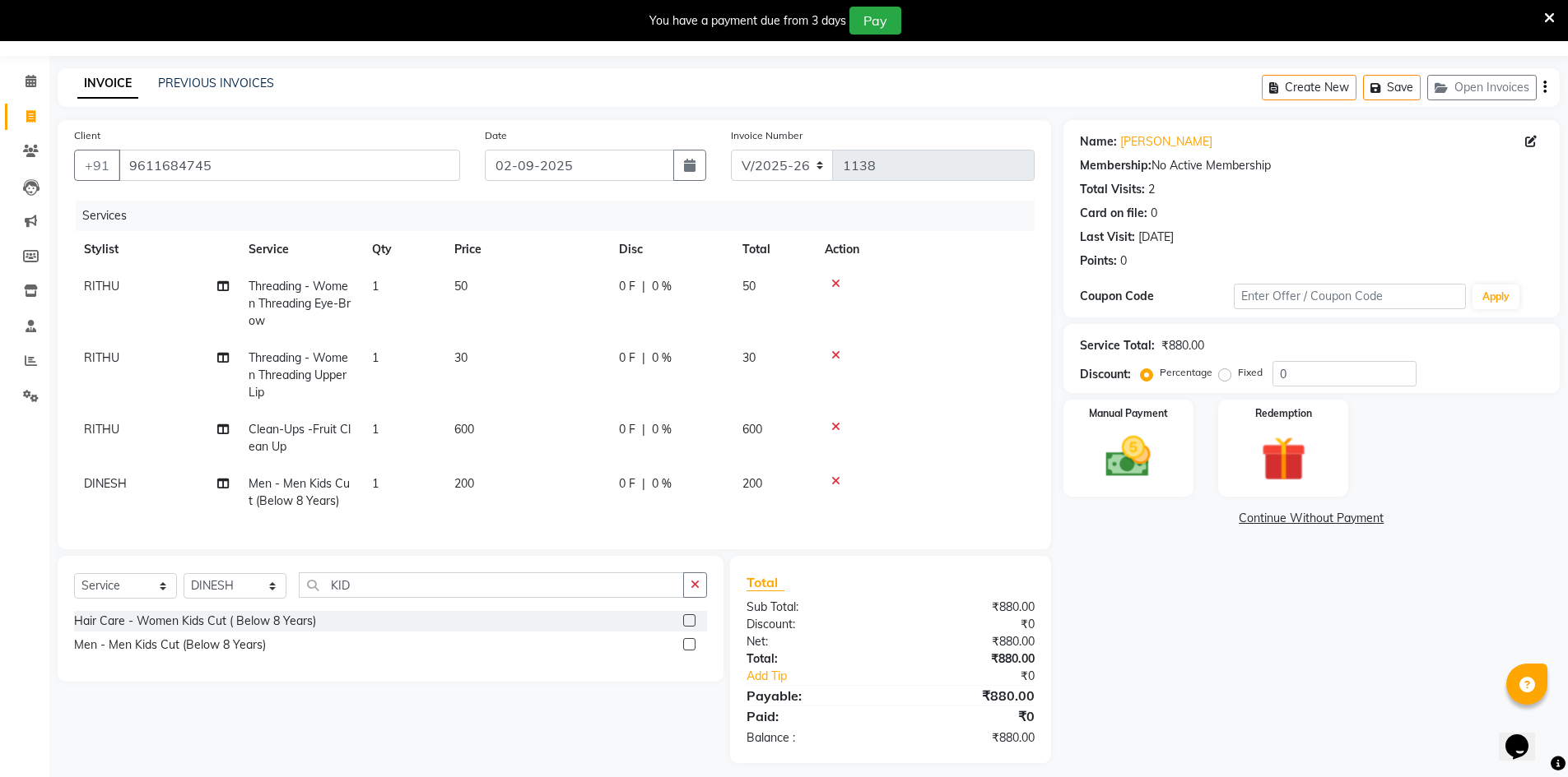
scroll to position [67, 0]
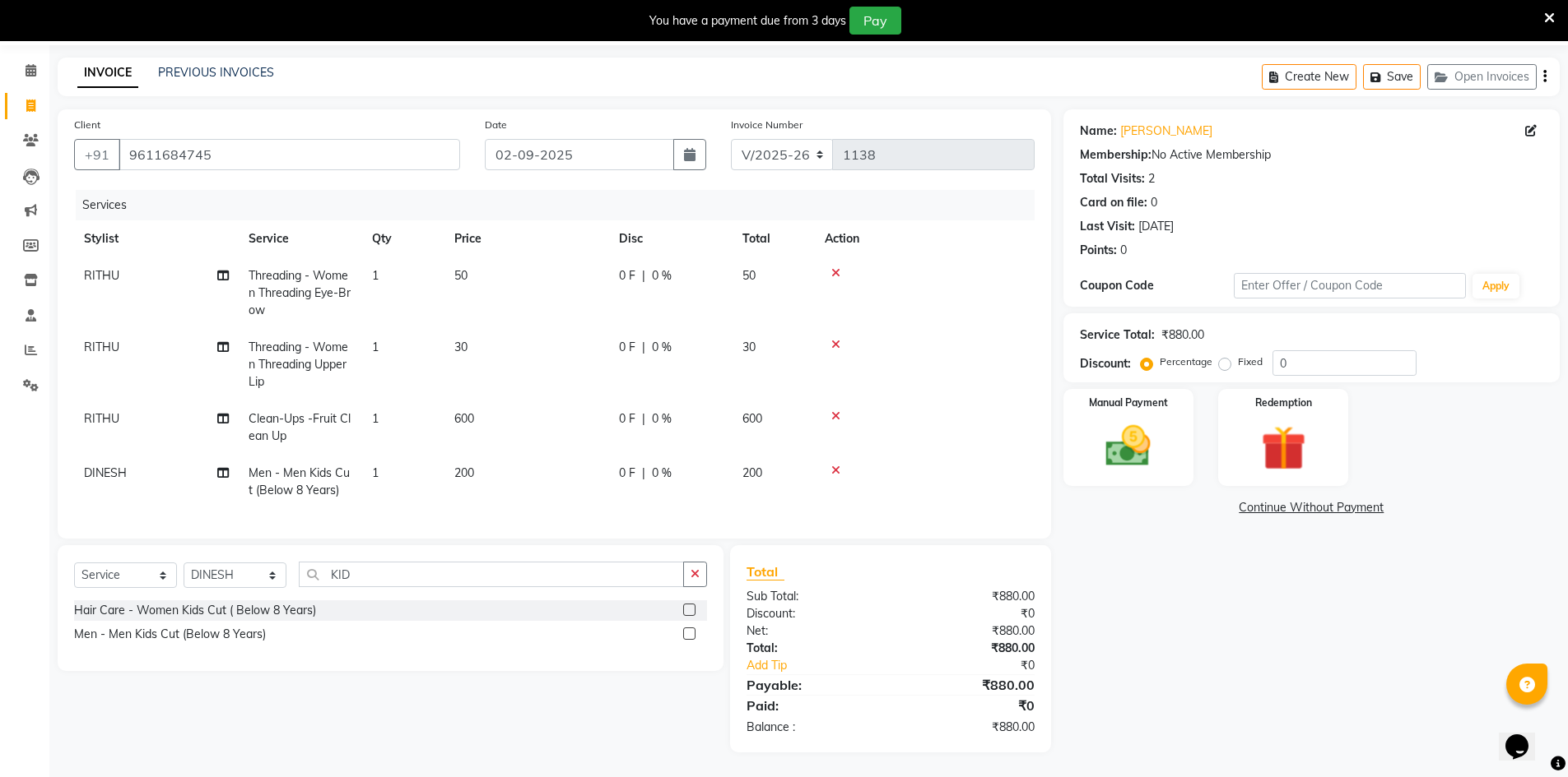
drag, startPoint x: 1131, startPoint y: 439, endPoint x: 1209, endPoint y: 475, distance: 85.9
click at [1131, 440] on img at bounding box center [1128, 446] width 73 height 51
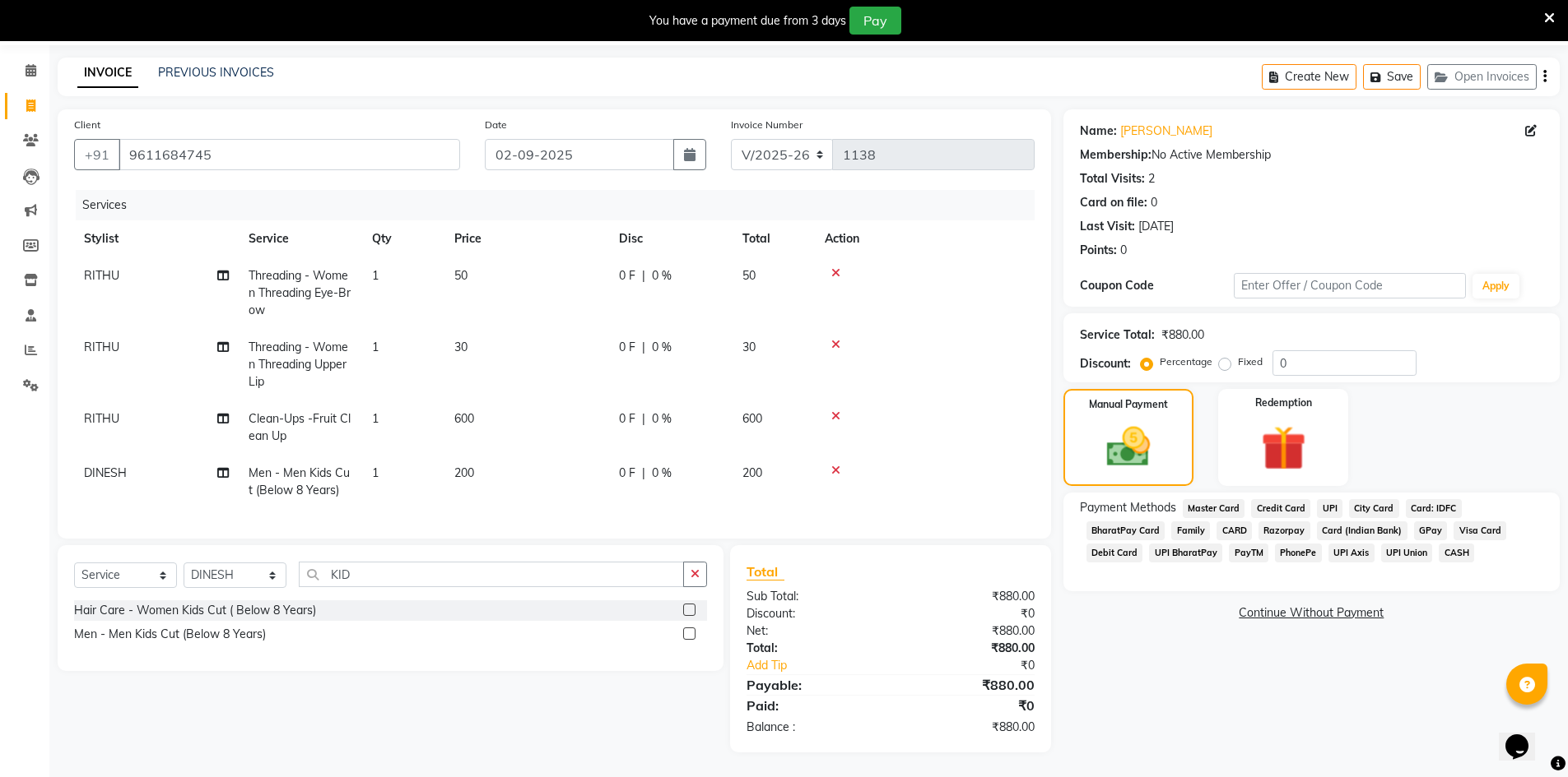
click at [1327, 499] on span "UPI" at bounding box center [1329, 509] width 25 height 19
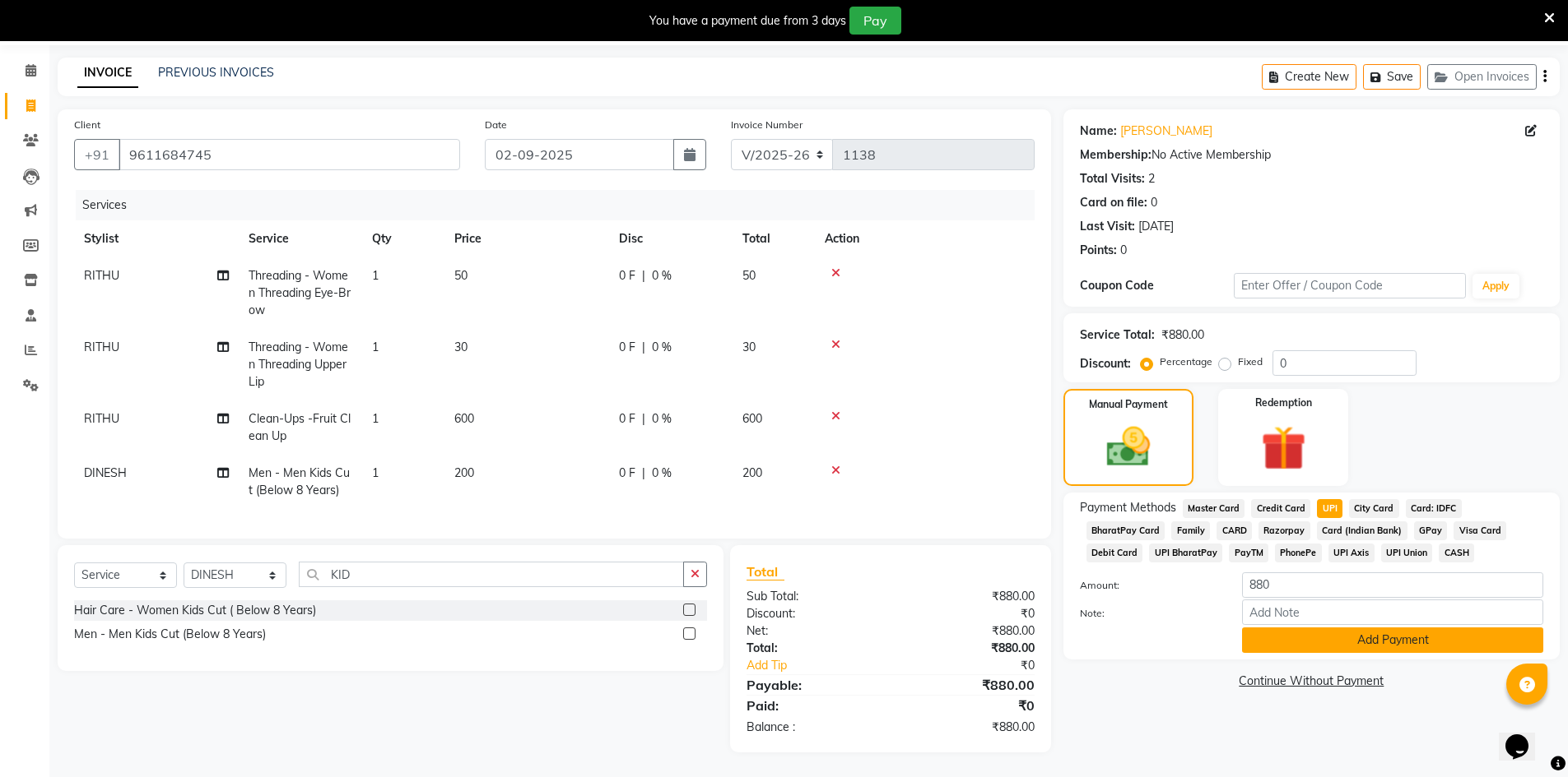
click at [1392, 633] on button "Add Payment" at bounding box center [1393, 640] width 301 height 25
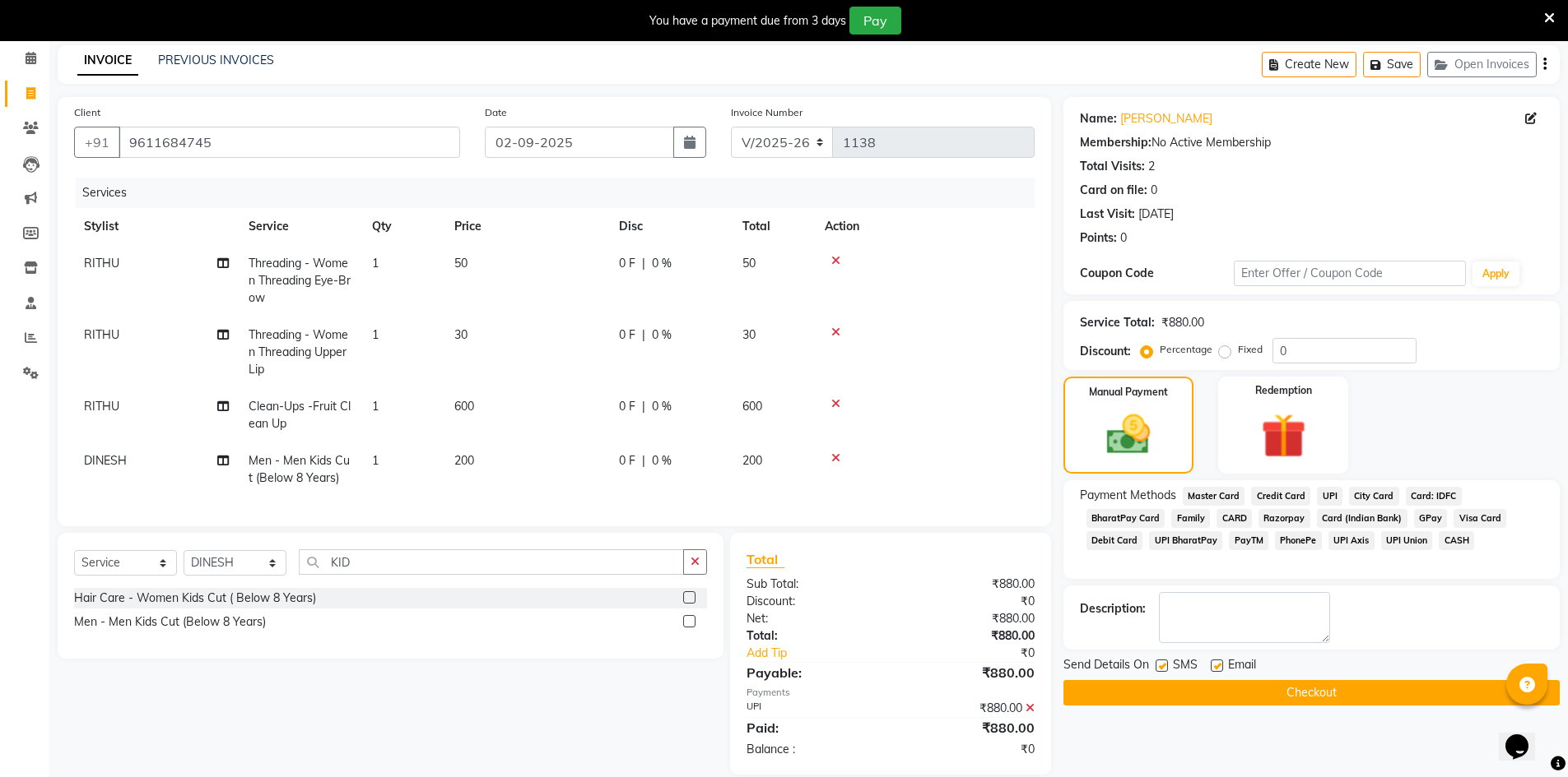
click at [1392, 696] on button "Checkout" at bounding box center [1312, 693] width 496 height 25
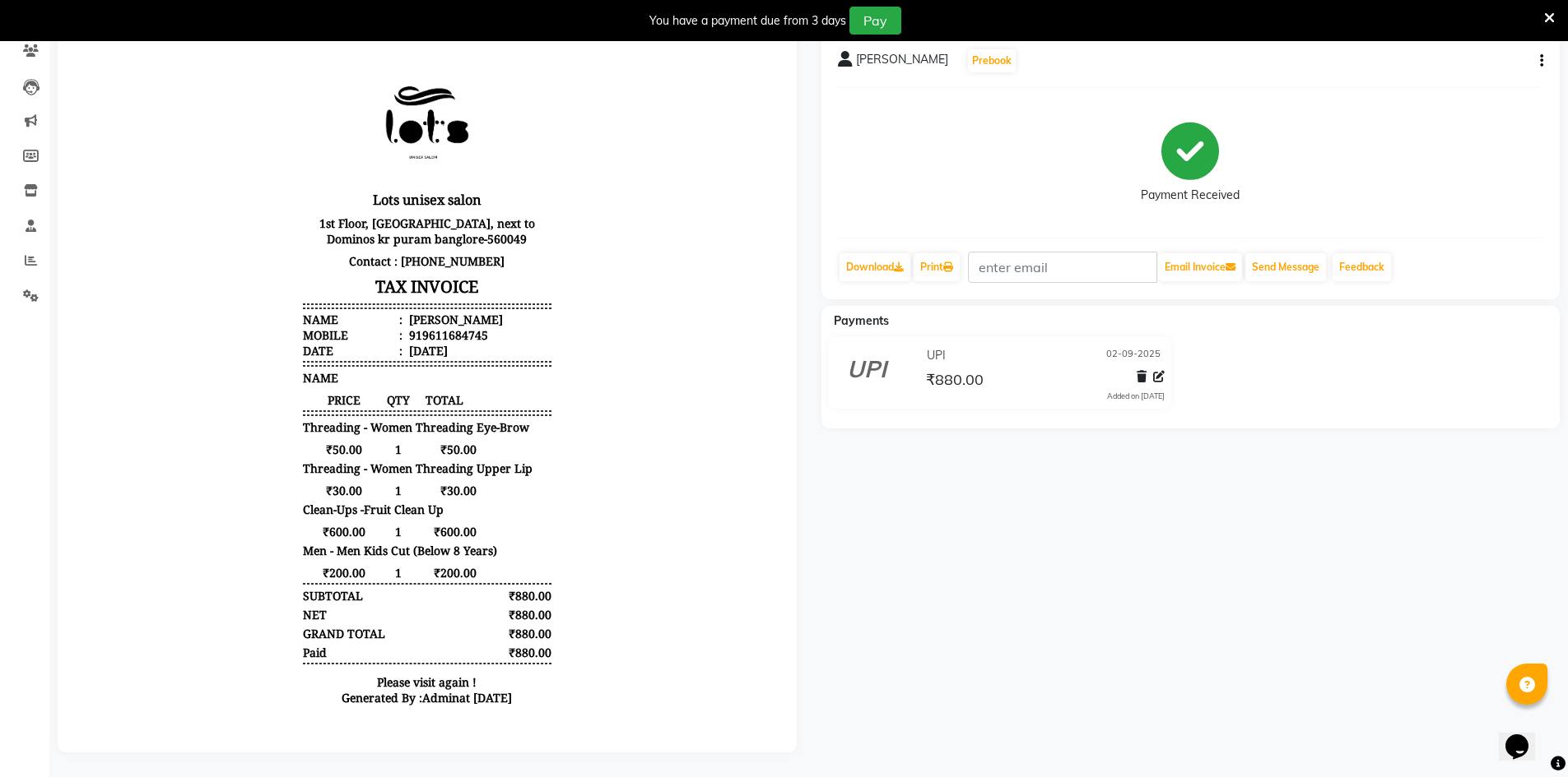
scroll to position [157, 0]
drag, startPoint x: 24, startPoint y: 245, endPoint x: 33, endPoint y: 251, distance: 10.8
click at [24, 252] on span at bounding box center [31, 261] width 29 height 19
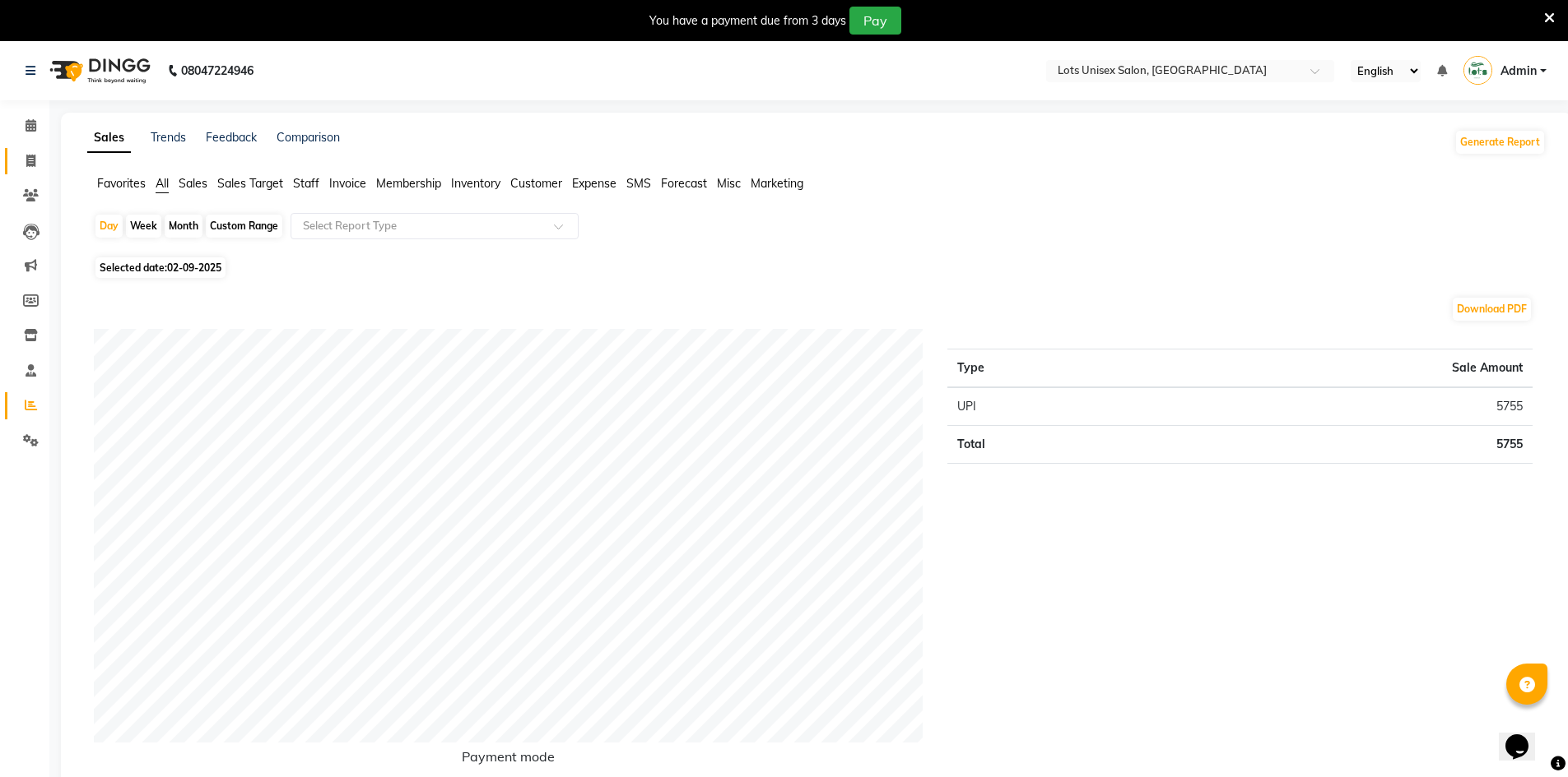
click at [27, 149] on link "Invoice" at bounding box center [24, 161] width 39 height 27
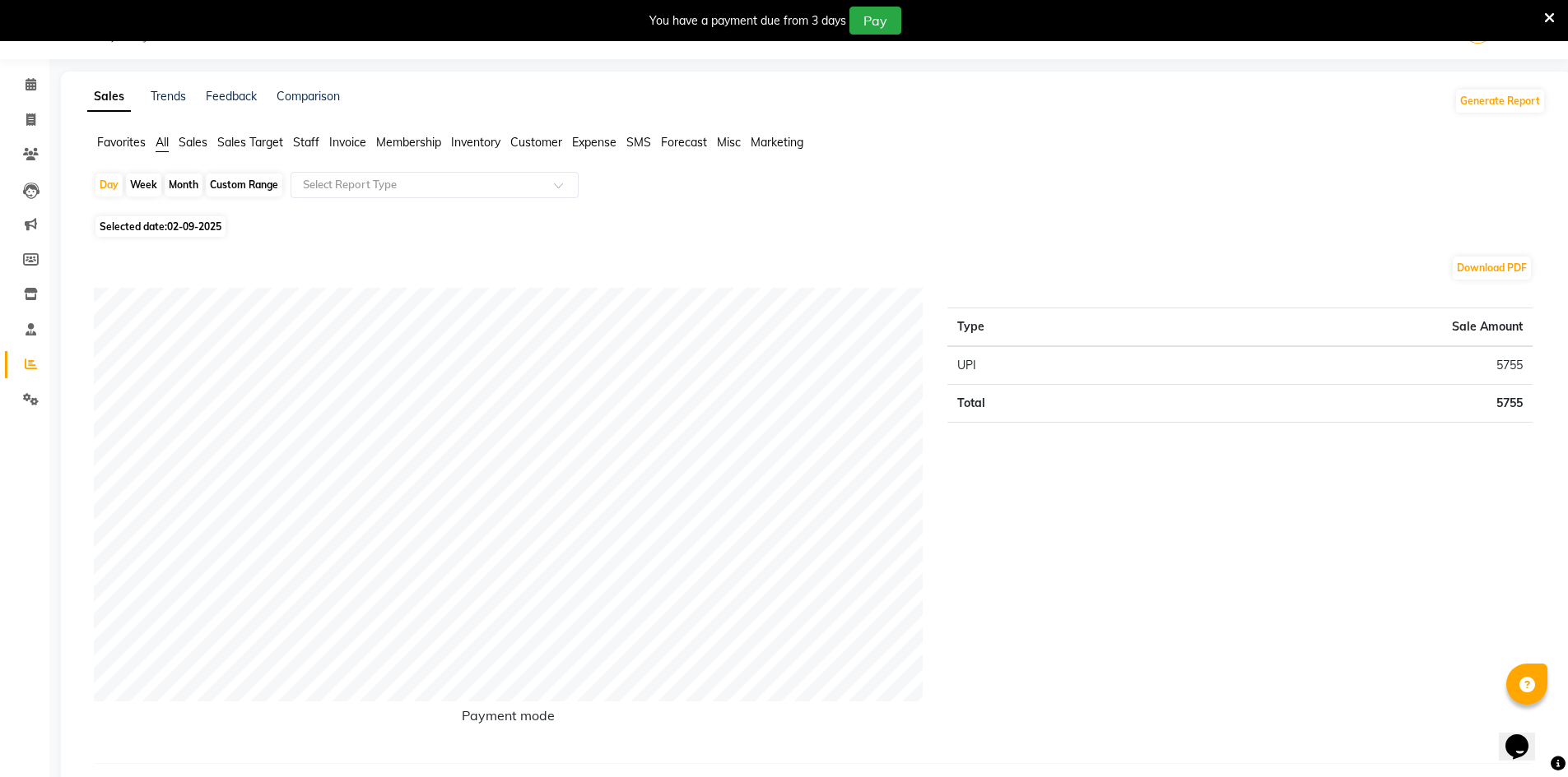
select select "7339"
select select "service"
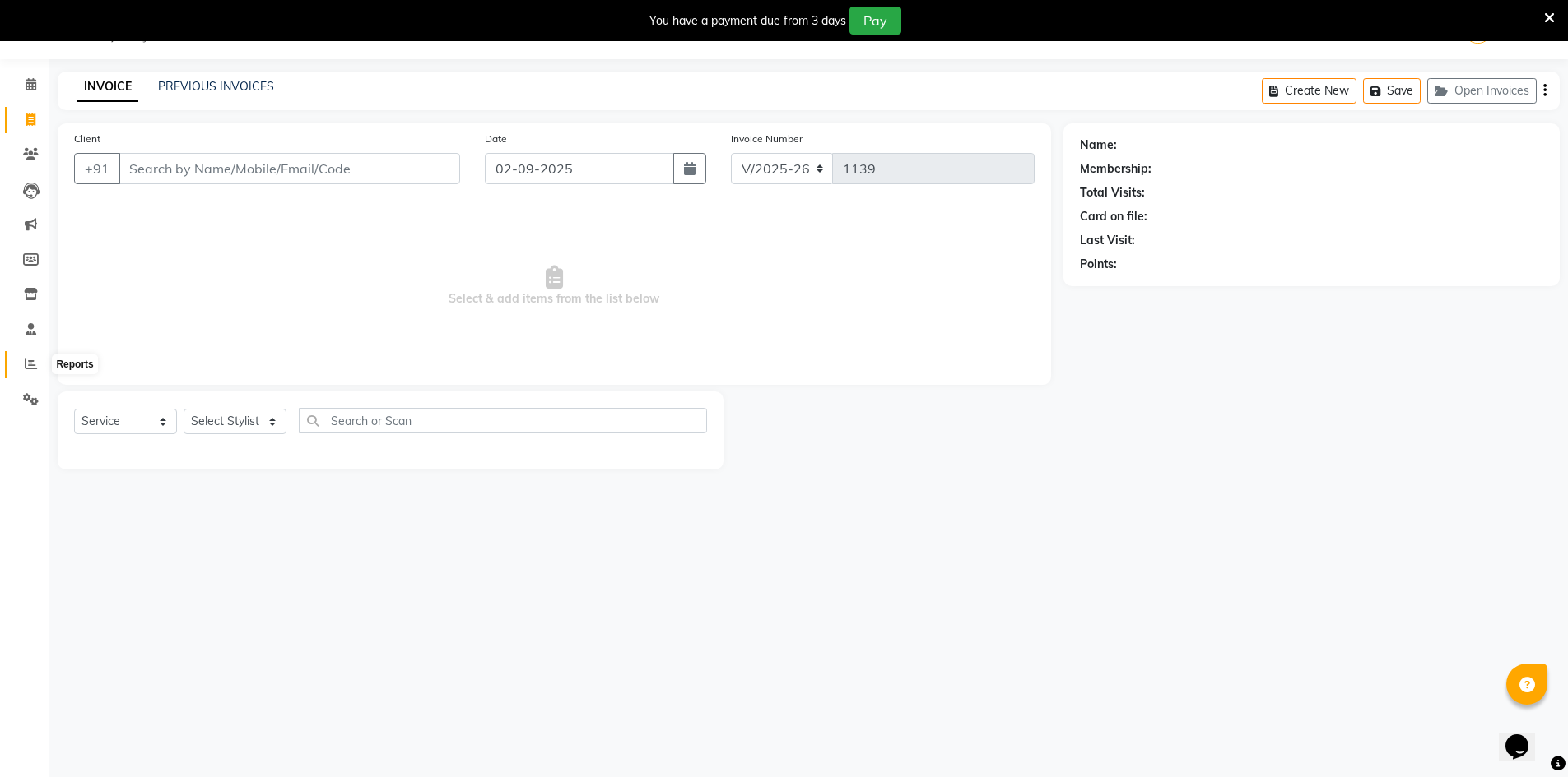
click at [33, 372] on span at bounding box center [31, 365] width 29 height 19
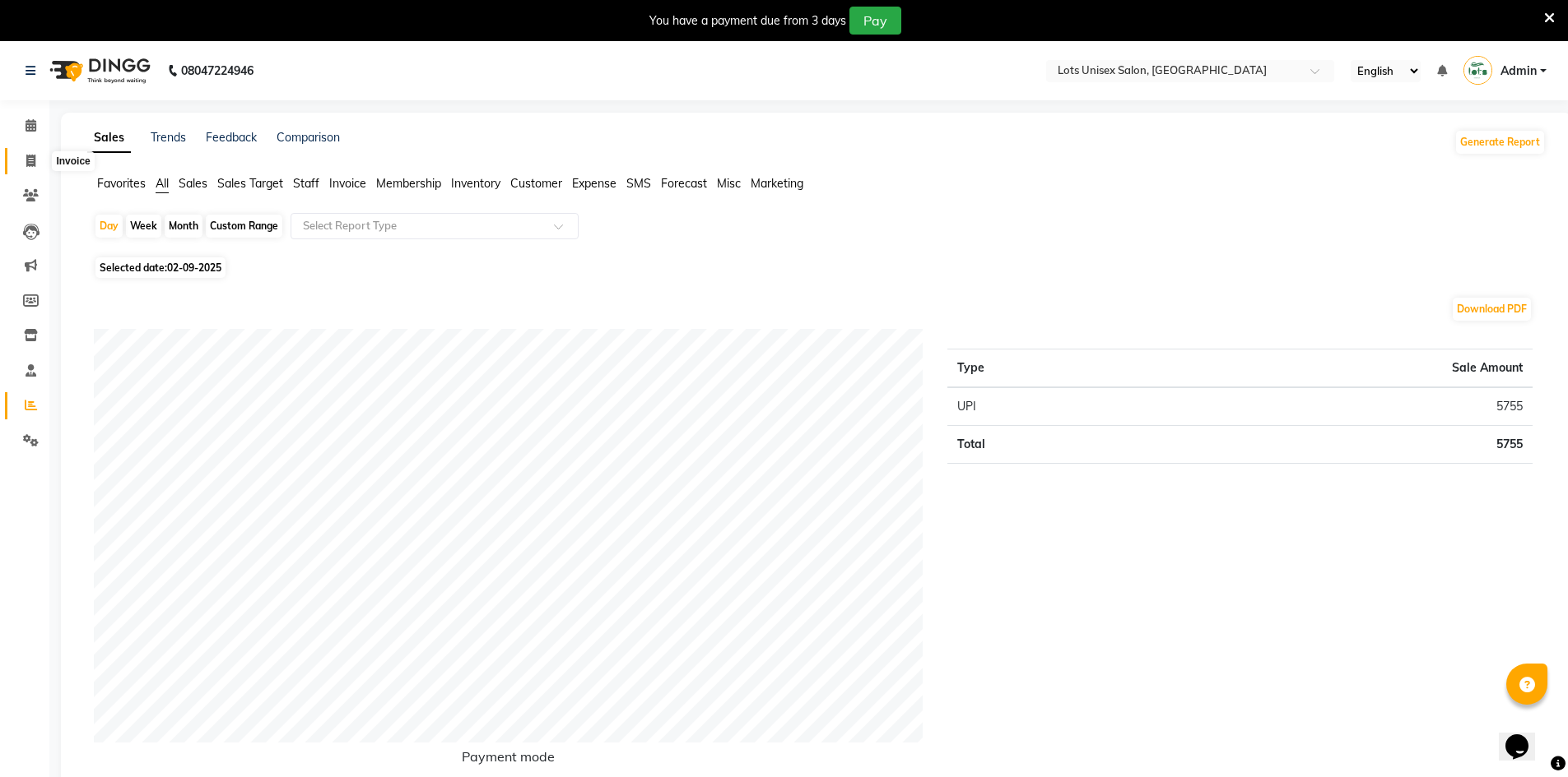
click at [24, 161] on span at bounding box center [31, 162] width 29 height 19
select select "service"
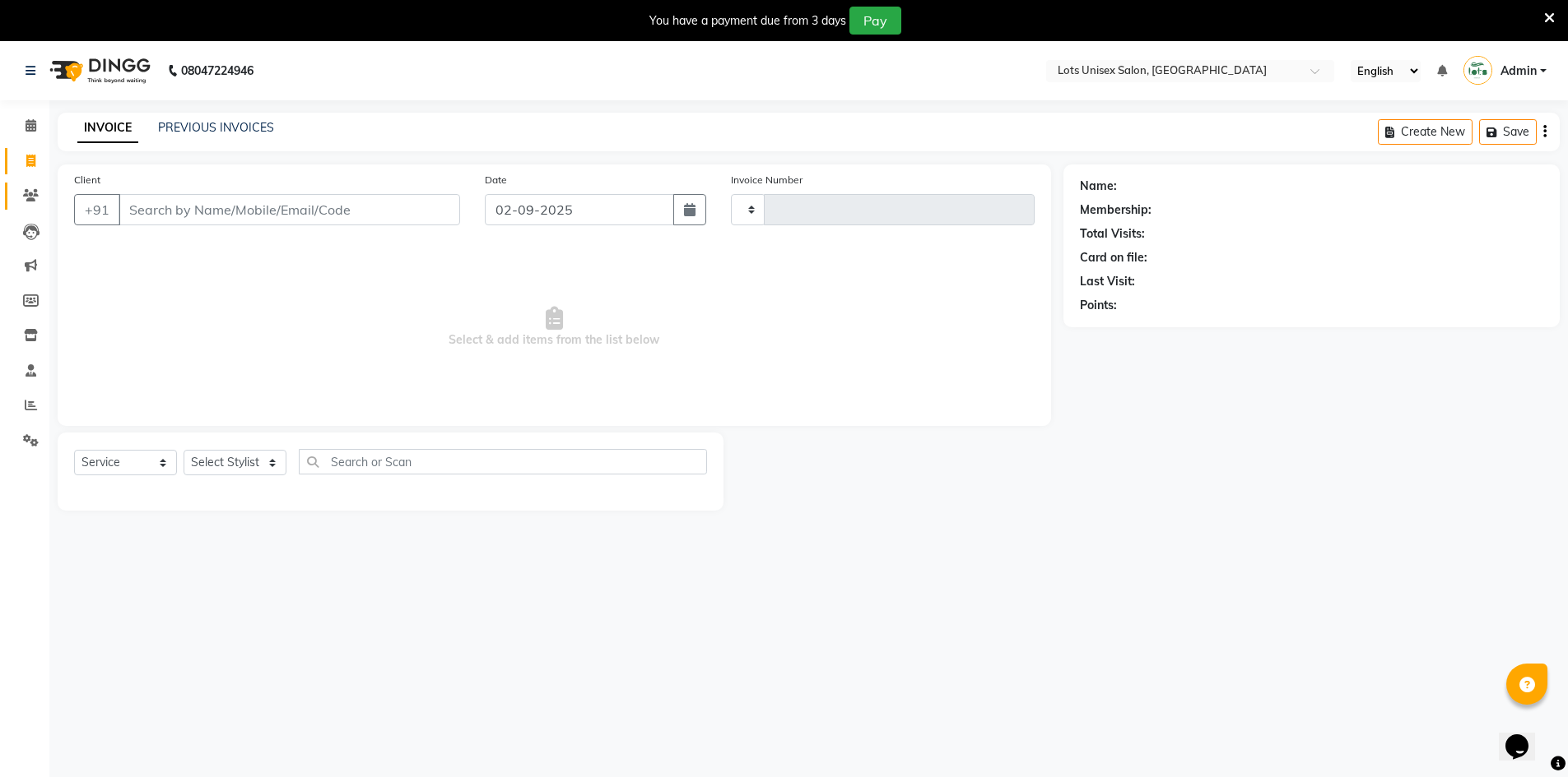
scroll to position [41, 0]
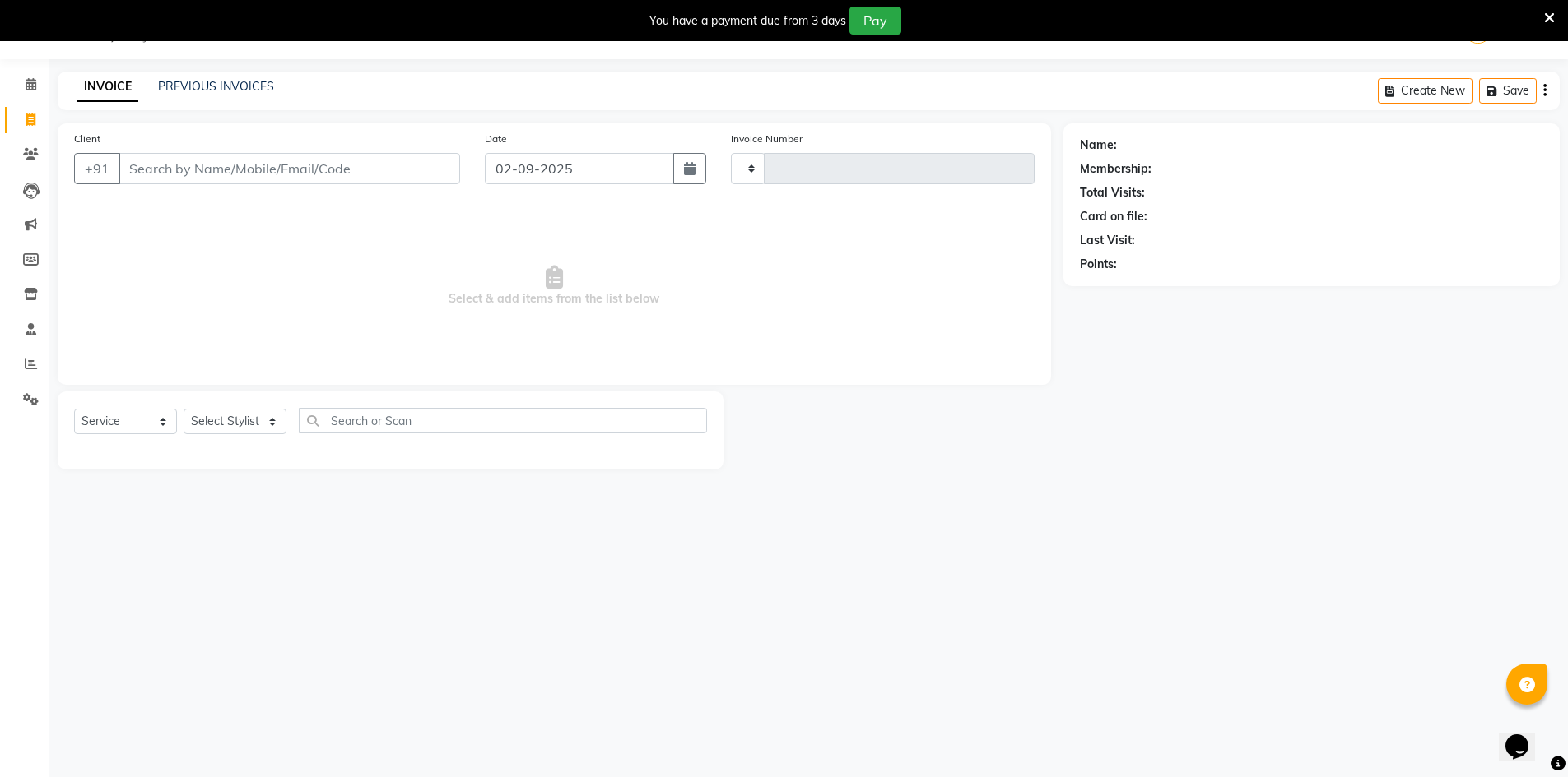
type input "1139"
select select "7339"
drag, startPoint x: 894, startPoint y: 45, endPoint x: 853, endPoint y: -41, distance: 95.3
drag, startPoint x: 853, startPoint y: -41, endPoint x: 995, endPoint y: 511, distance: 570.0
click at [995, 511] on div "08047224946 Select Location × Lots Unisex Salon, Kittiganur English ENGLISH Esp…" at bounding box center [784, 388] width 1568 height 777
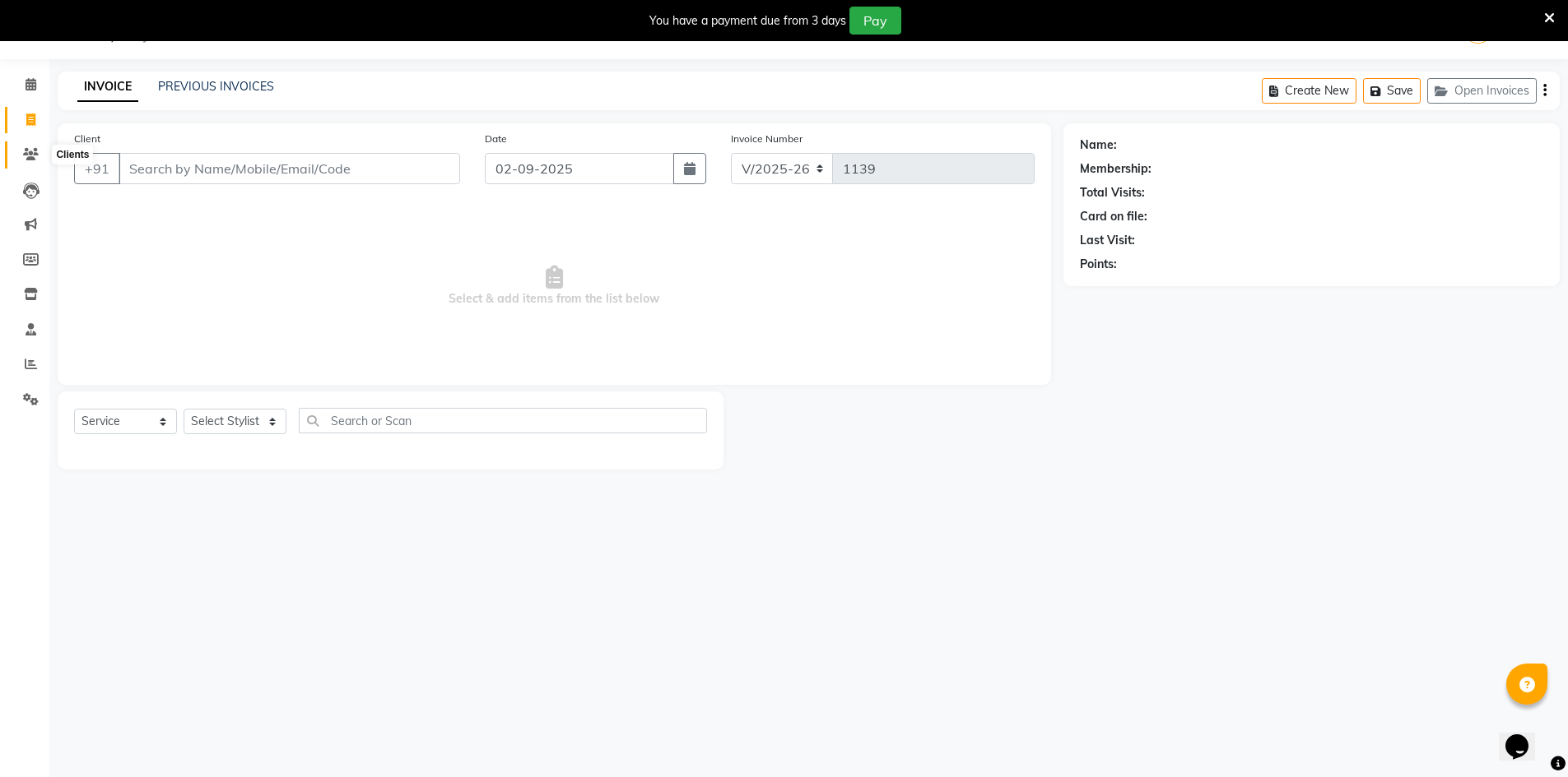
click at [40, 149] on span at bounding box center [31, 155] width 29 height 19
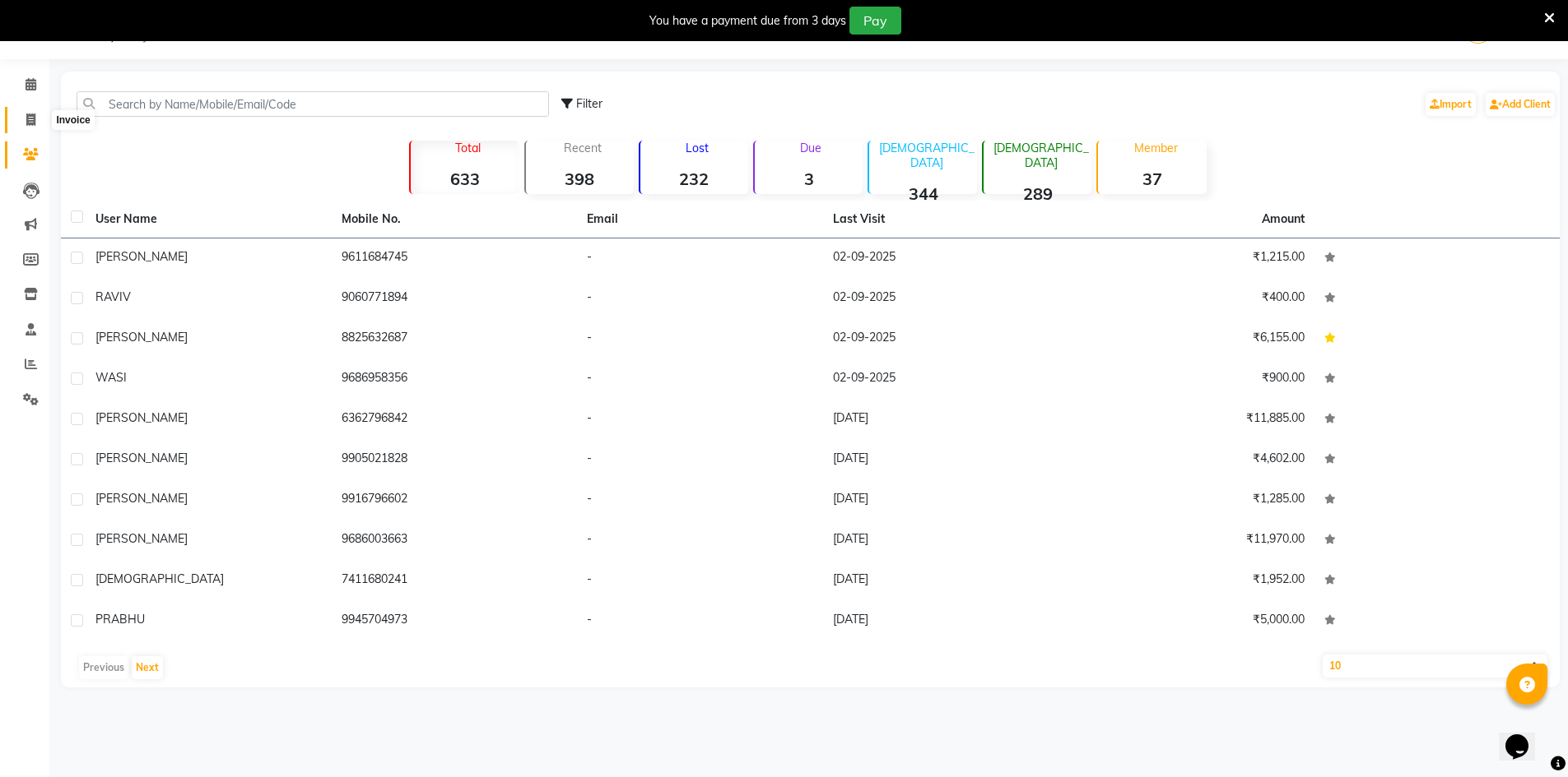
click at [34, 127] on span at bounding box center [31, 121] width 29 height 19
select select "service"
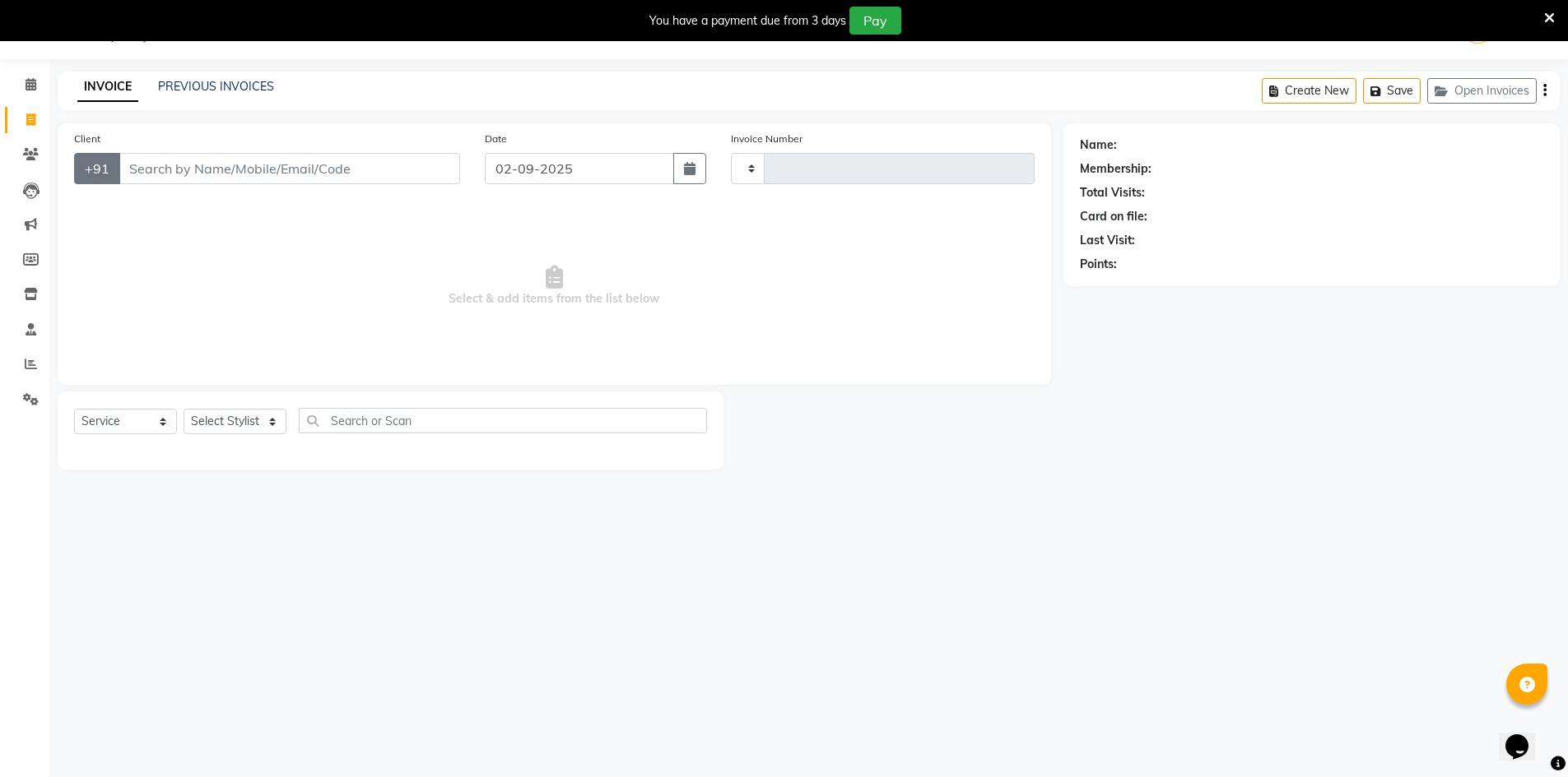
type input "1139"
select select "7339"
click at [240, 407] on div "Select Service Product Membership Package Voucher Prepaid Gift Card Select Styl…" at bounding box center [391, 431] width 666 height 79
click at [242, 440] on div "Select Service Product Membership Package Voucher Prepaid Gift Card Select Styl…" at bounding box center [390, 426] width 633 height 38
click at [242, 427] on select "Select Stylist ACHAL AKIB AKIL DINESH RITHU VIJAYASHREE" at bounding box center [235, 421] width 103 height 25
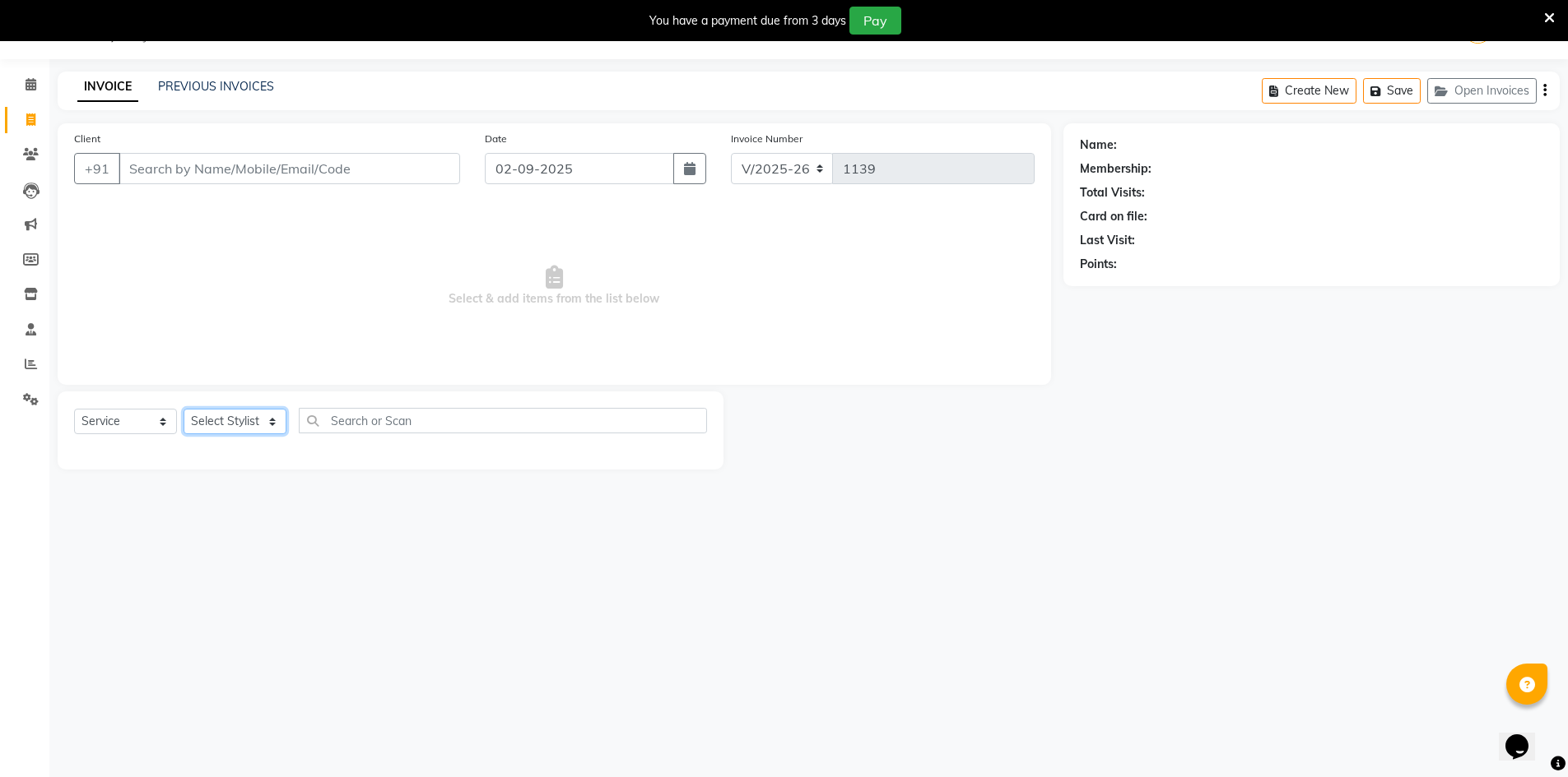
select select "66805"
click at [183, 409] on select "Select Stylist ACHAL AKIB AKIL DINESH RITHU VIJAYASHREE" at bounding box center [235, 421] width 103 height 25
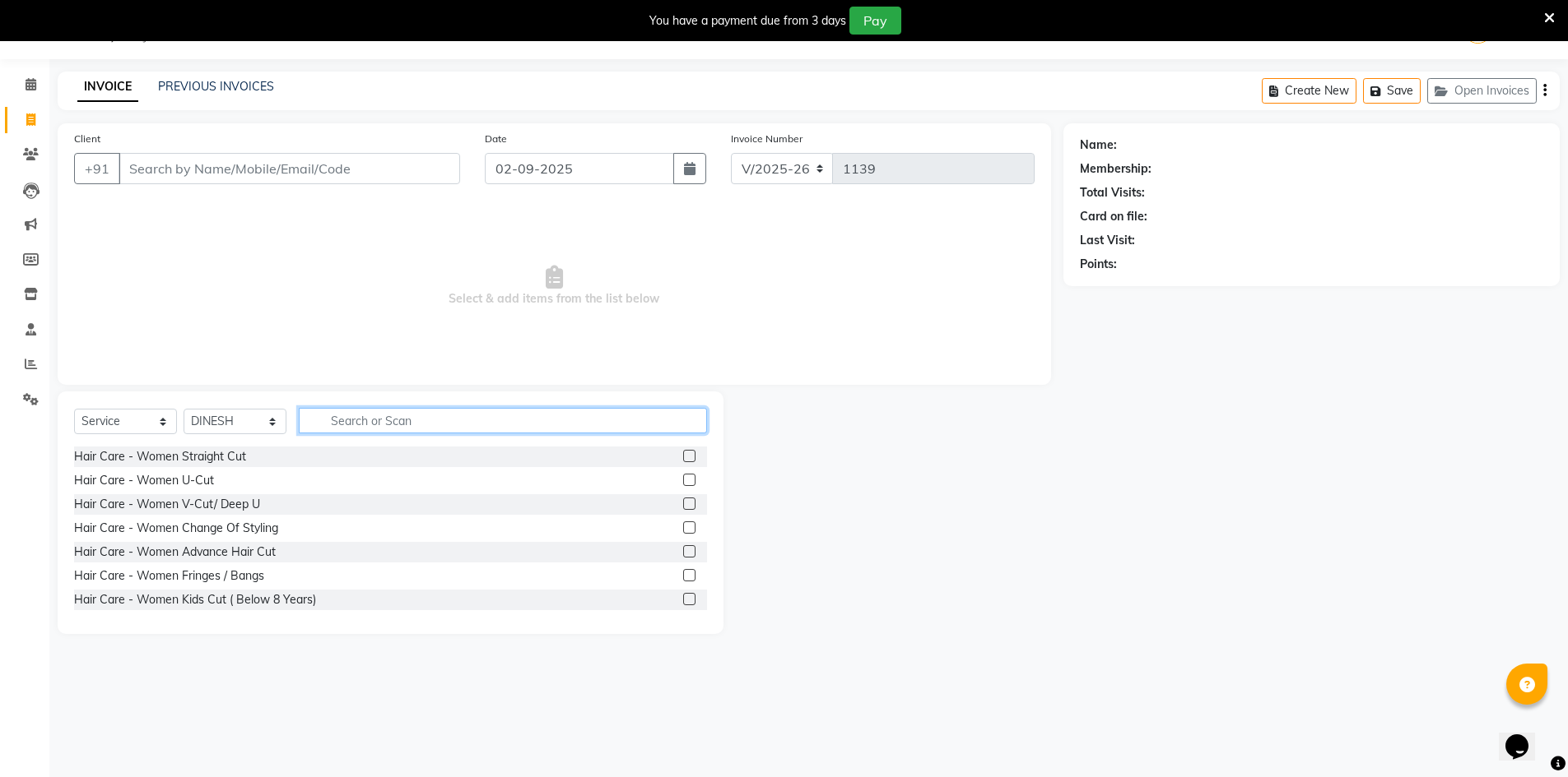
click at [341, 429] on input "text" at bounding box center [502, 420] width 408 height 25
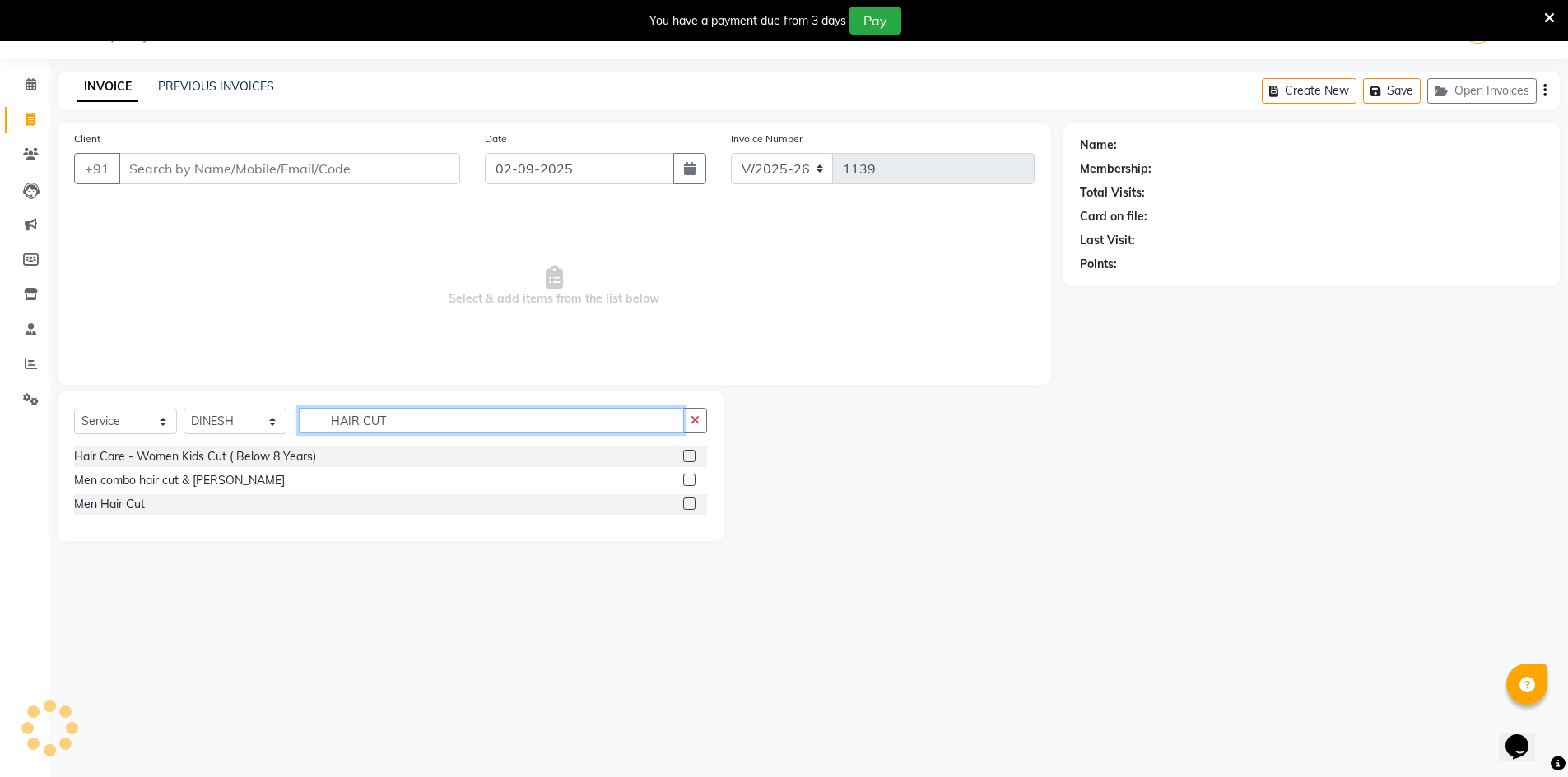
type input "HAIR CUT"
click at [691, 482] on label at bounding box center [689, 480] width 12 height 12
click at [691, 482] on input "checkbox" at bounding box center [688, 480] width 10 height 10
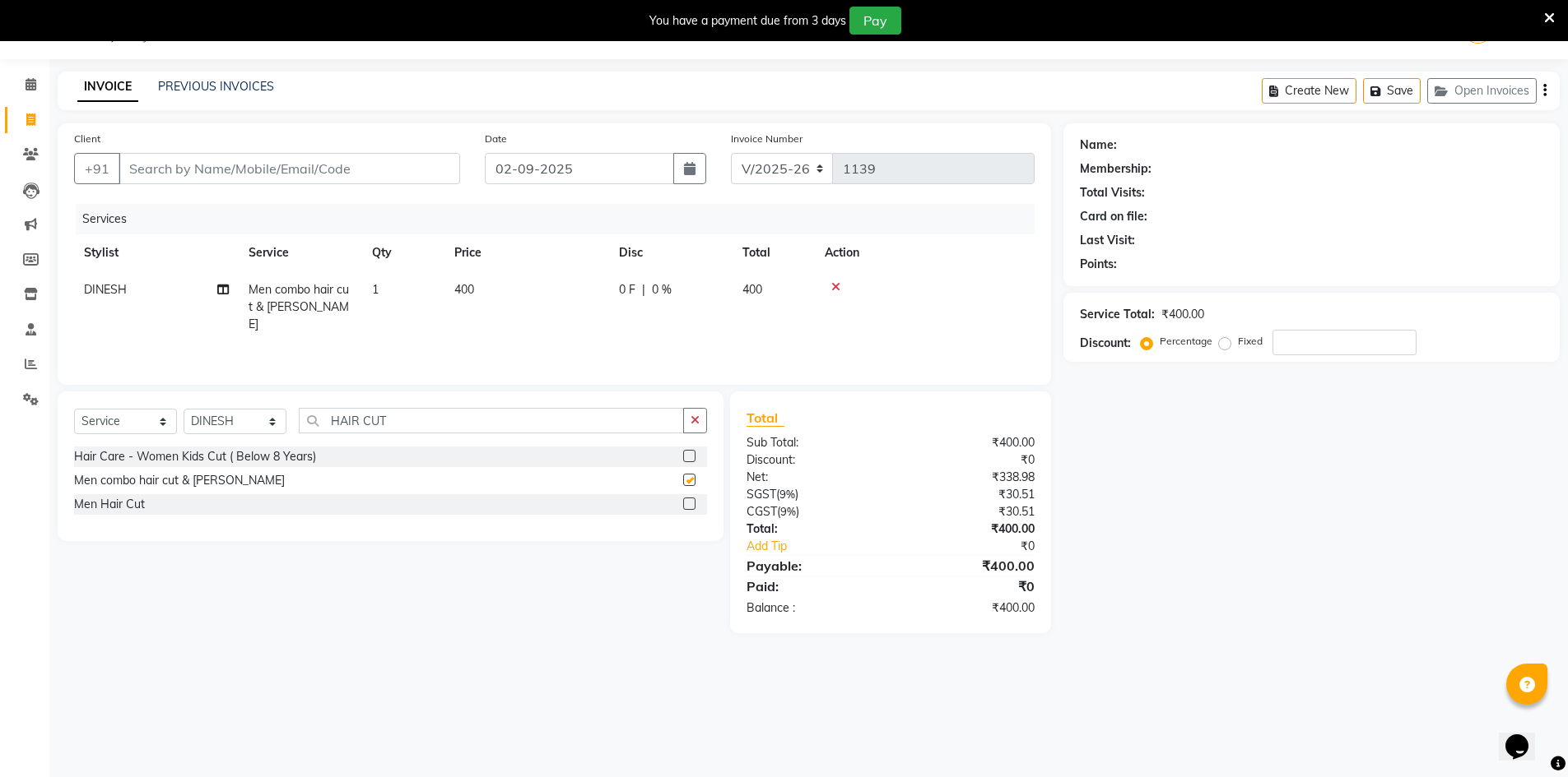
checkbox input "false"
click at [319, 180] on input "Client" at bounding box center [289, 168] width 341 height 31
click at [1546, 92] on icon "button" at bounding box center [1546, 91] width 4 height 1
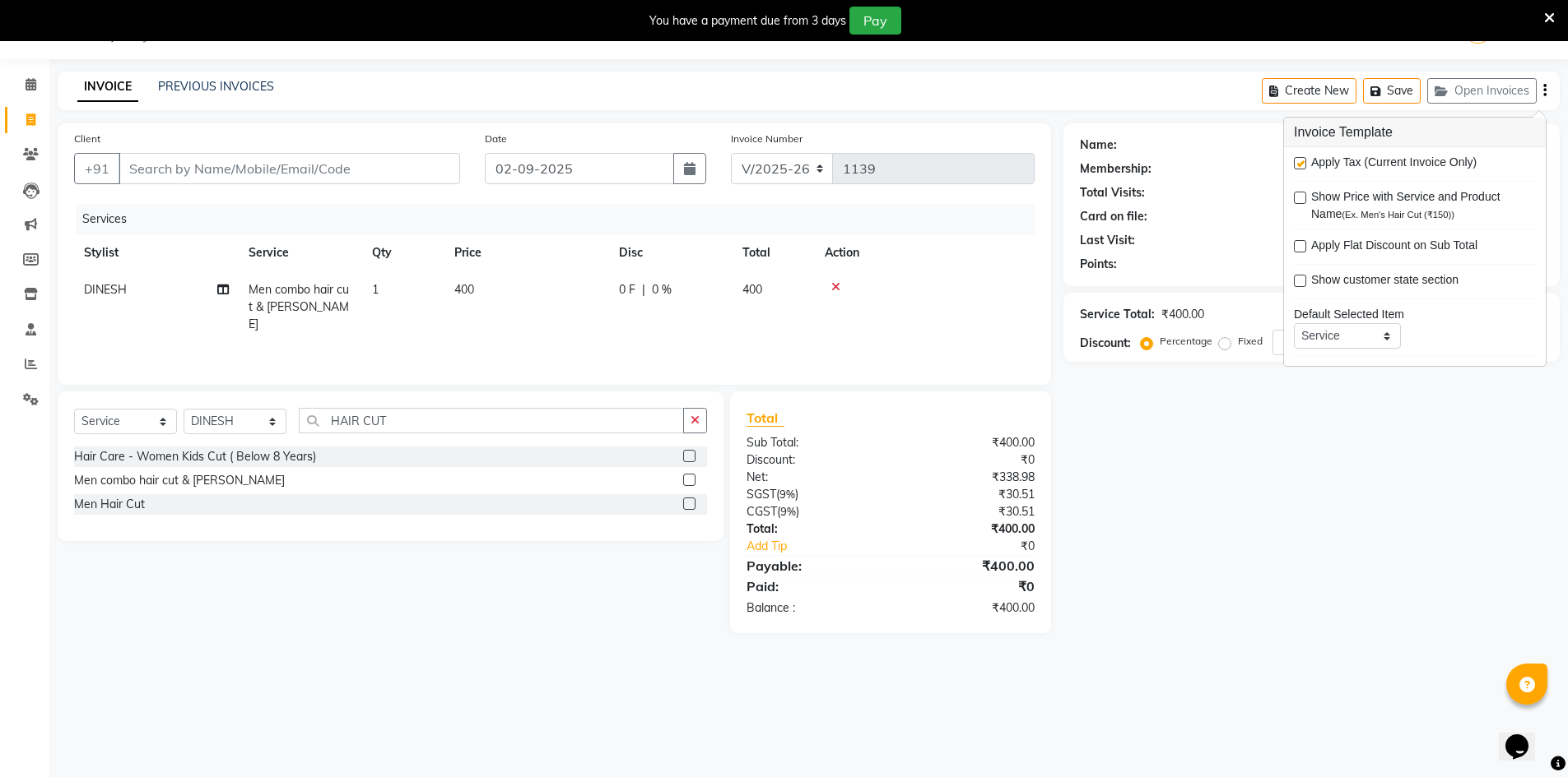
click at [1297, 164] on label at bounding box center [1299, 163] width 12 height 12
click at [1297, 164] on input "checkbox" at bounding box center [1299, 164] width 10 height 10
checkbox input "false"
click at [1274, 482] on div "Name: Membership: Total Visits: Card on file: Last Visit: Points: Service Total…" at bounding box center [1318, 361] width 509 height 475
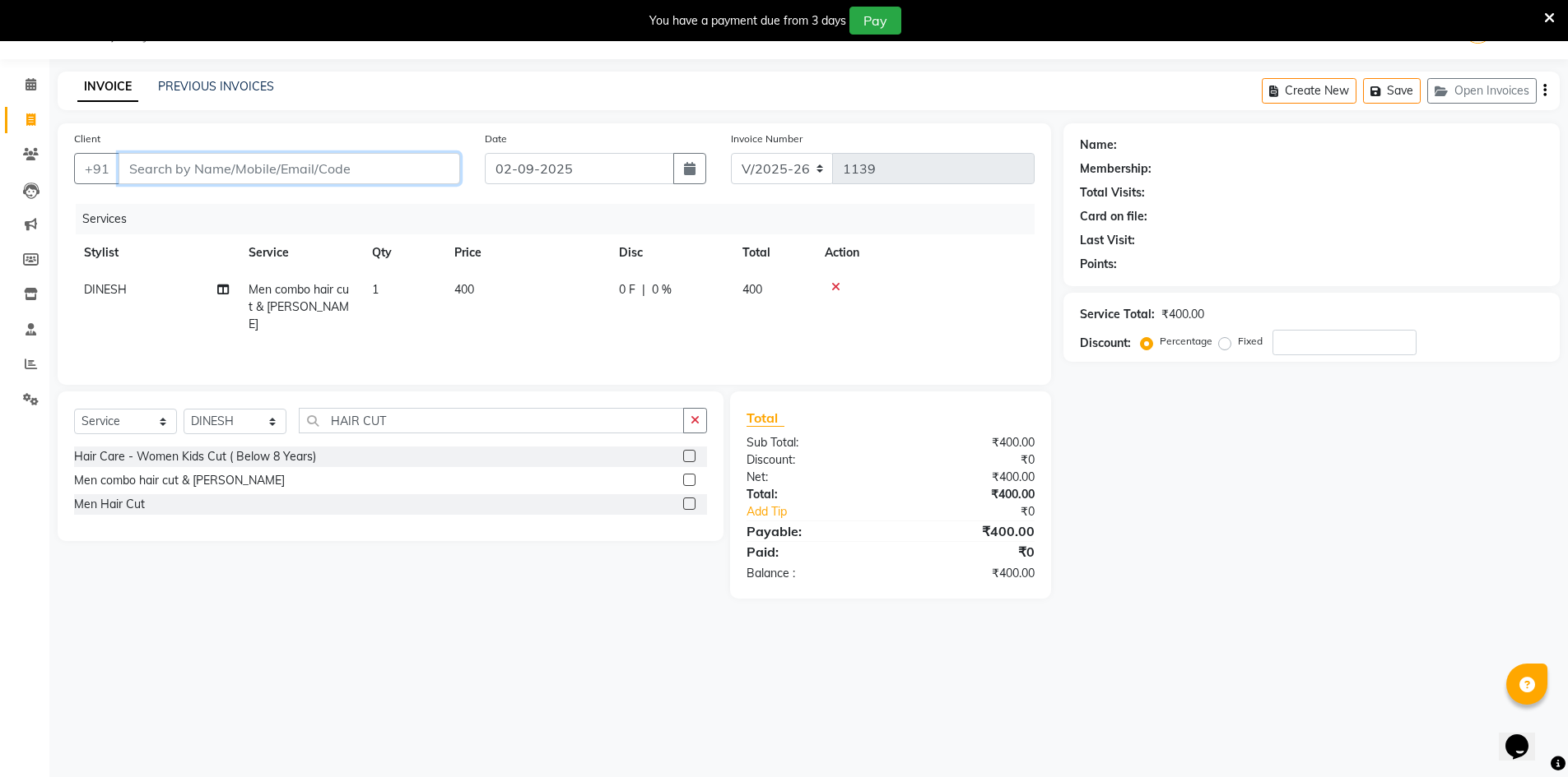
click at [348, 172] on input "Client" at bounding box center [289, 168] width 341 height 31
click at [208, 173] on input "Client" at bounding box center [289, 168] width 341 height 31
type input "9"
type input "0"
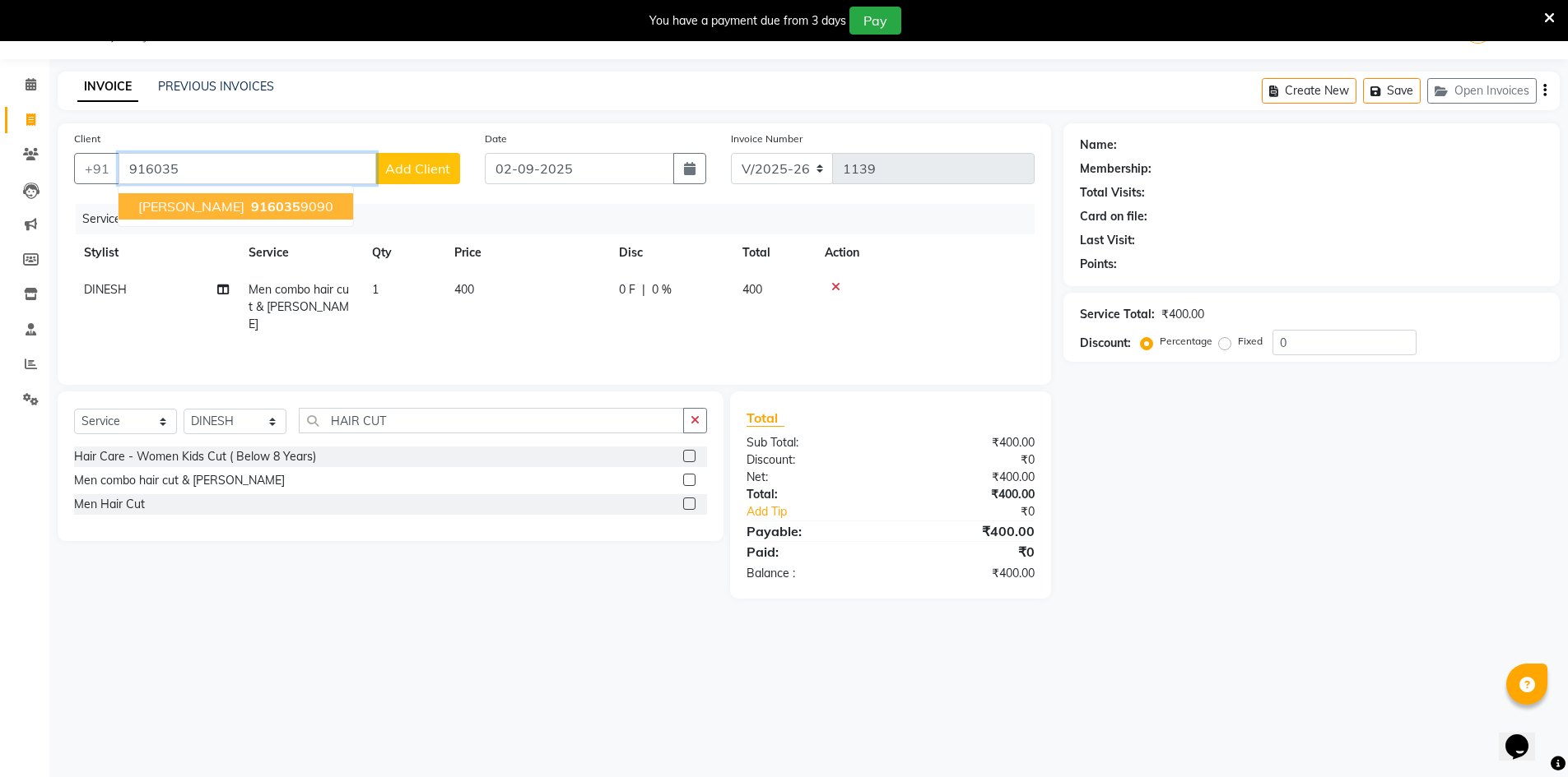
click at [173, 197] on button "NITHIN 916035 9090" at bounding box center [236, 207] width 235 height 26
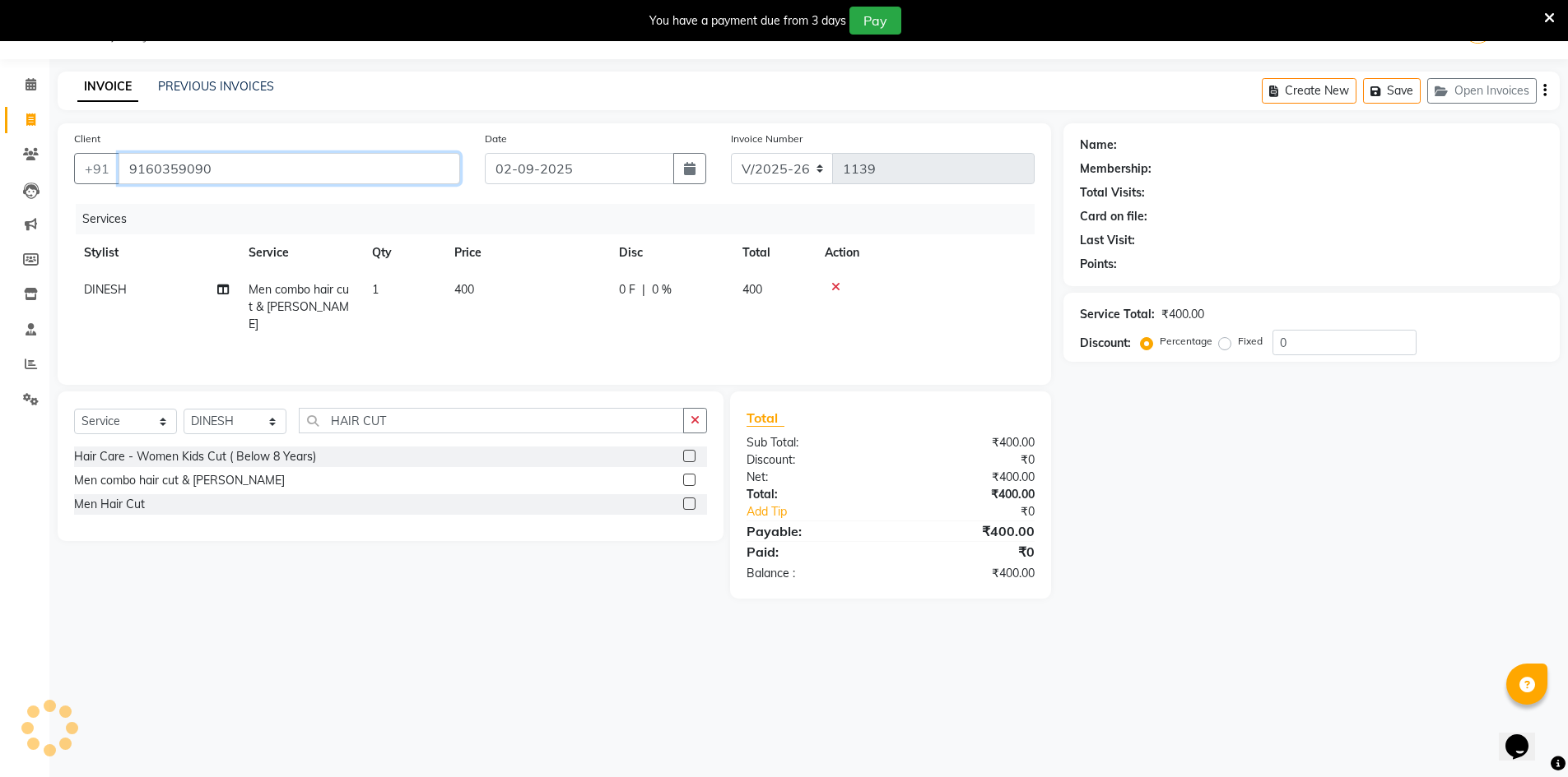
type input "9160359090"
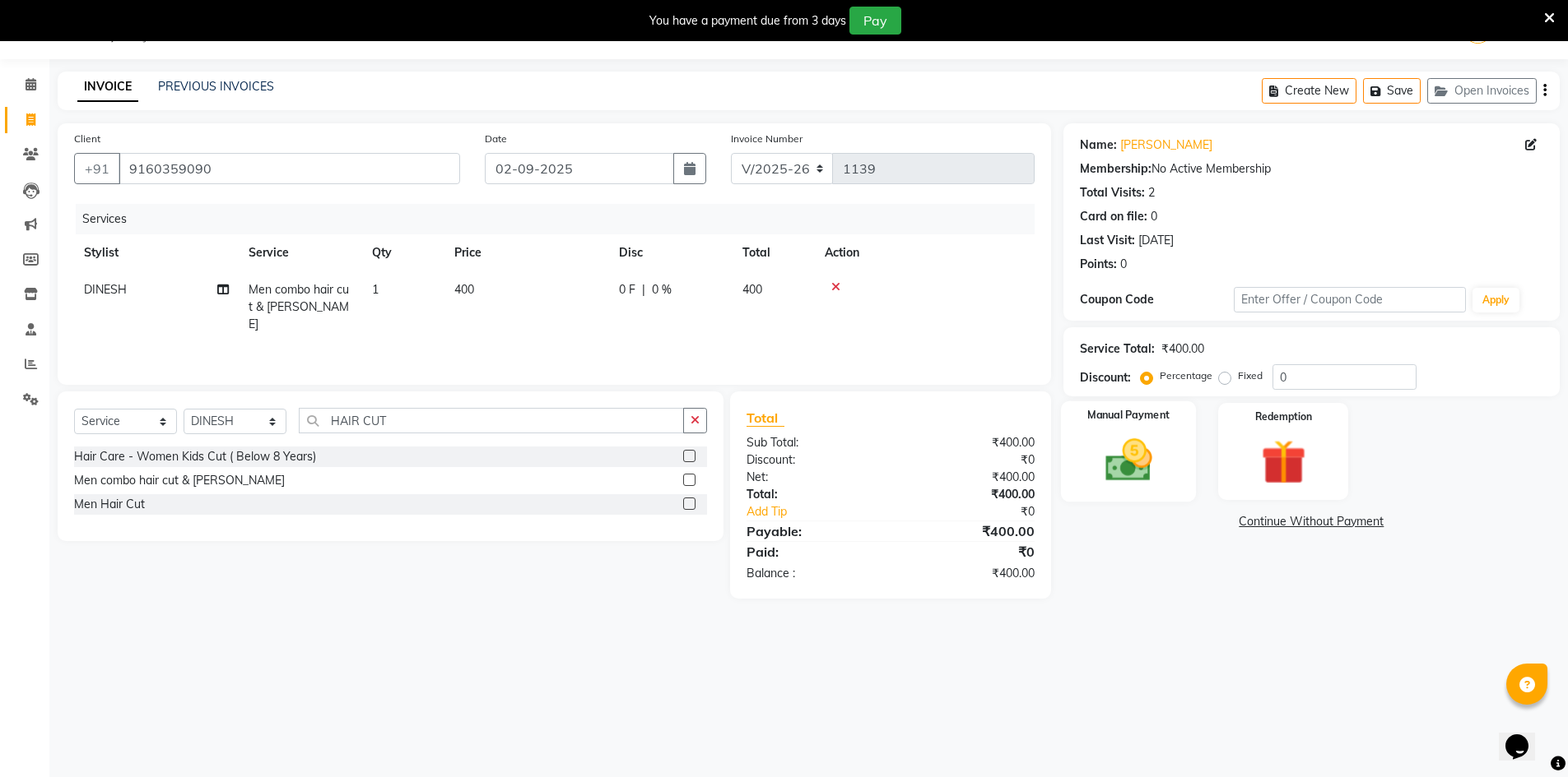
click at [1157, 481] on img at bounding box center [1128, 460] width 76 height 53
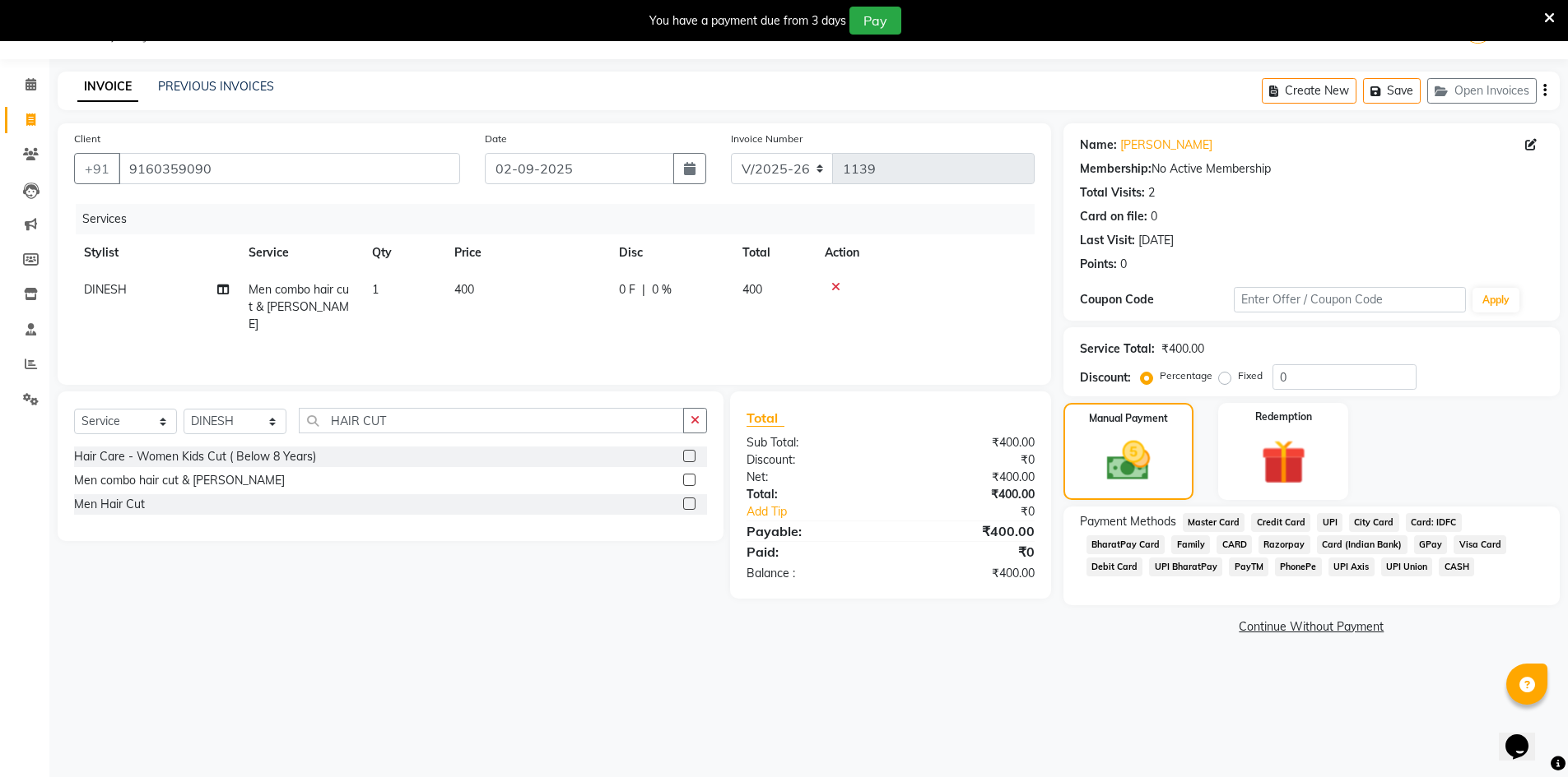
click at [1319, 520] on span "UPI" at bounding box center [1329, 523] width 25 height 19
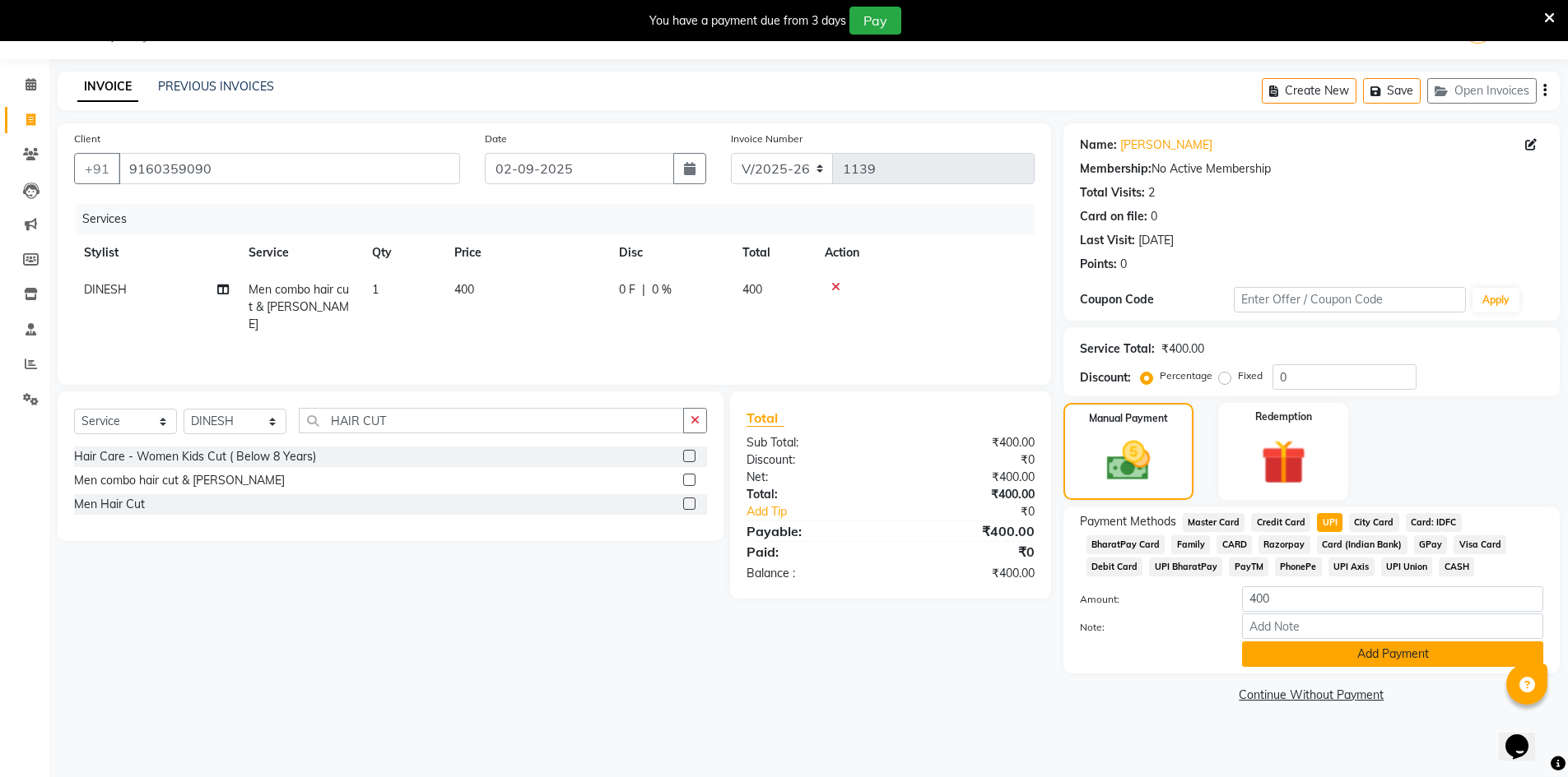
click at [1375, 664] on button "Add Payment" at bounding box center [1393, 654] width 301 height 25
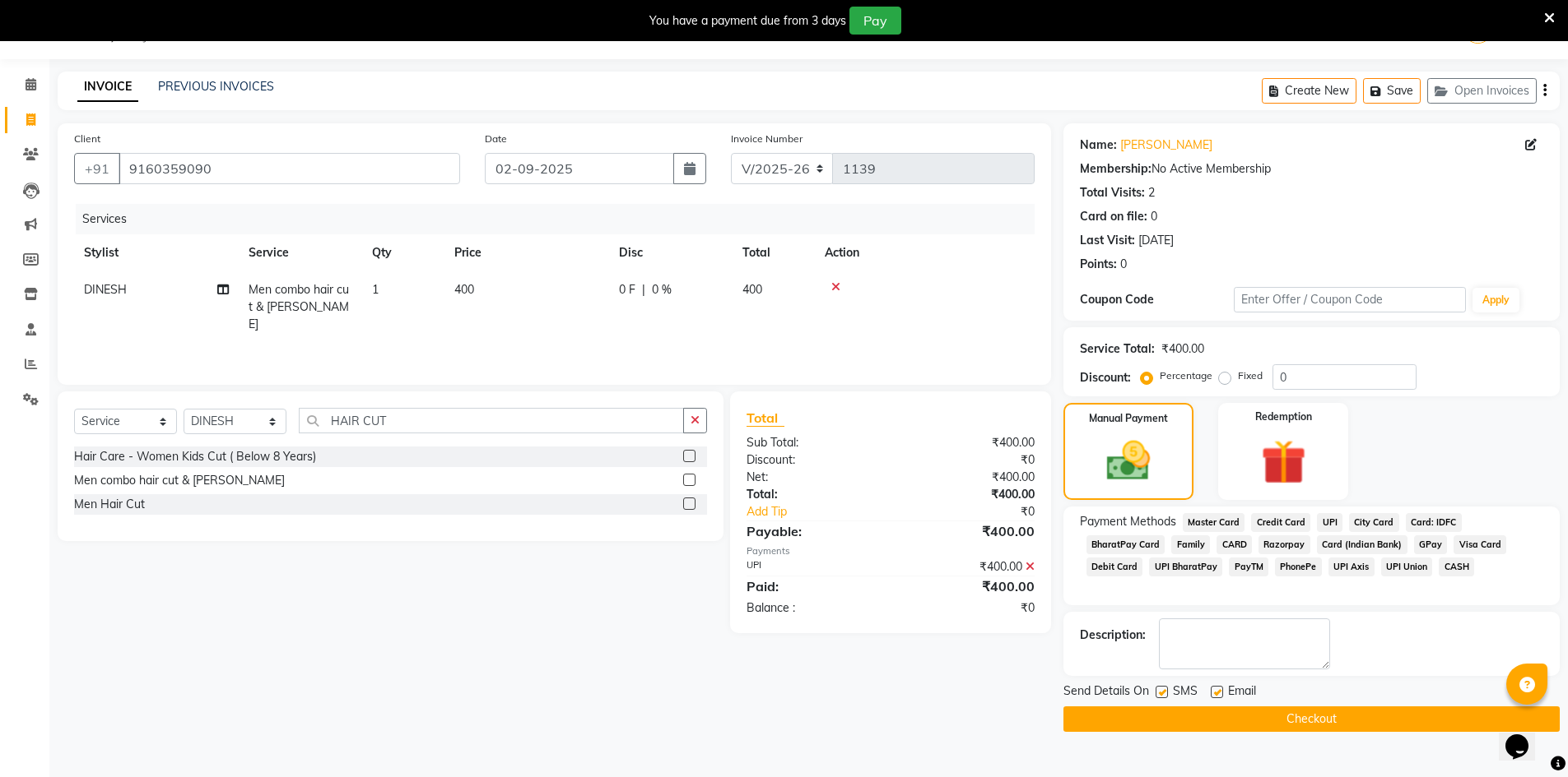
click at [1358, 709] on button "Checkout" at bounding box center [1312, 719] width 496 height 25
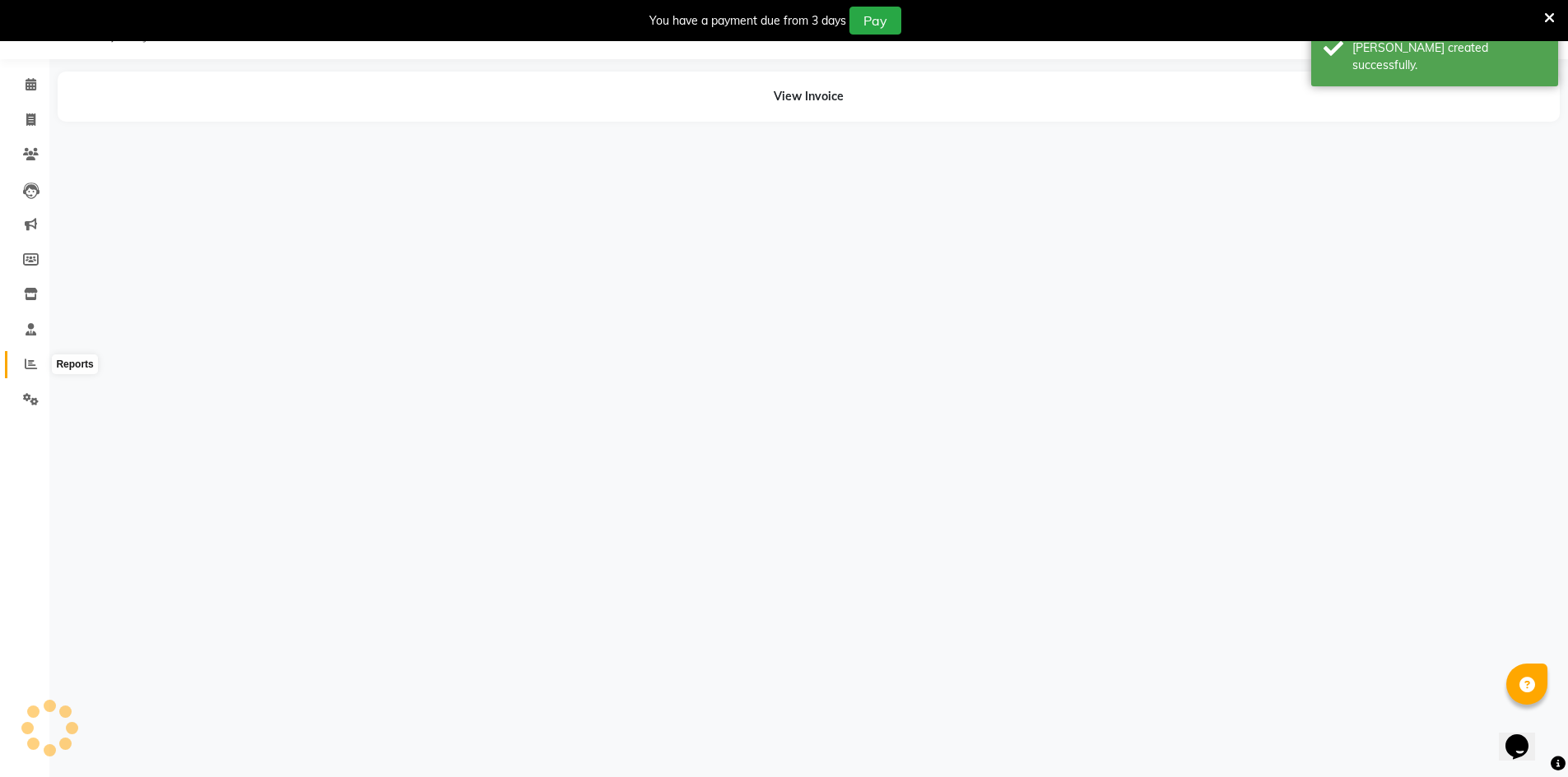
click at [27, 361] on icon at bounding box center [30, 364] width 12 height 12
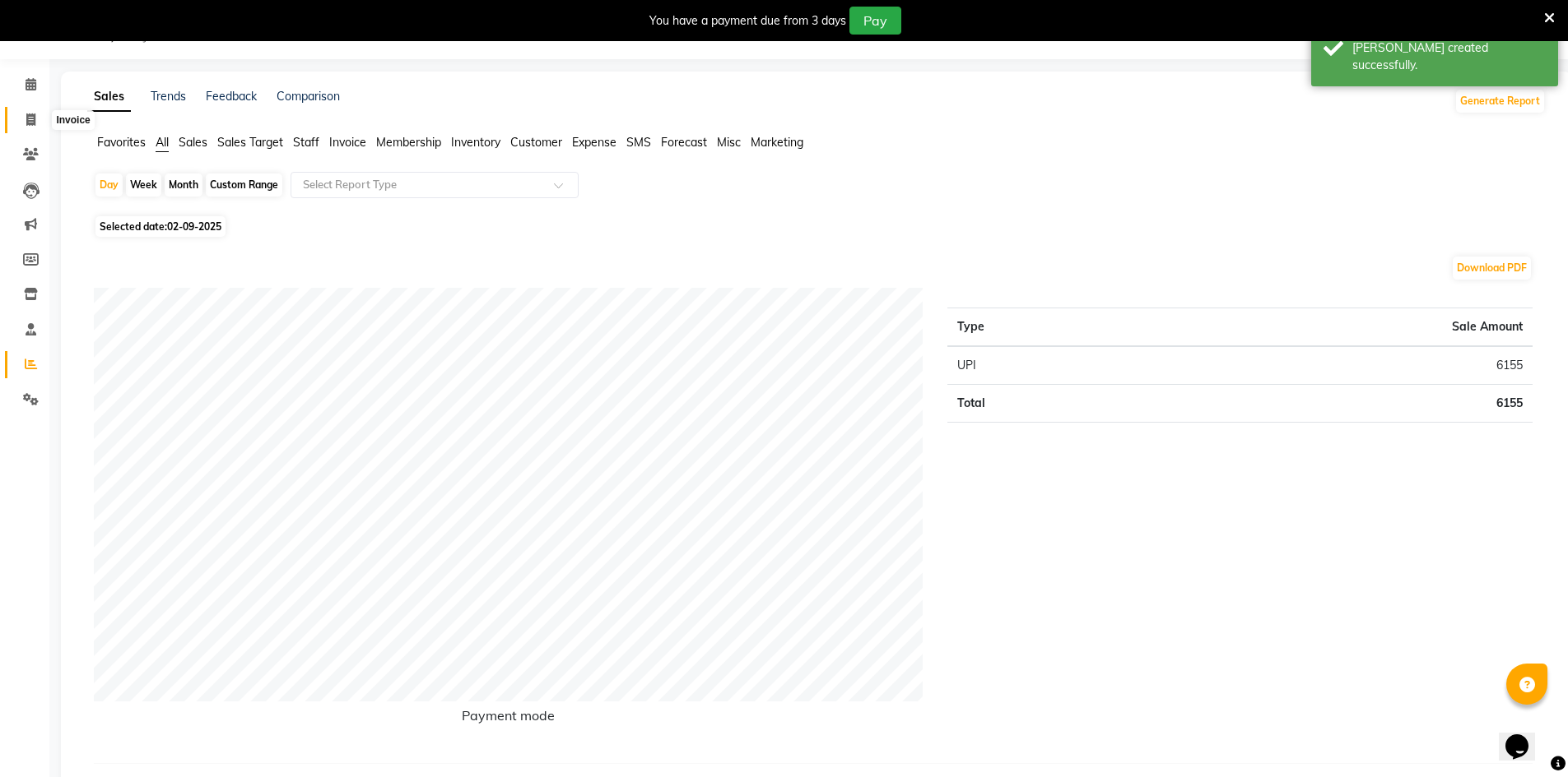
click at [23, 114] on span at bounding box center [31, 121] width 29 height 19
select select "service"
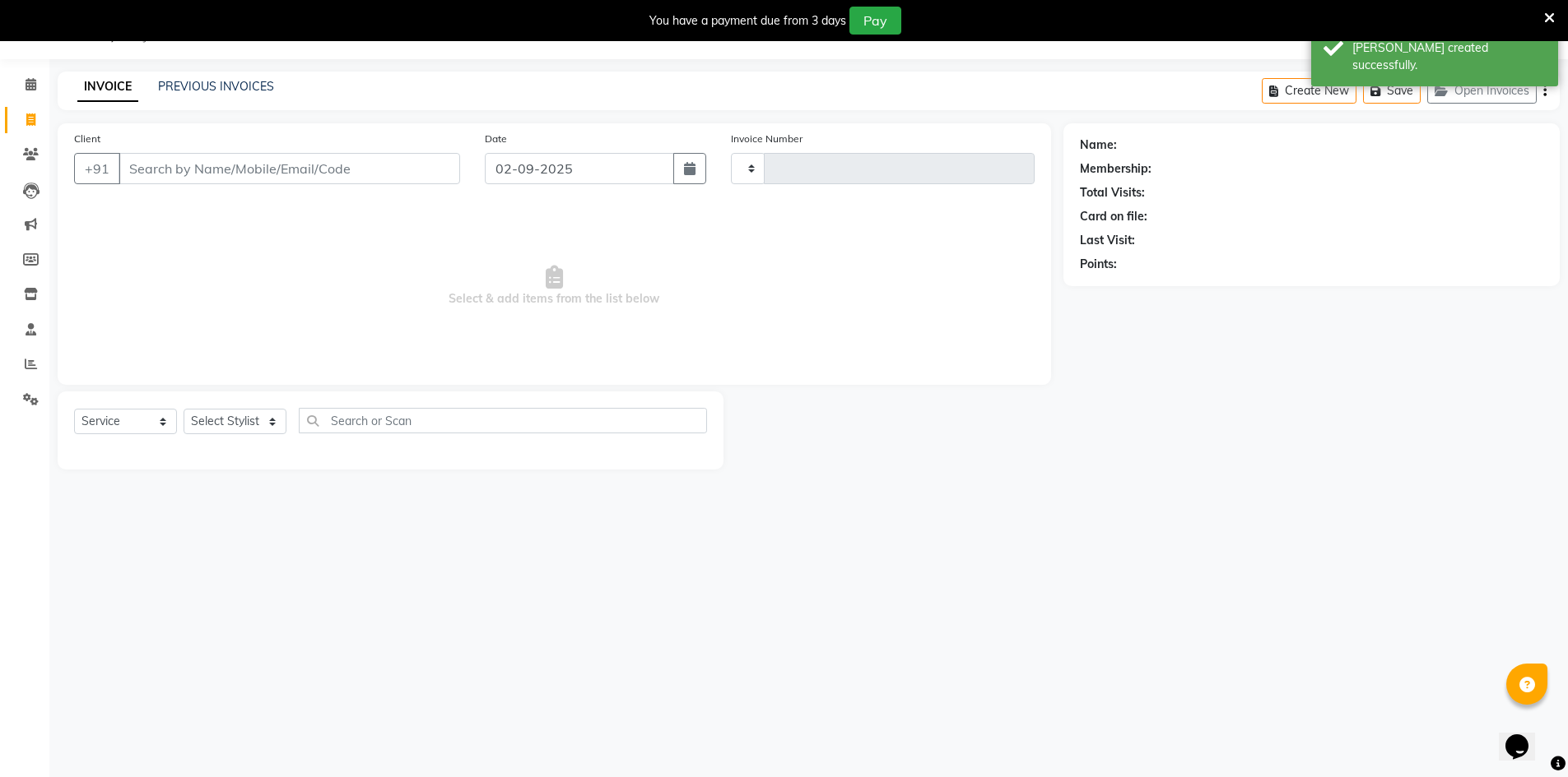
type input "1140"
select select "7339"
